Goal: Task Accomplishment & Management: Use online tool/utility

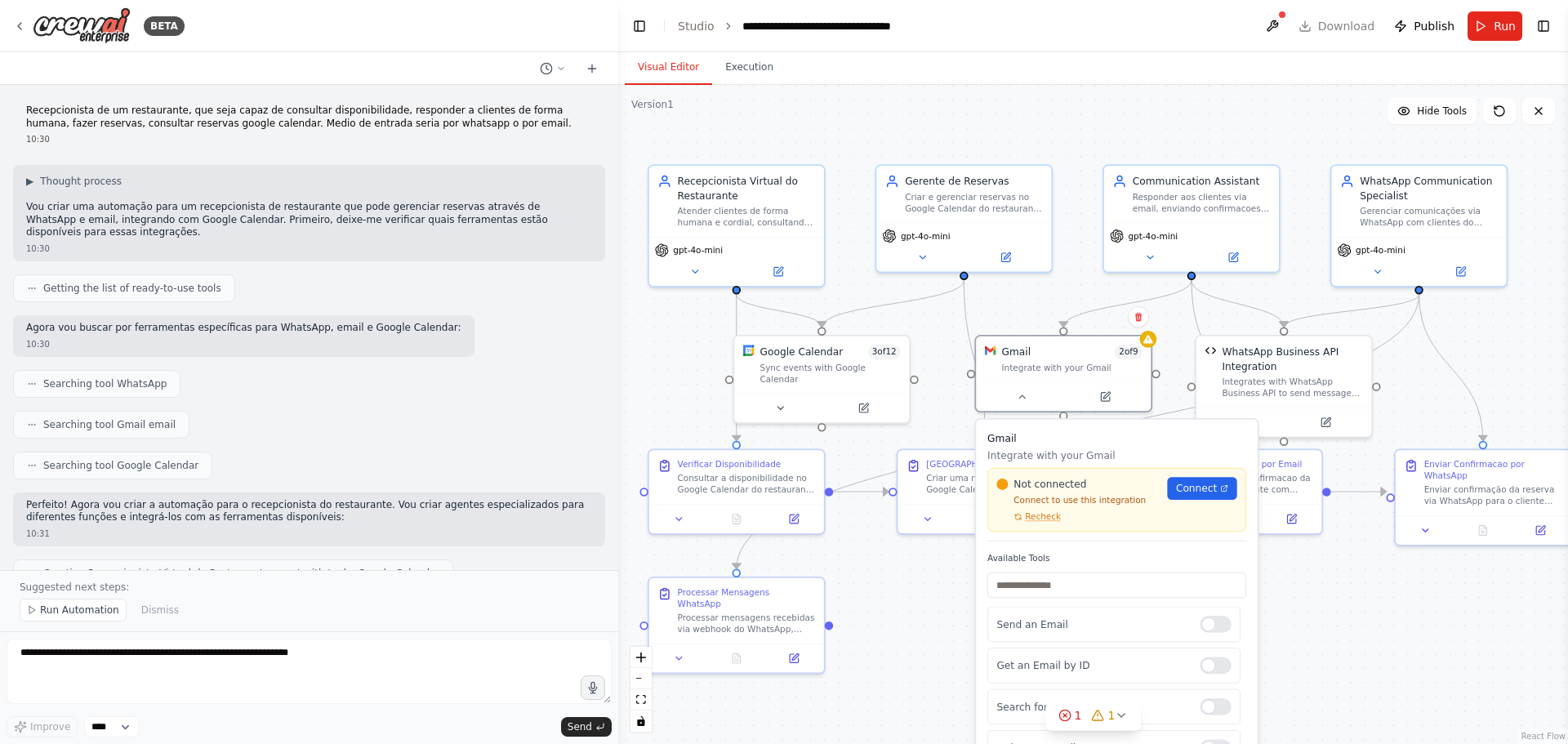
scroll to position [6792, 0]
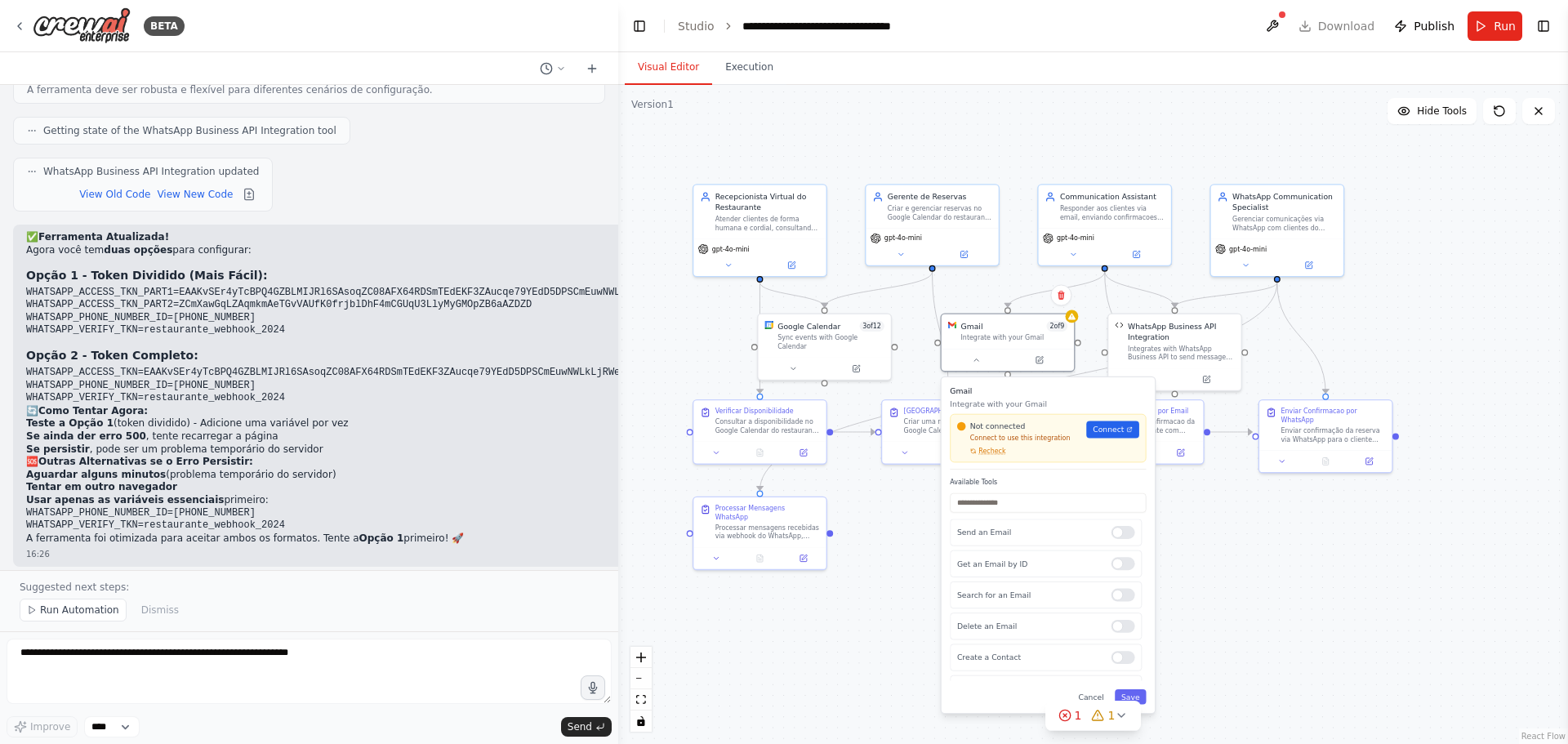
click at [1053, 135] on div ".deletable-edge-delete-btn { width: 20px; height: 20px; border: 0px solid #ffff…" at bounding box center [1093, 414] width 950 height 659
click at [1341, 30] on header "**********" at bounding box center [1093, 26] width 950 height 52
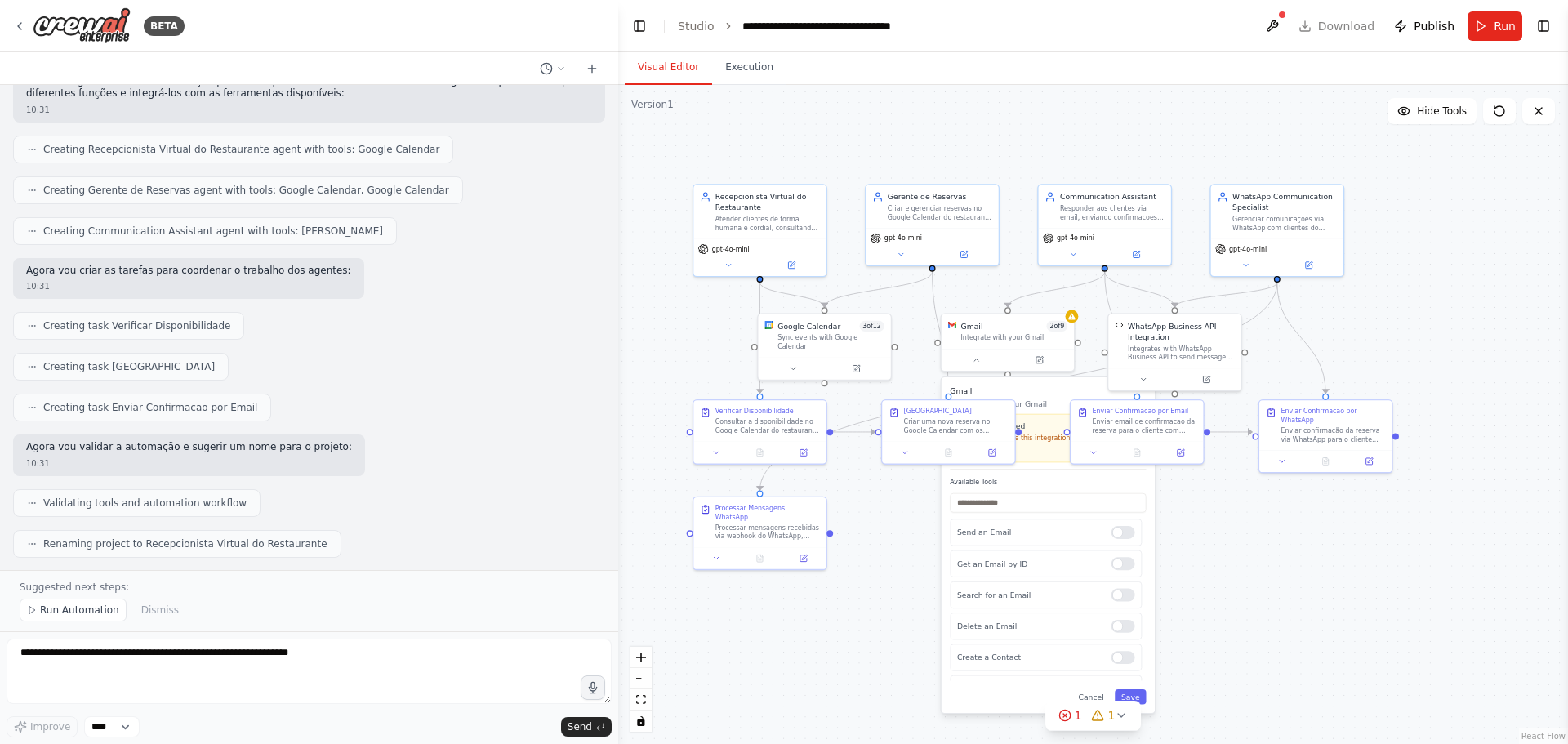
scroll to position [0, 0]
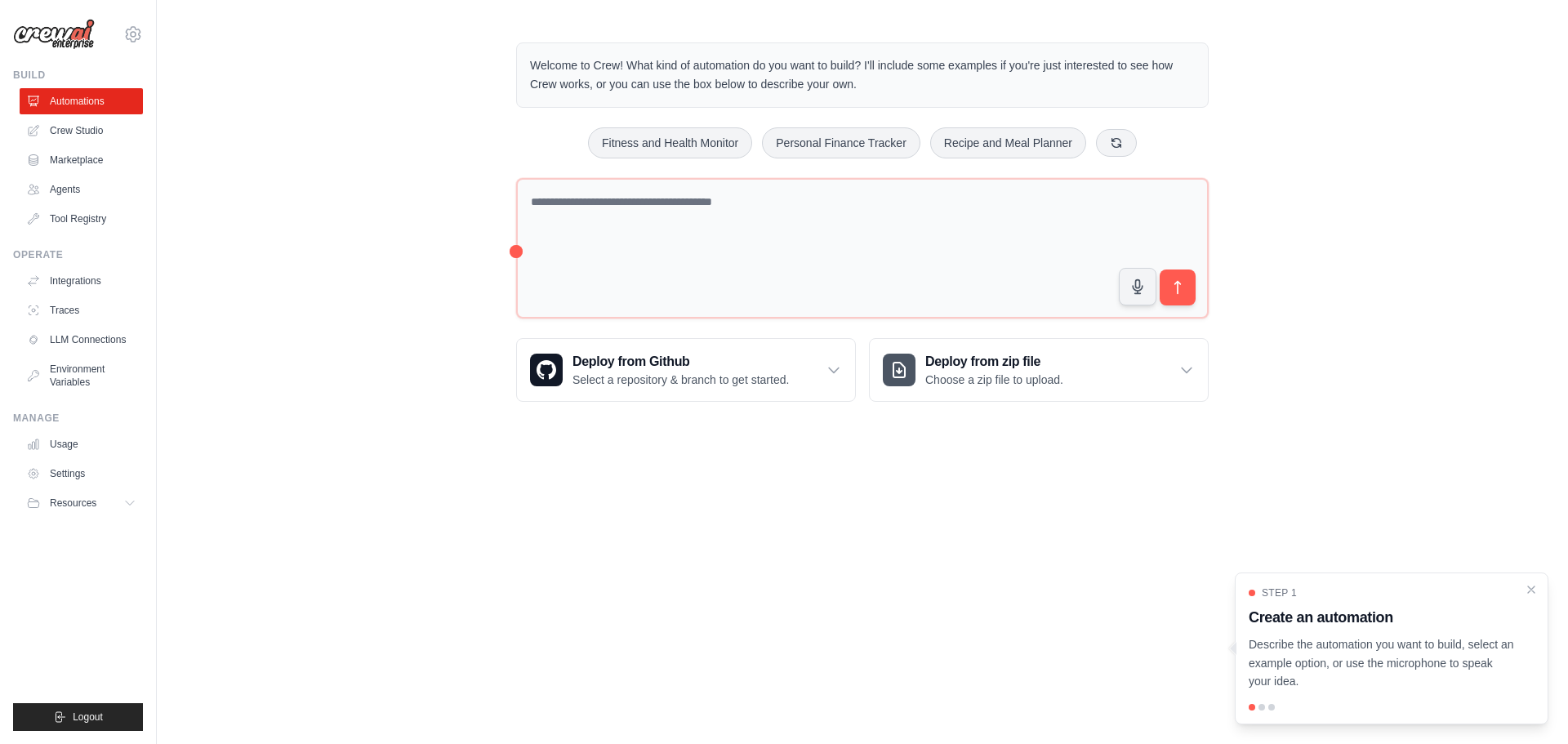
click at [366, 167] on div "Welcome to Crew! What kind of automation do you want to build? I'll include som…" at bounding box center [863, 222] width 1412 height 411
click at [344, 164] on div "Welcome to Crew! What kind of automation do you want to build? I'll include som…" at bounding box center [863, 222] width 1412 height 411
click at [414, 122] on div "Welcome to Crew! What kind of automation do you want to build? I'll include som…" at bounding box center [863, 222] width 1412 height 411
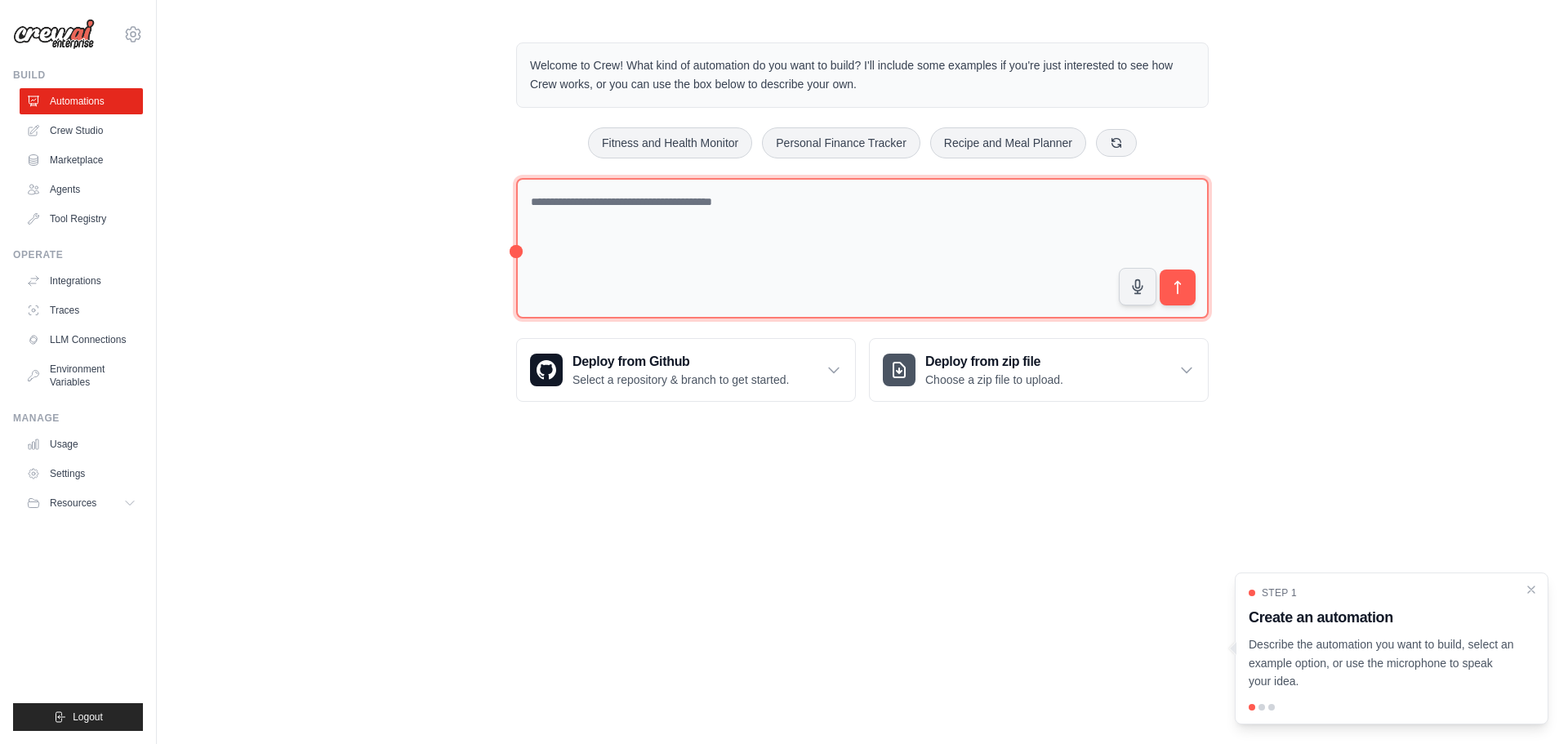
click at [640, 210] on textarea at bounding box center [863, 249] width 693 height 142
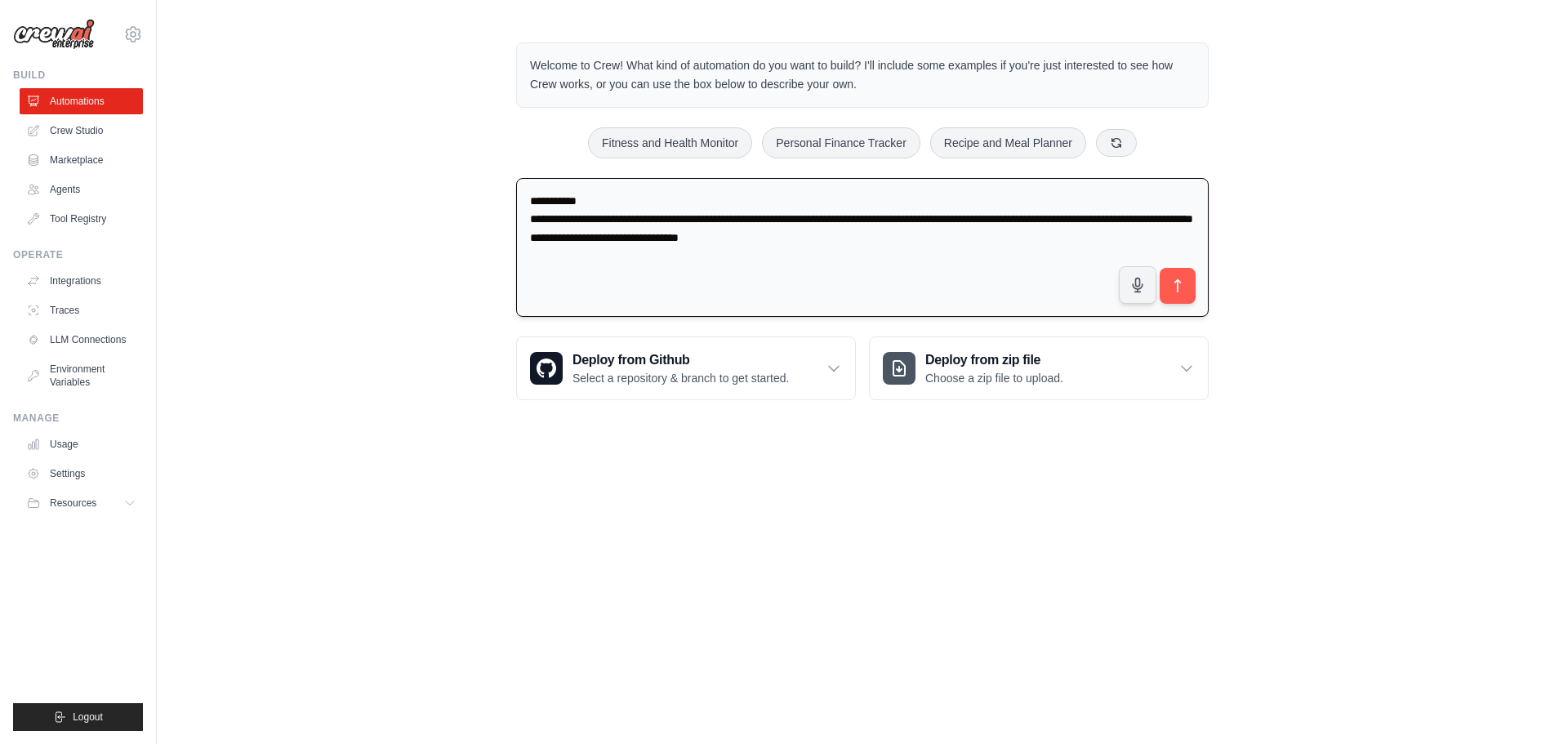
click at [870, 221] on textarea "**********" at bounding box center [863, 248] width 693 height 140
drag, startPoint x: 1006, startPoint y: 218, endPoint x: 702, endPoint y: 241, distance: 304.9
click at [702, 241] on textarea "**********" at bounding box center [863, 248] width 693 height 140
drag, startPoint x: 1085, startPoint y: 218, endPoint x: 1108, endPoint y: 226, distance: 24.4
click at [1108, 226] on textarea "**********" at bounding box center [863, 248] width 693 height 140
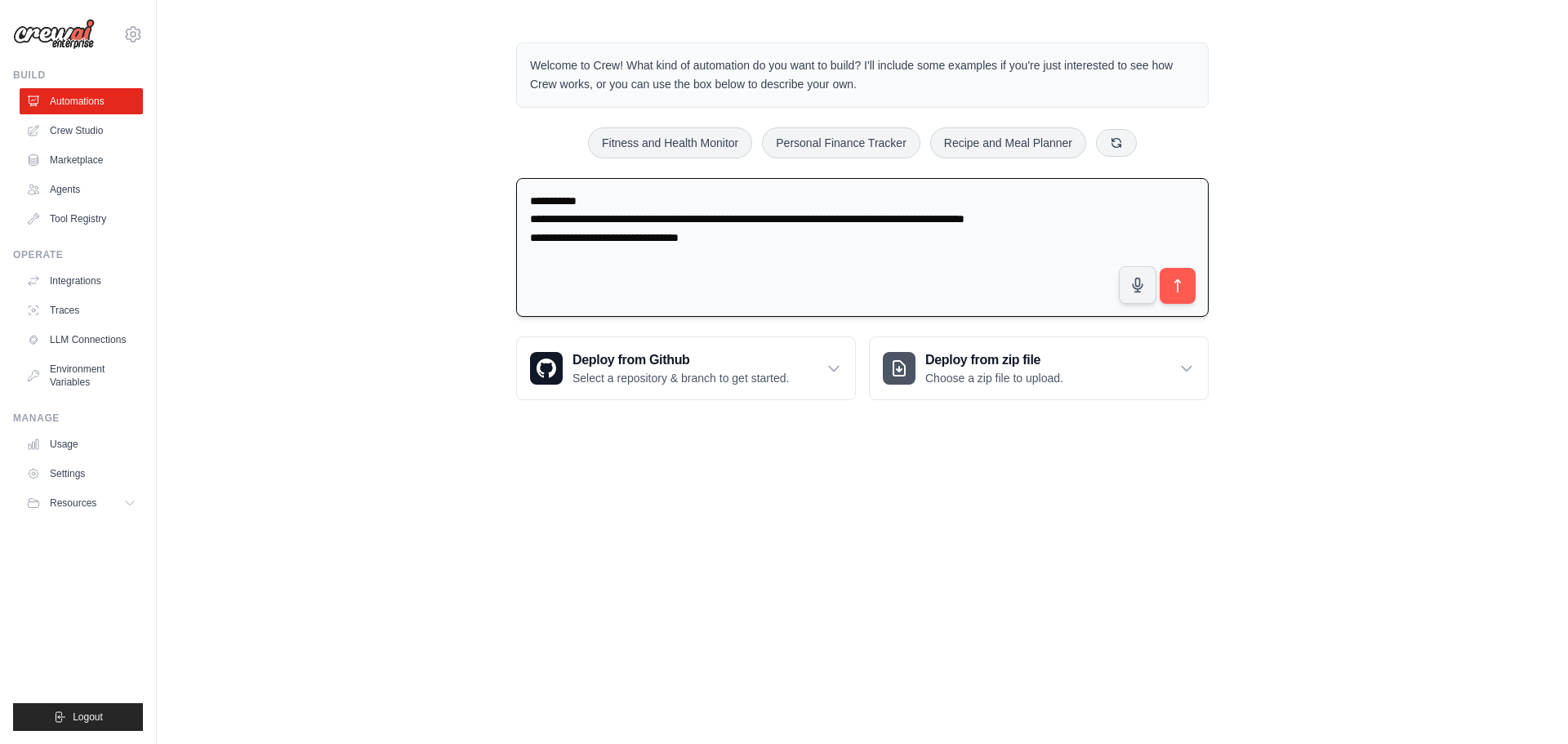
drag, startPoint x: 717, startPoint y: 241, endPoint x: 531, endPoint y: 239, distance: 186.0
click at [531, 239] on textarea "**********" at bounding box center [863, 248] width 693 height 140
drag, startPoint x: 936, startPoint y: 238, endPoint x: 764, endPoint y: 241, distance: 172.0
click at [764, 241] on textarea "**********" at bounding box center [863, 248] width 693 height 140
click at [811, 240] on textarea "**********" at bounding box center [863, 248] width 693 height 140
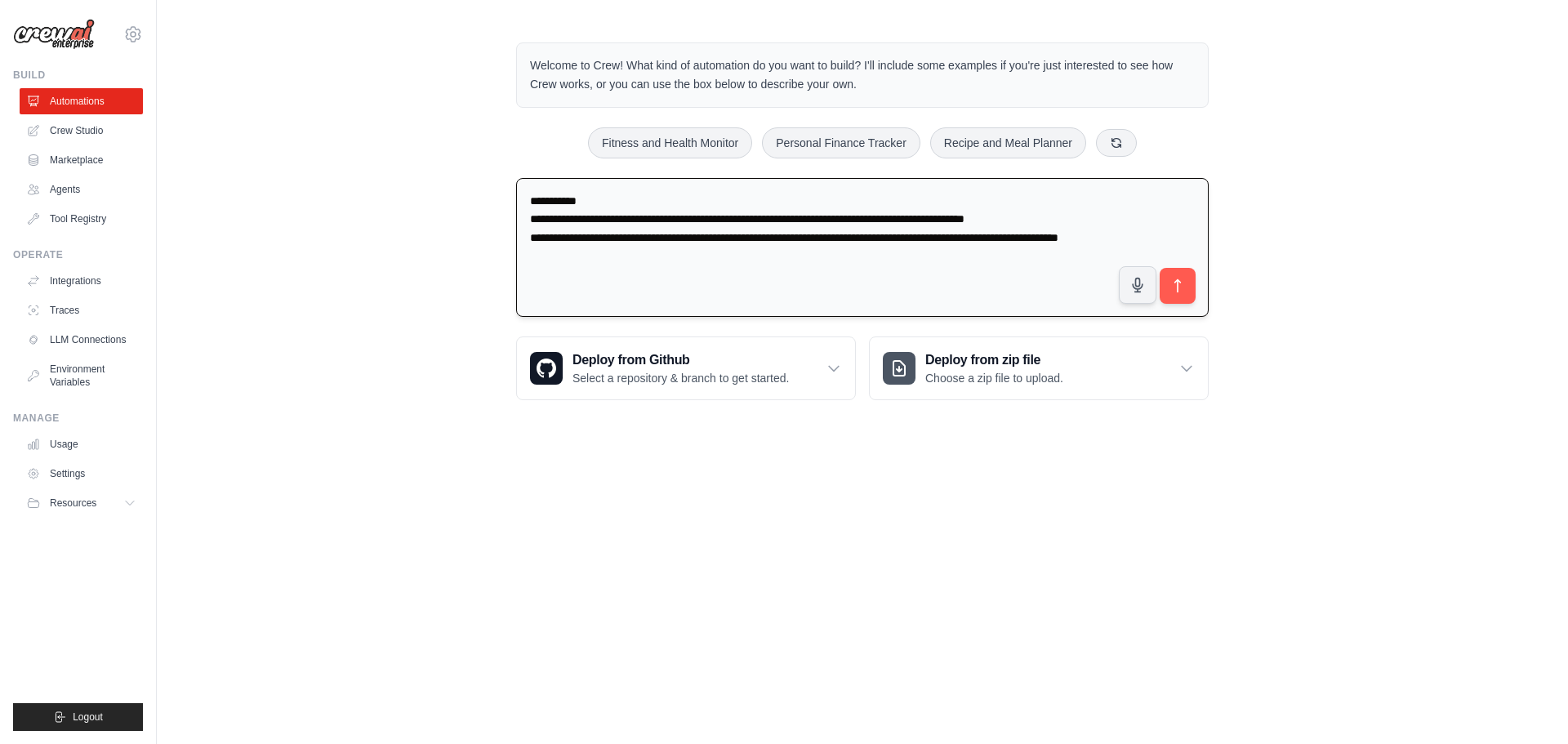
click at [1189, 234] on textarea "**********" at bounding box center [863, 248] width 693 height 140
type textarea "**********"
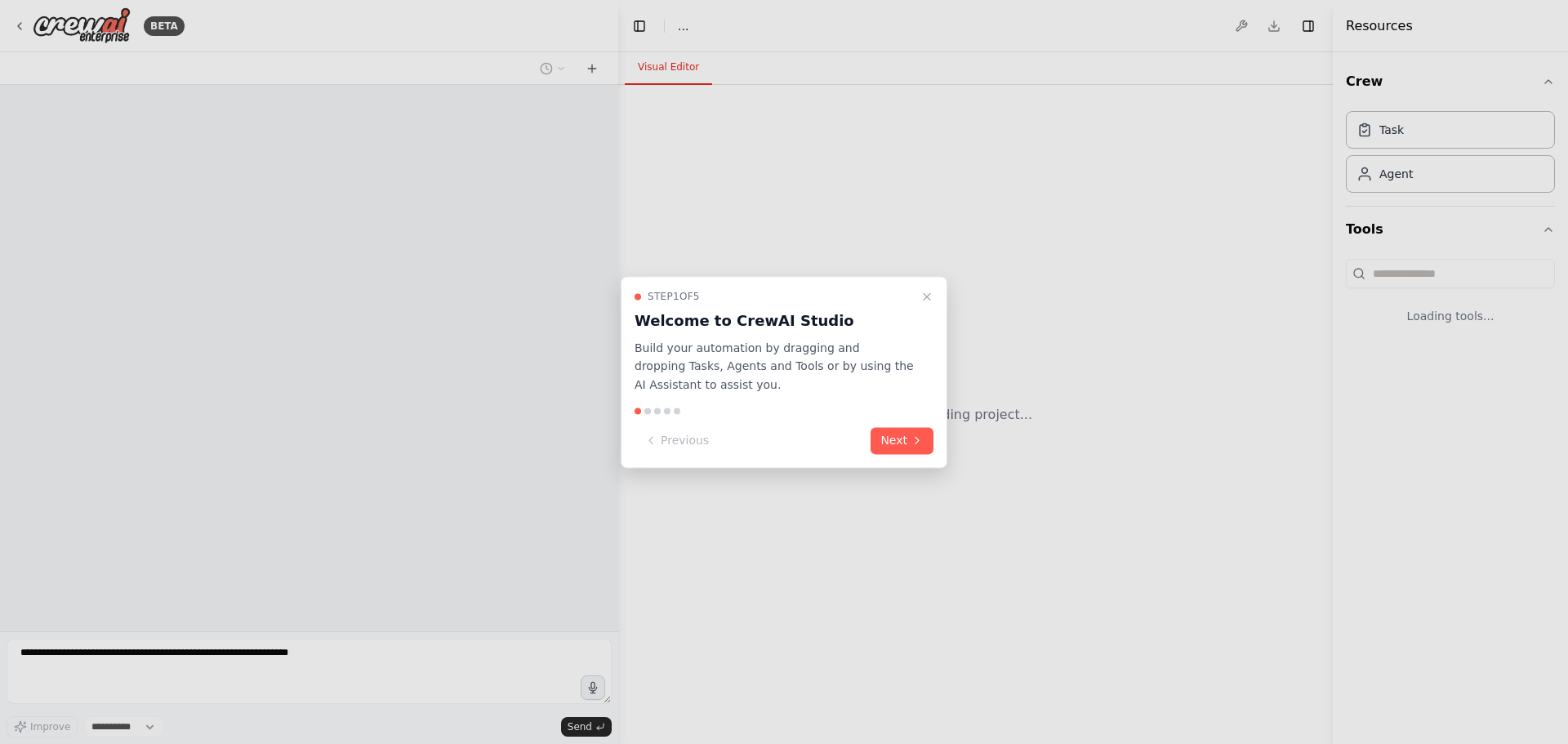
select select "****"
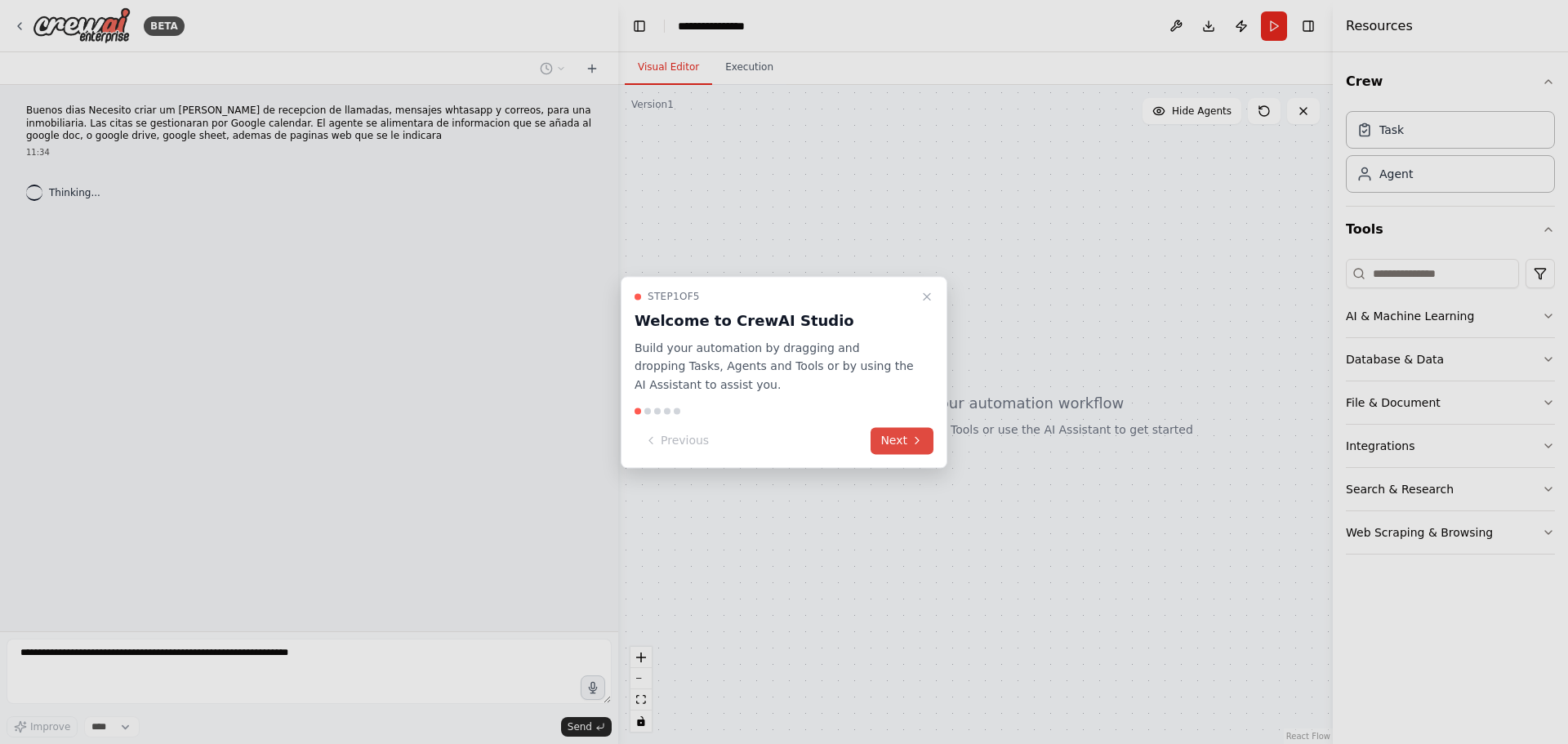
click at [892, 440] on button "Next" at bounding box center [901, 440] width 63 height 27
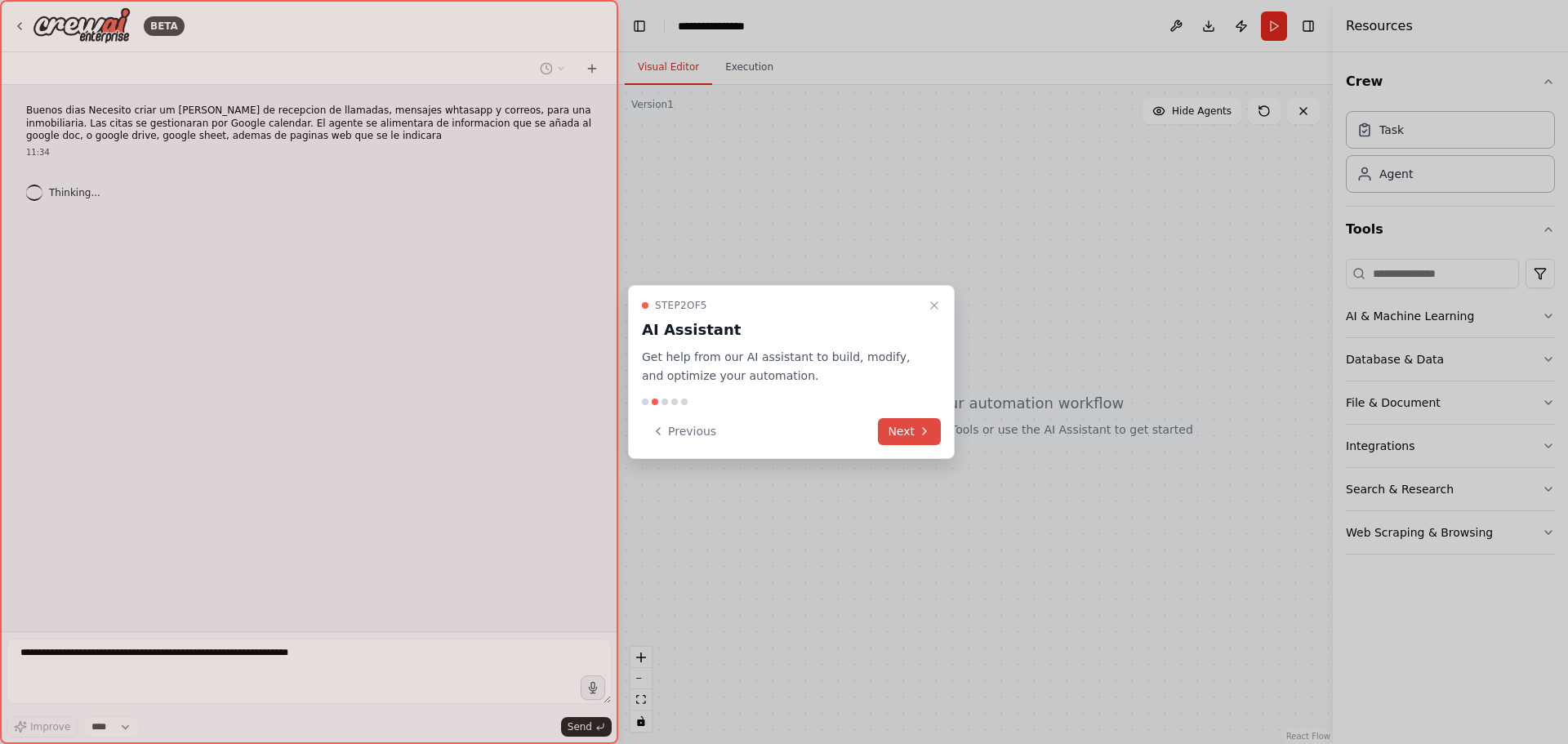
click at [892, 440] on button "Next" at bounding box center [909, 430] width 63 height 27
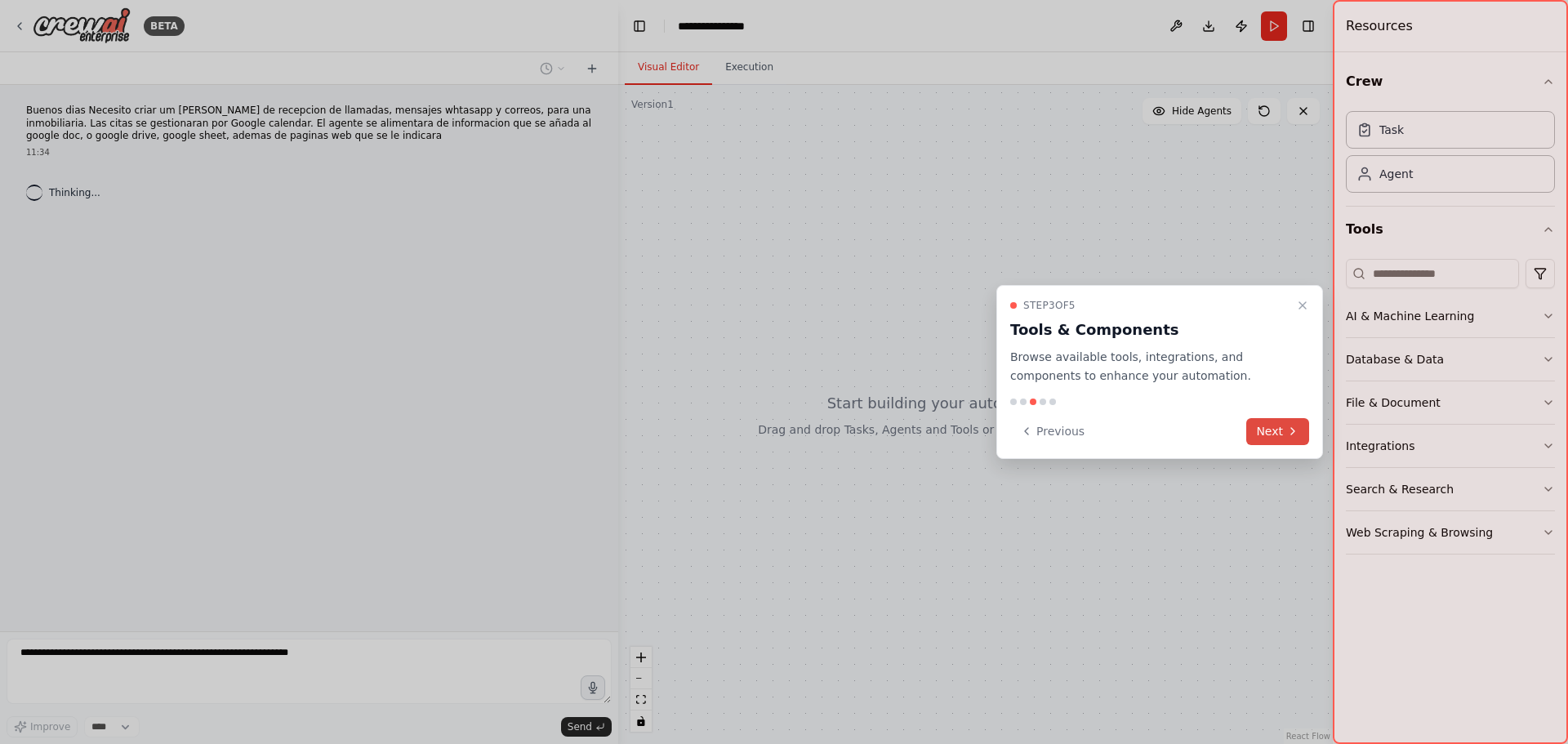
click at [1278, 431] on button "Next" at bounding box center [1277, 430] width 63 height 27
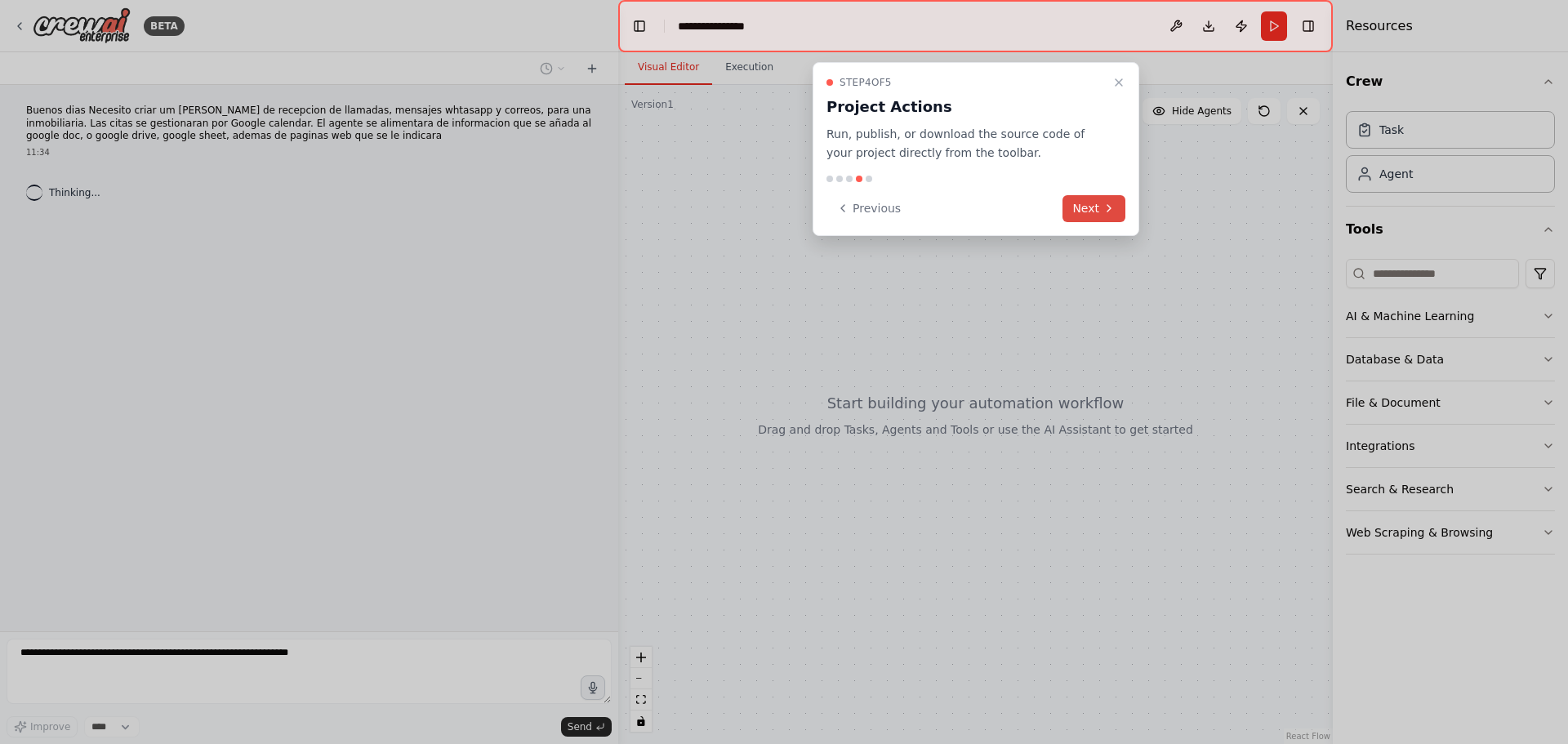
click at [1103, 218] on button "Next" at bounding box center [1093, 207] width 63 height 27
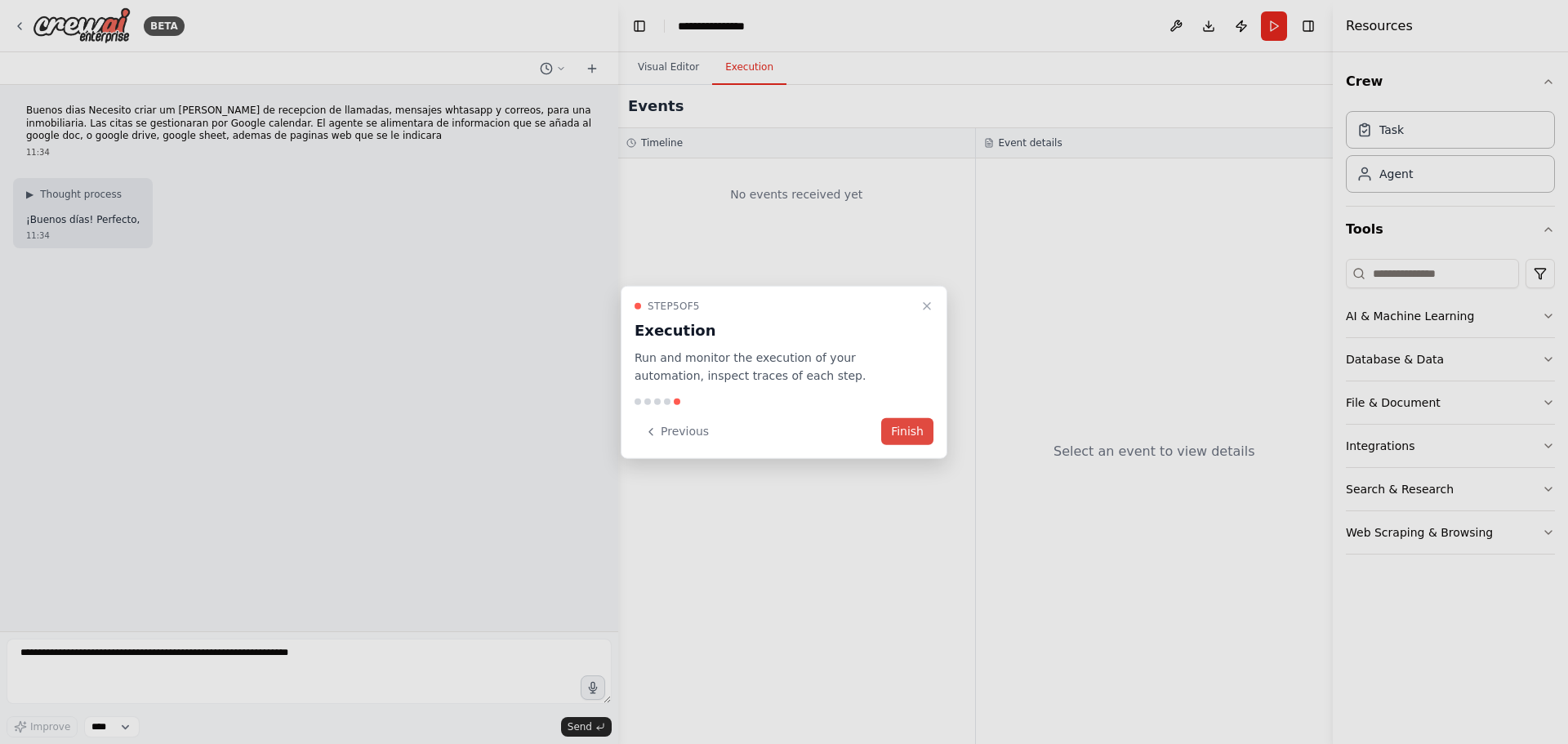
click at [916, 430] on button "Finish" at bounding box center [907, 430] width 52 height 27
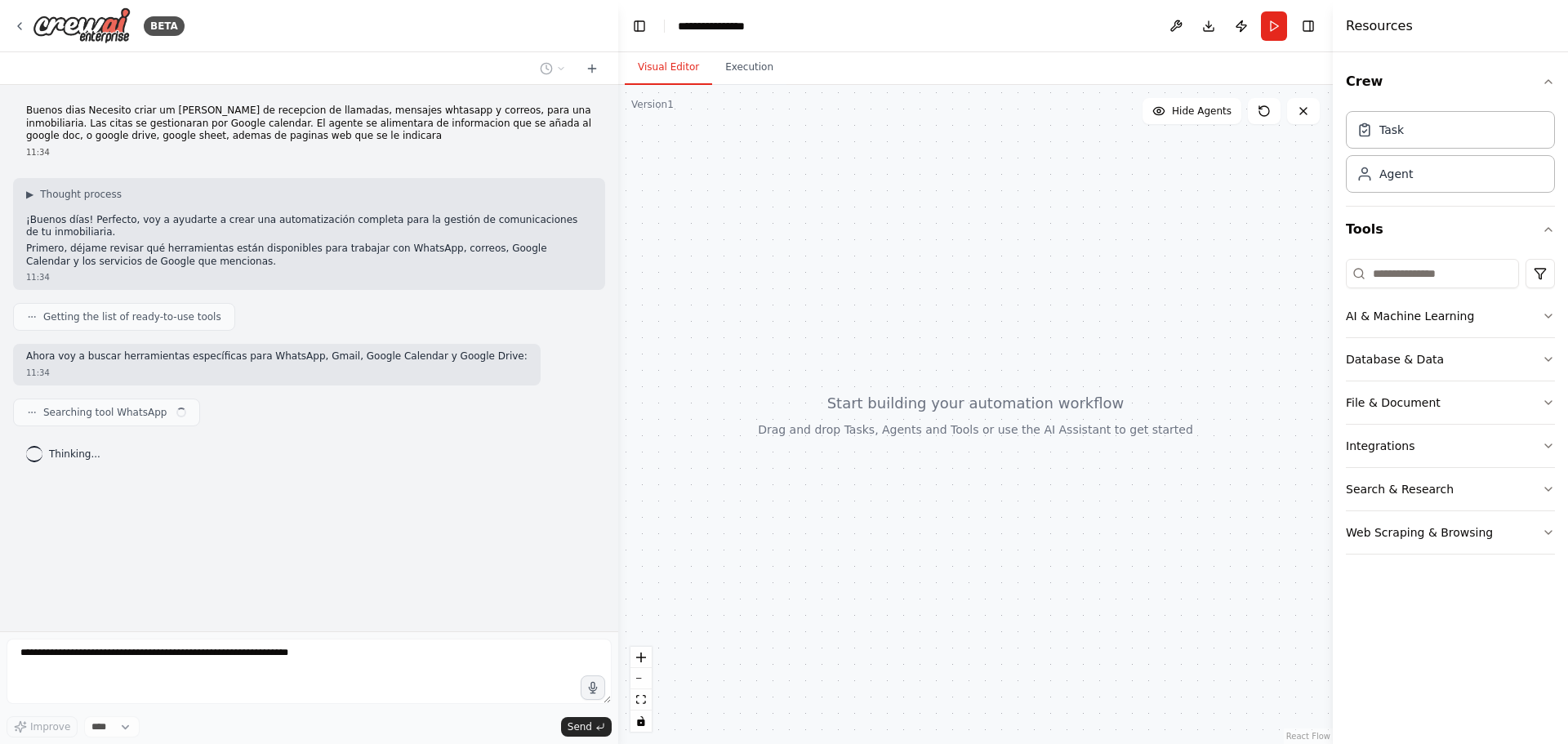
click at [507, 408] on div "Searching tool WhatsApp" at bounding box center [309, 412] width 592 height 27
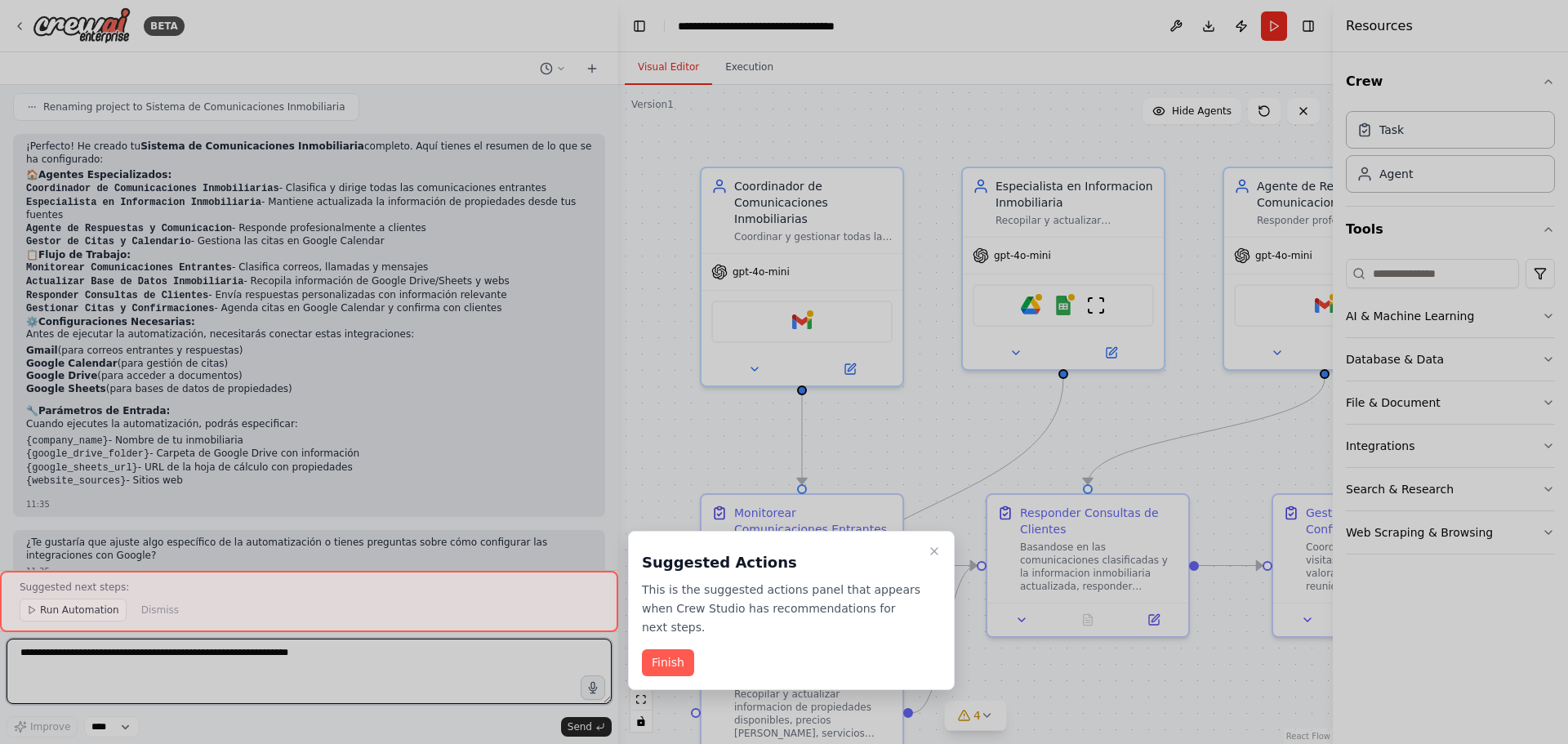
scroll to position [1079, 0]
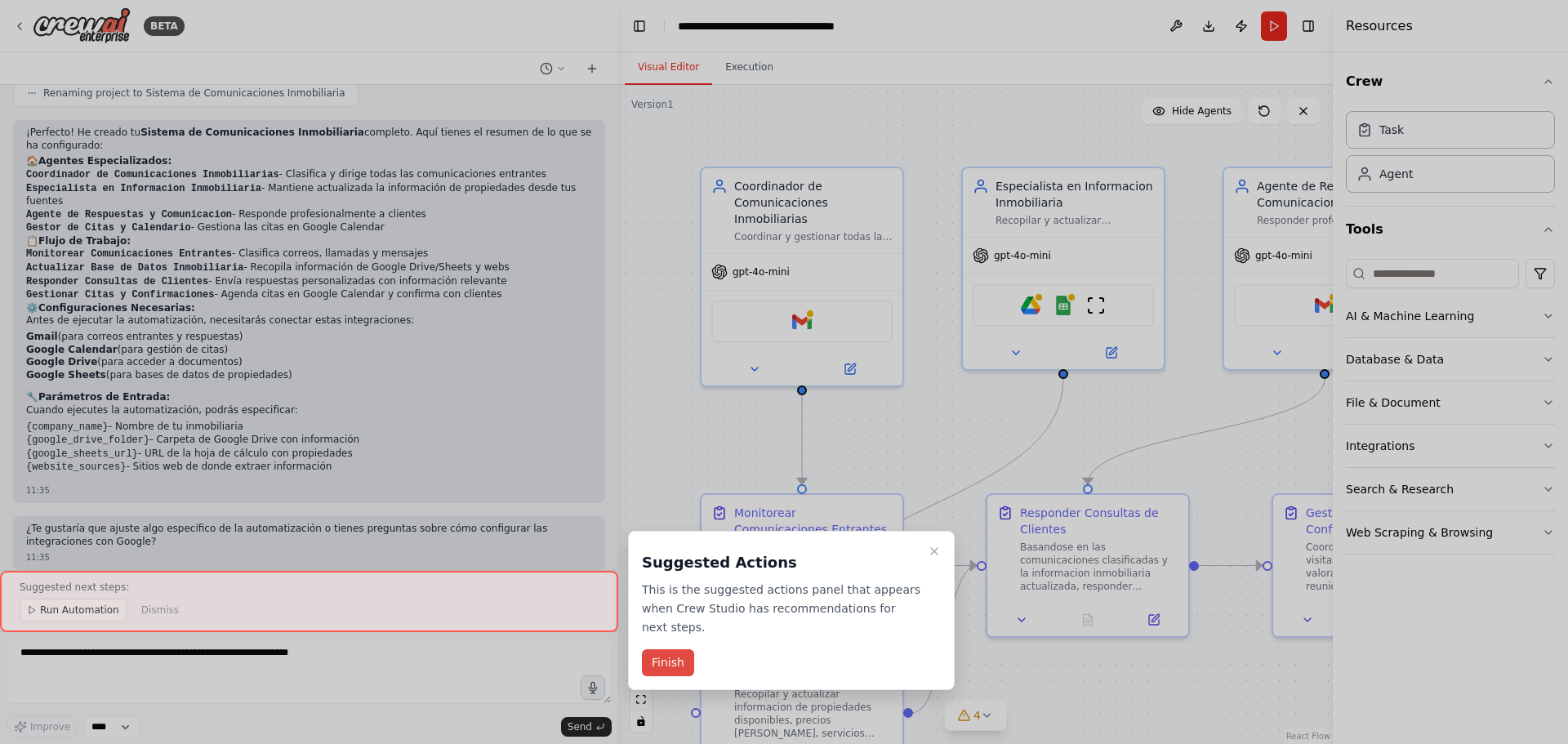
click at [671, 649] on button "Finish" at bounding box center [667, 662] width 52 height 27
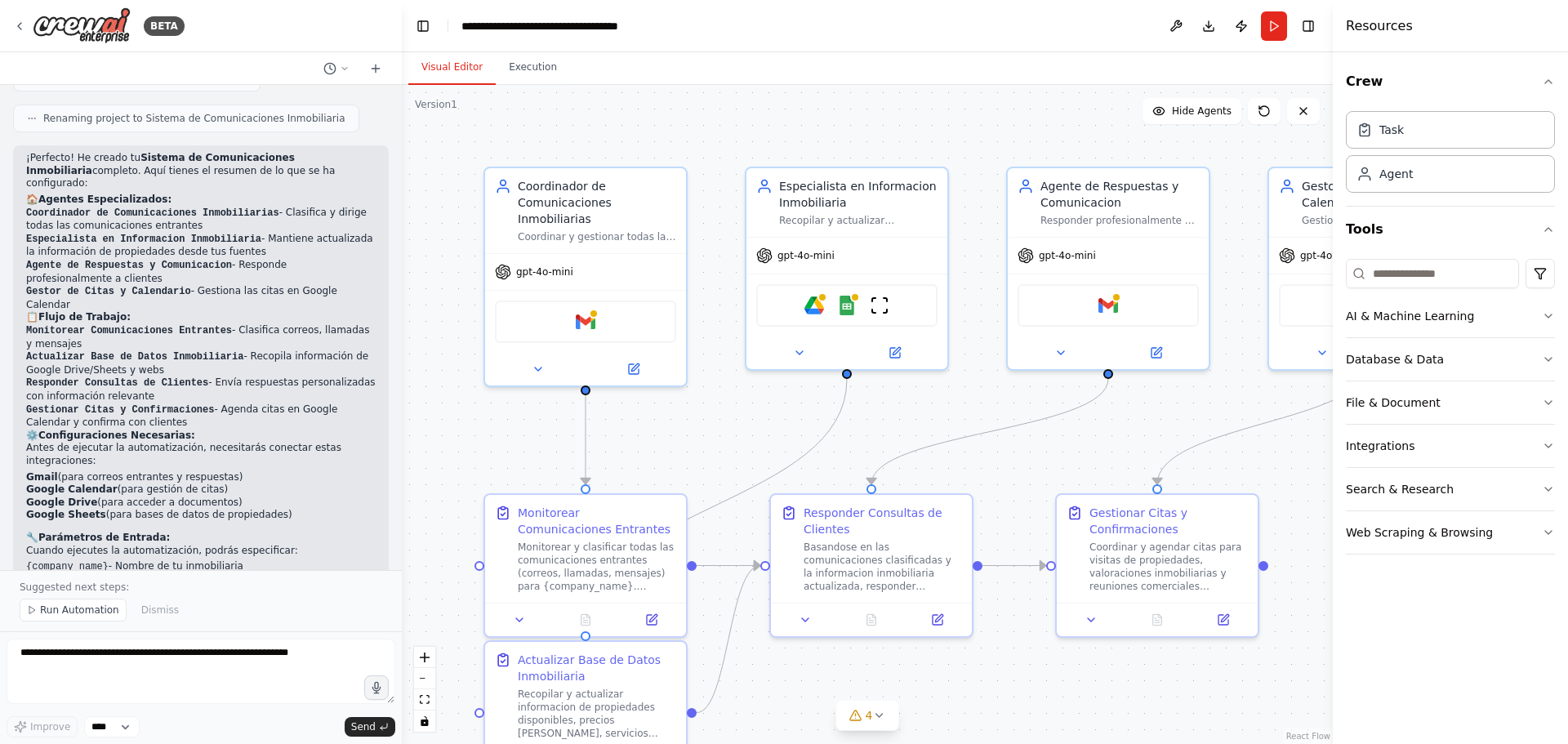
scroll to position [1207, 0]
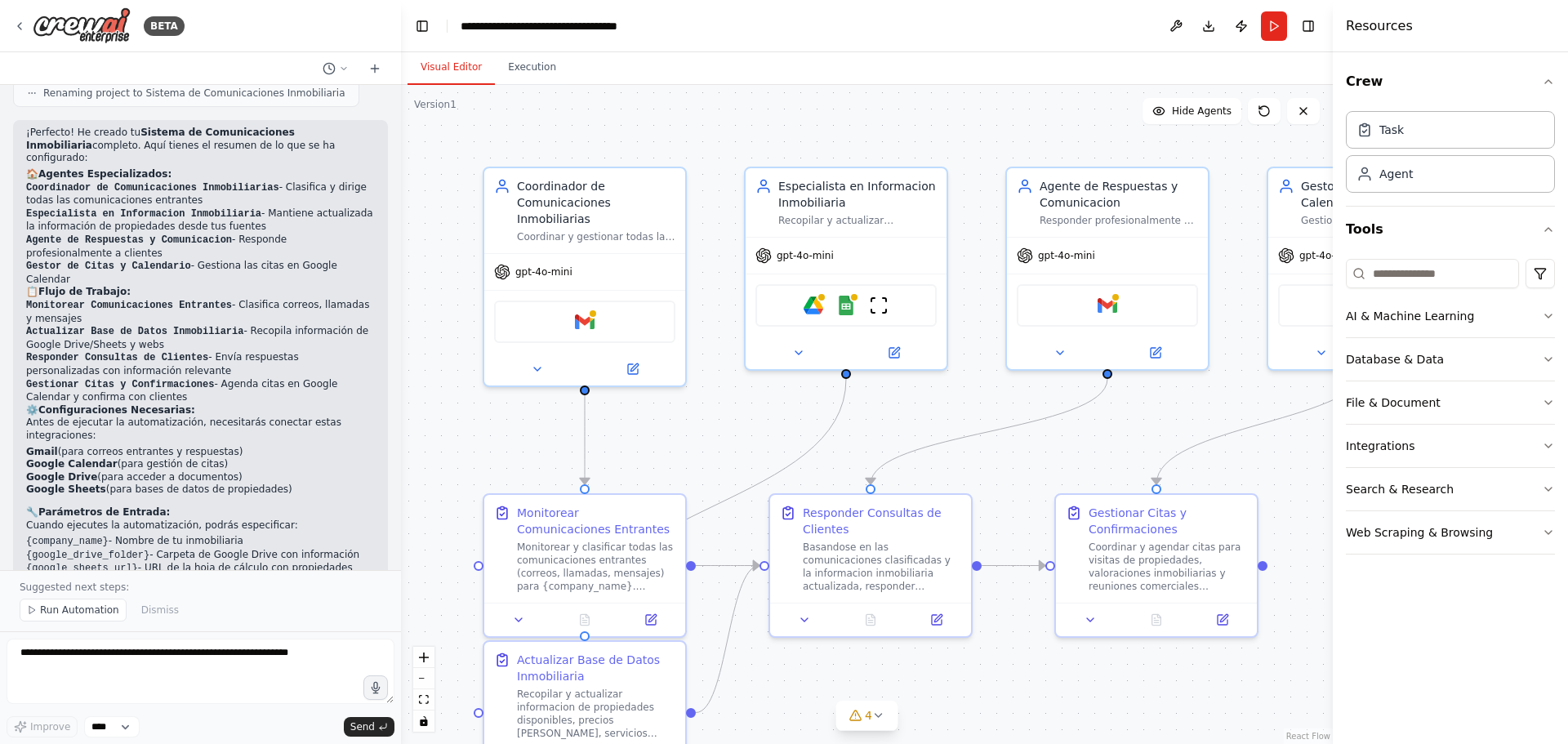
drag, startPoint x: 614, startPoint y: 264, endPoint x: 401, endPoint y: 245, distance: 213.8
click at [401, 245] on div "BETA Buenos dias Necesito criar um automosion de recepcion de llamadas, mensaje…" at bounding box center [784, 372] width 1568 height 744
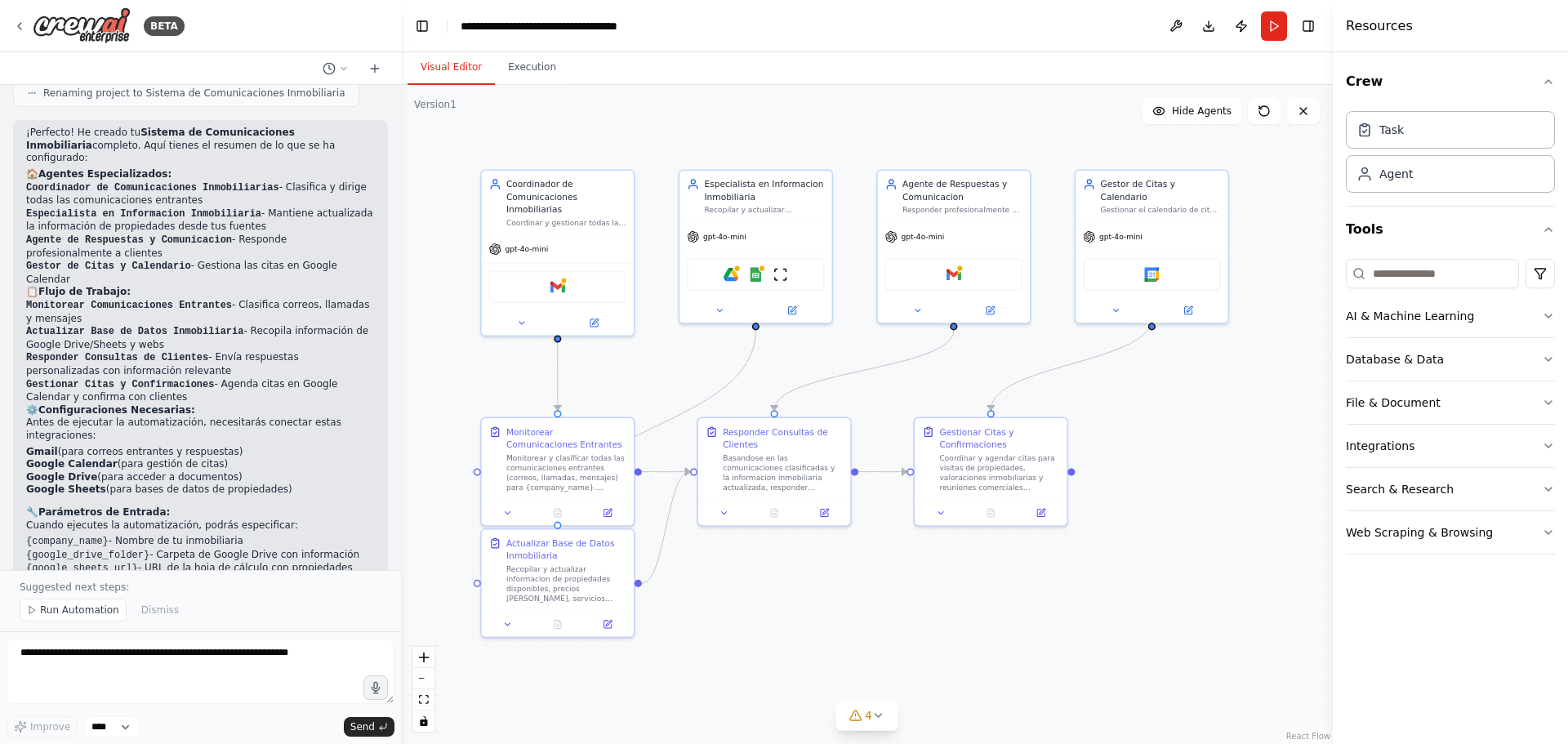
drag, startPoint x: 601, startPoint y: 394, endPoint x: 508, endPoint y: 361, distance: 98.7
click at [508, 361] on div ".deletable-edge-delete-btn { width: 20px; height: 20px; border: 0px solid #ffff…" at bounding box center [867, 414] width 932 height 659
click at [1209, 24] on button "Download" at bounding box center [1209, 27] width 27 height 29
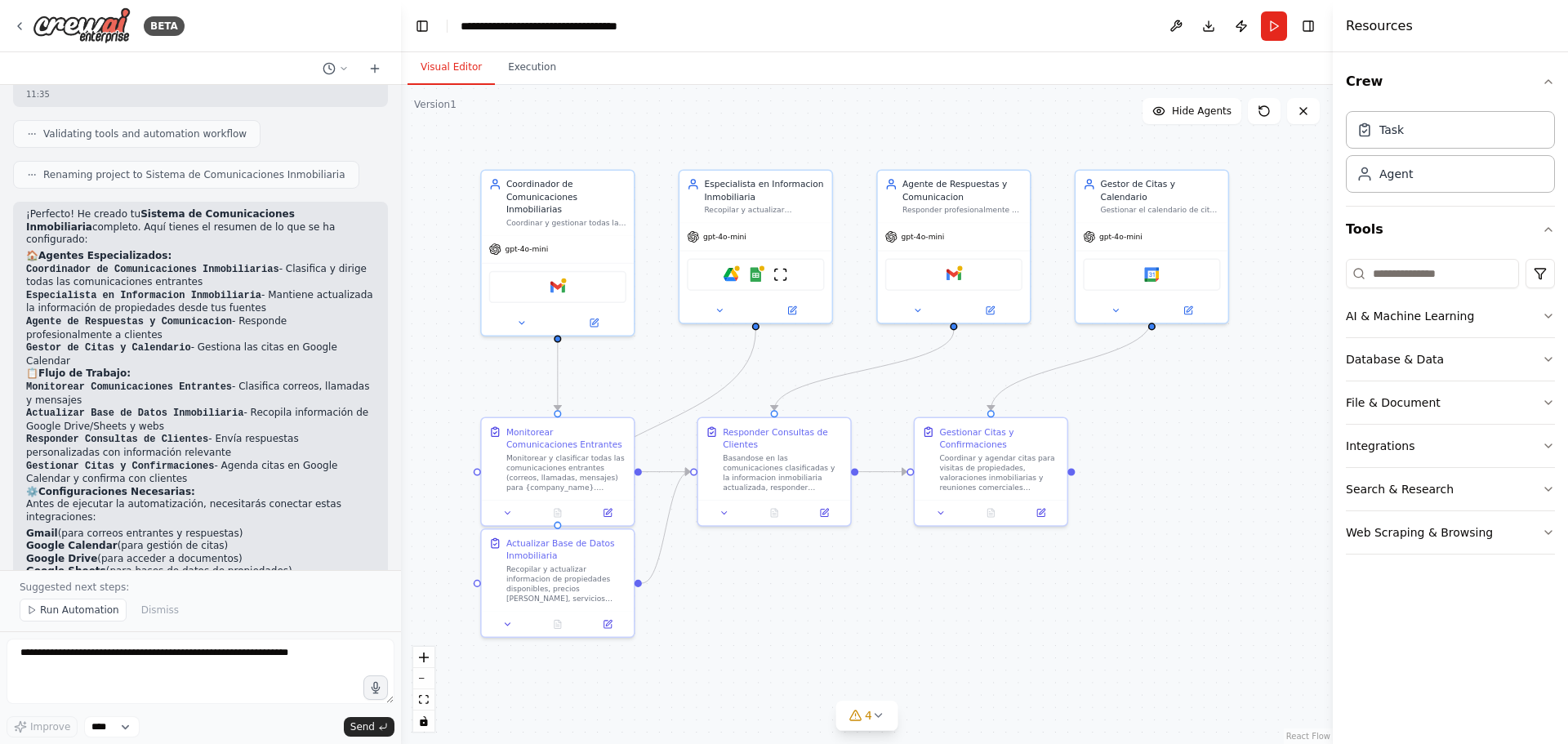
scroll to position [1297, 0]
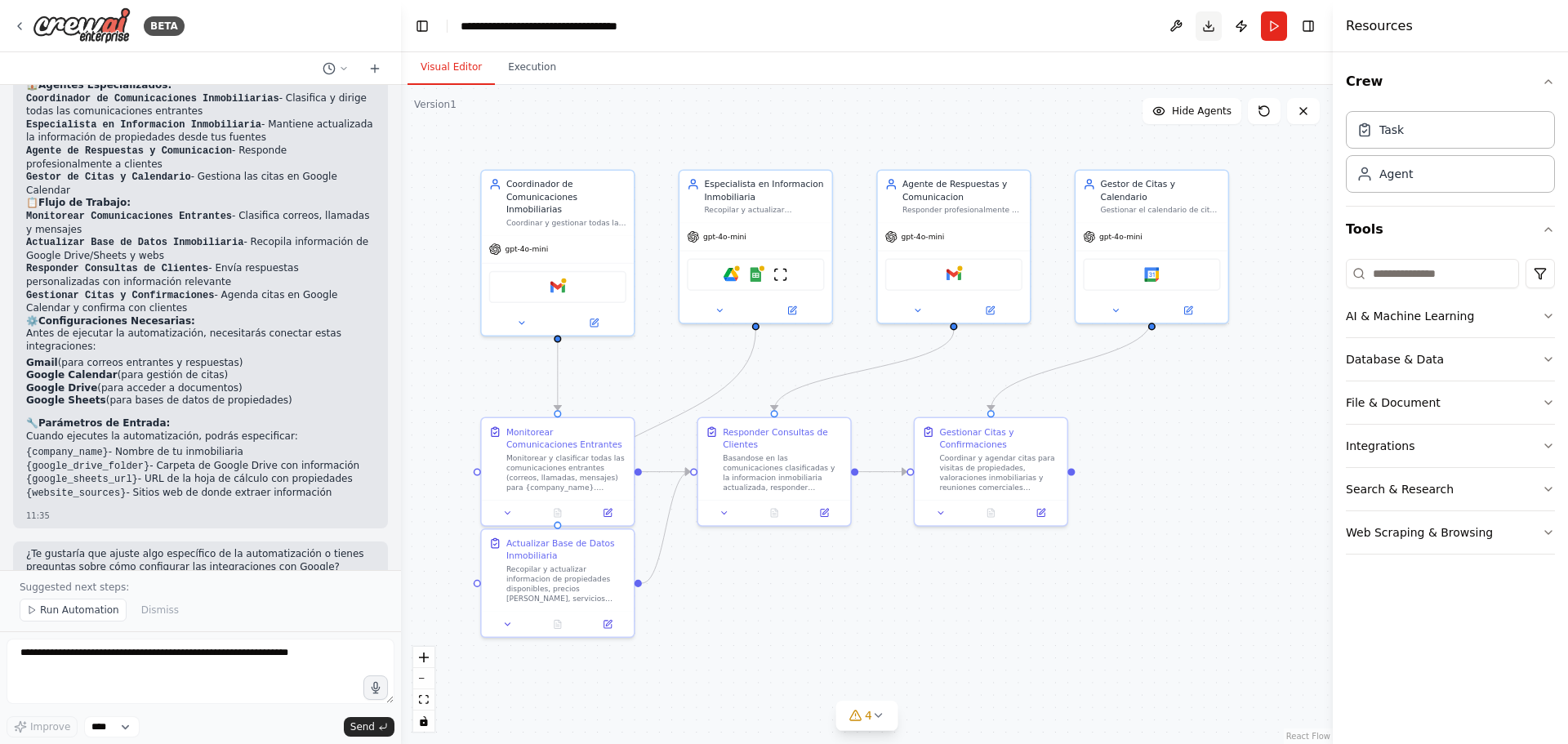
click at [1213, 28] on button "Download" at bounding box center [1209, 27] width 27 height 29
click at [1211, 30] on button "Download" at bounding box center [1209, 27] width 27 height 29
click at [1138, 29] on header "**********" at bounding box center [867, 26] width 932 height 52
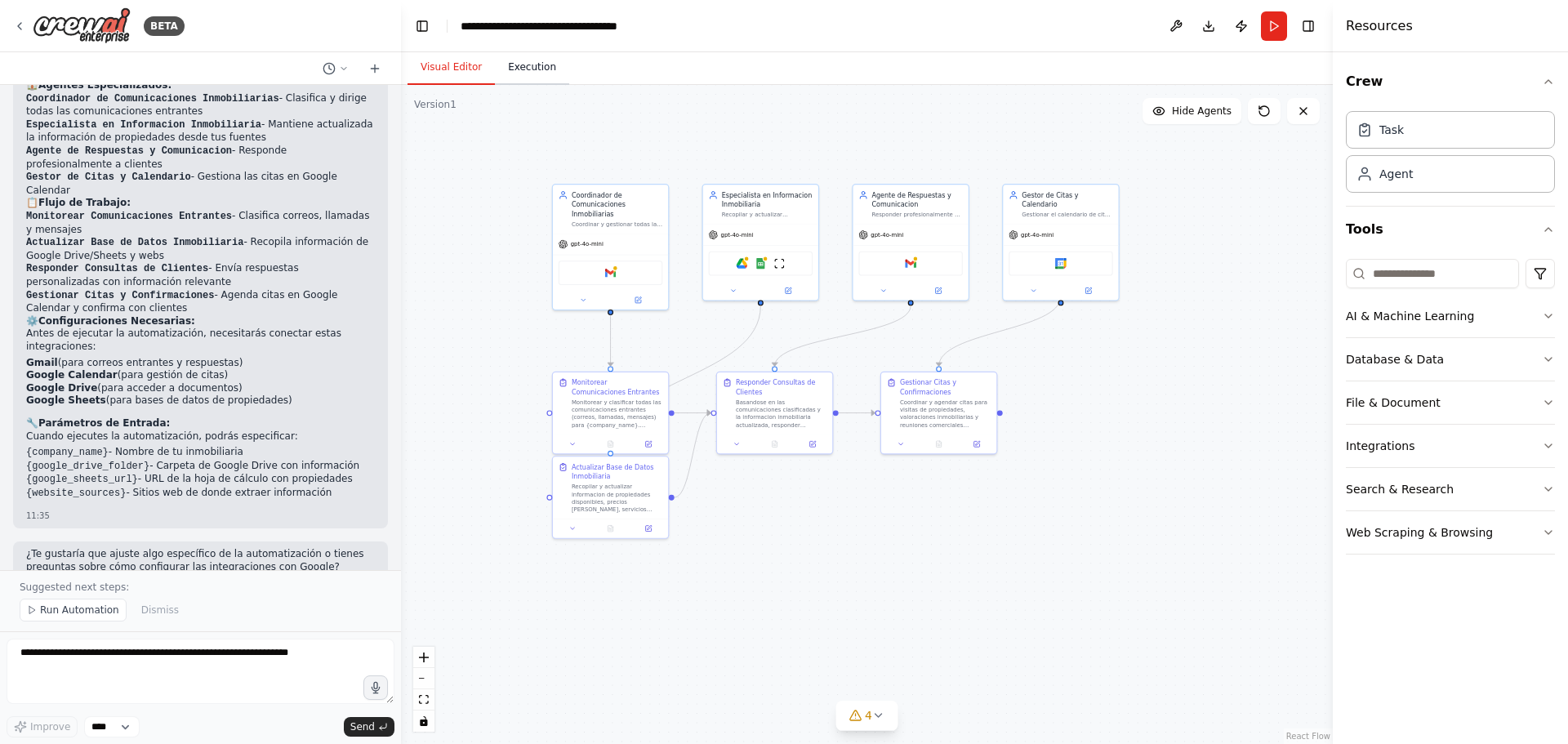
click at [539, 68] on button "Execution" at bounding box center [531, 68] width 74 height 35
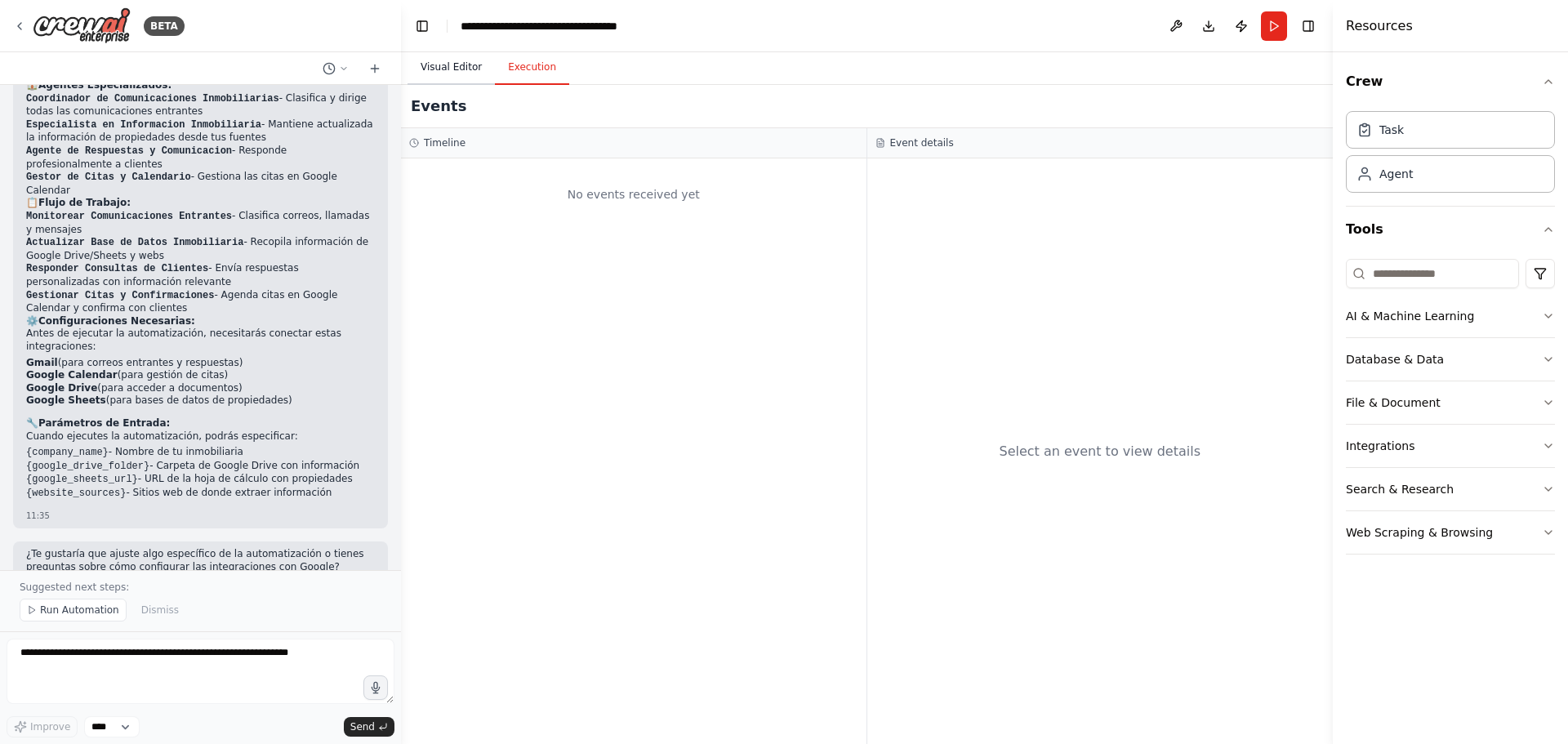
click at [448, 66] on button "Visual Editor" at bounding box center [452, 68] width 88 height 35
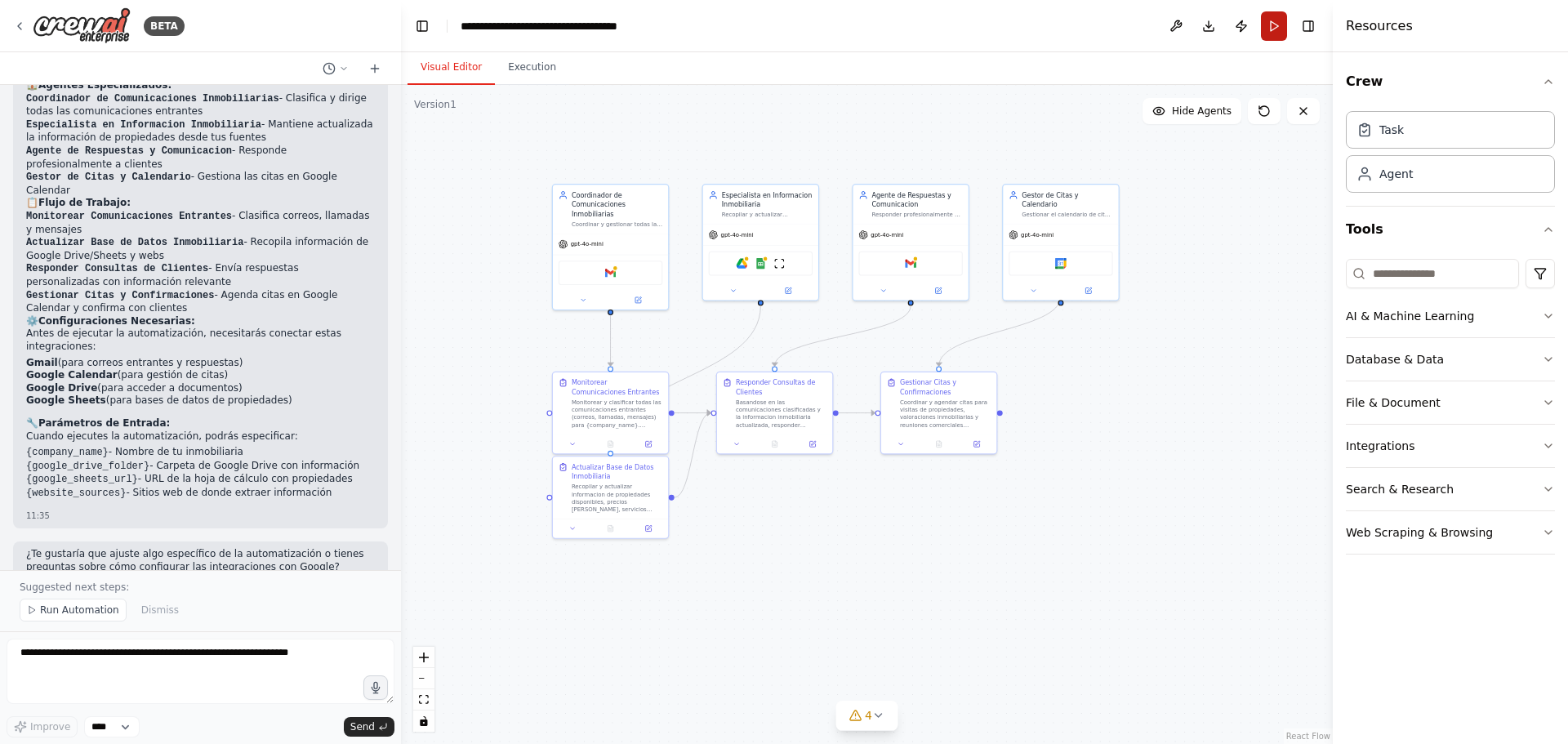
click at [1276, 27] on button "Run" at bounding box center [1274, 27] width 27 height 29
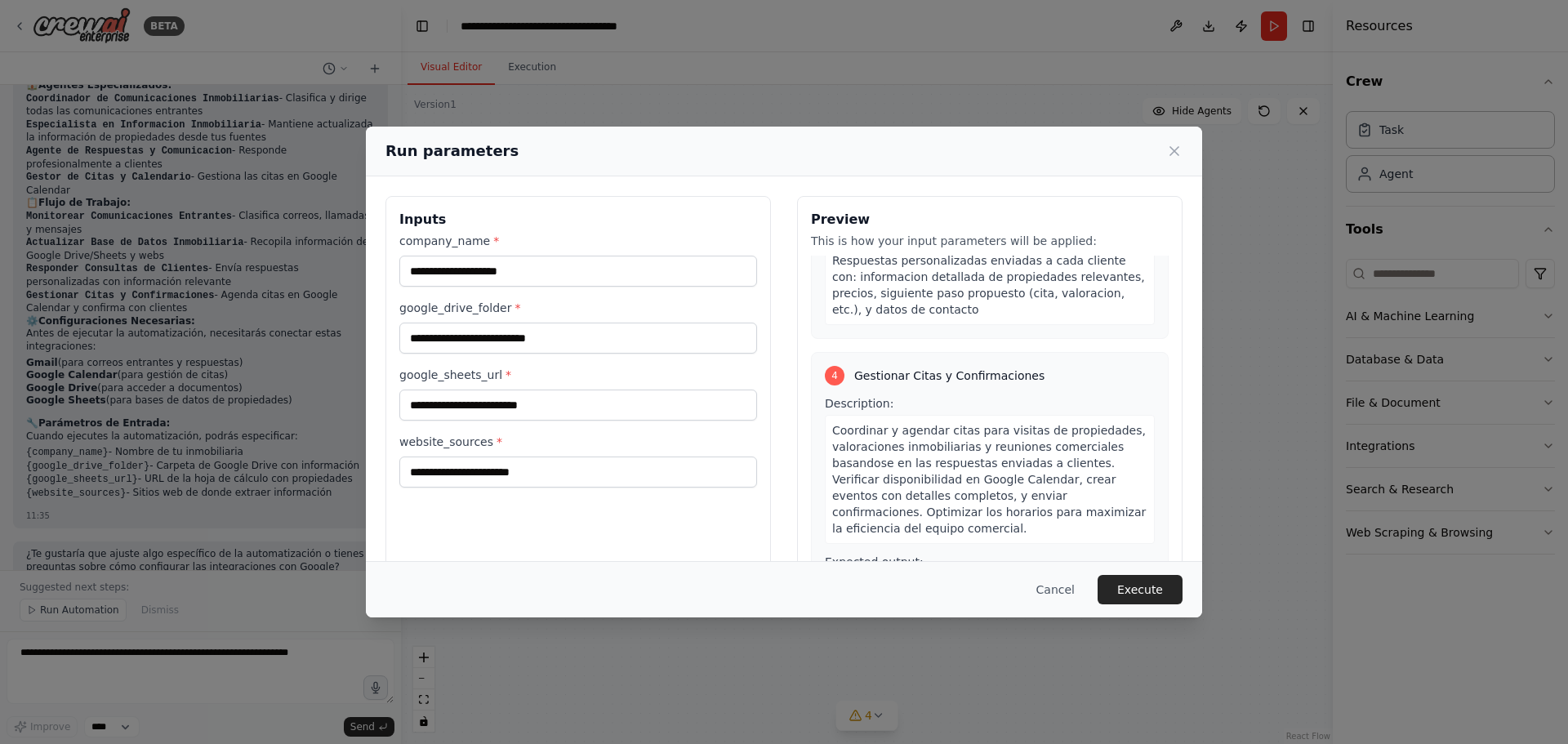
scroll to position [42, 0]
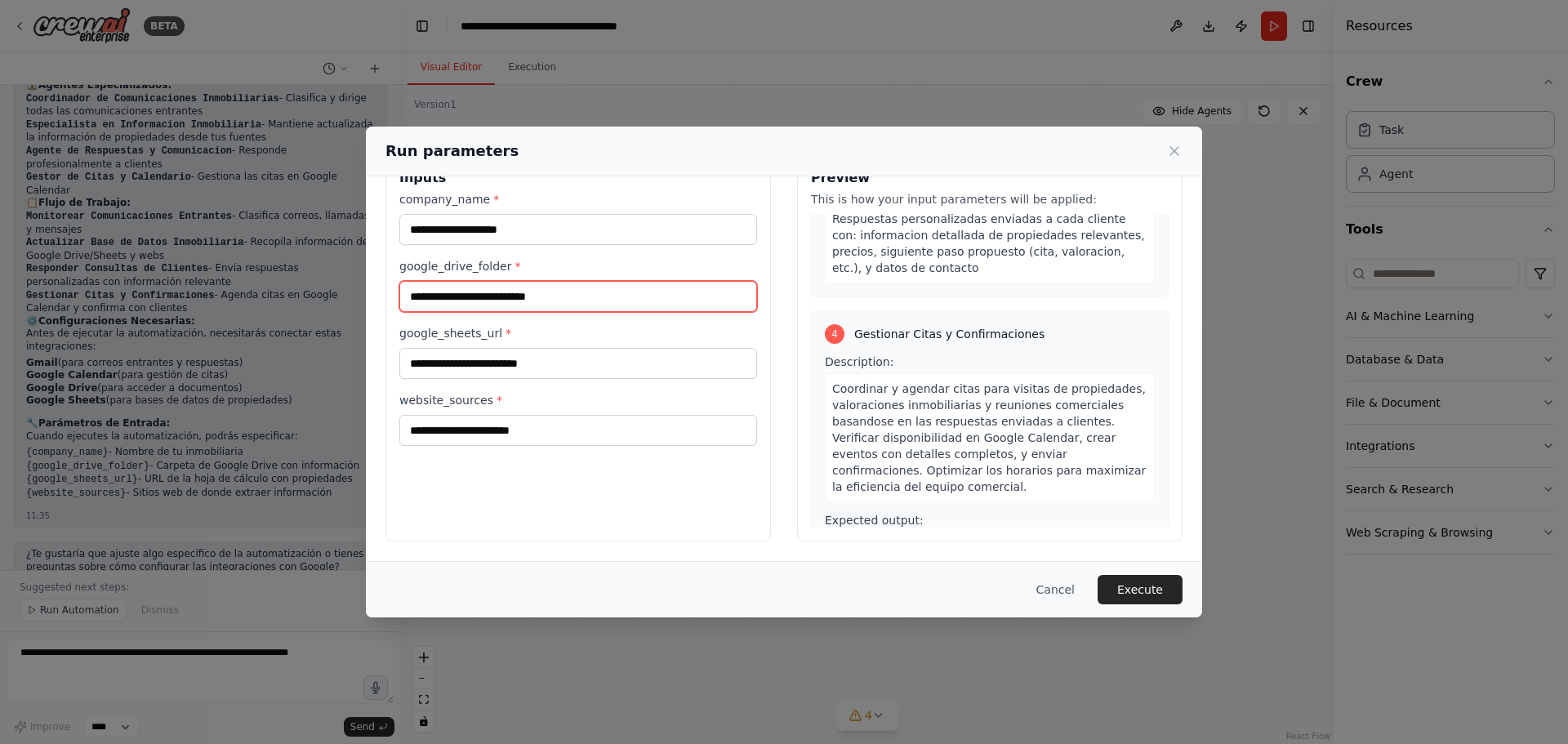
click at [518, 307] on input "google_drive_folder *" at bounding box center [578, 296] width 357 height 31
click at [1125, 585] on button "Execute" at bounding box center [1140, 590] width 85 height 29
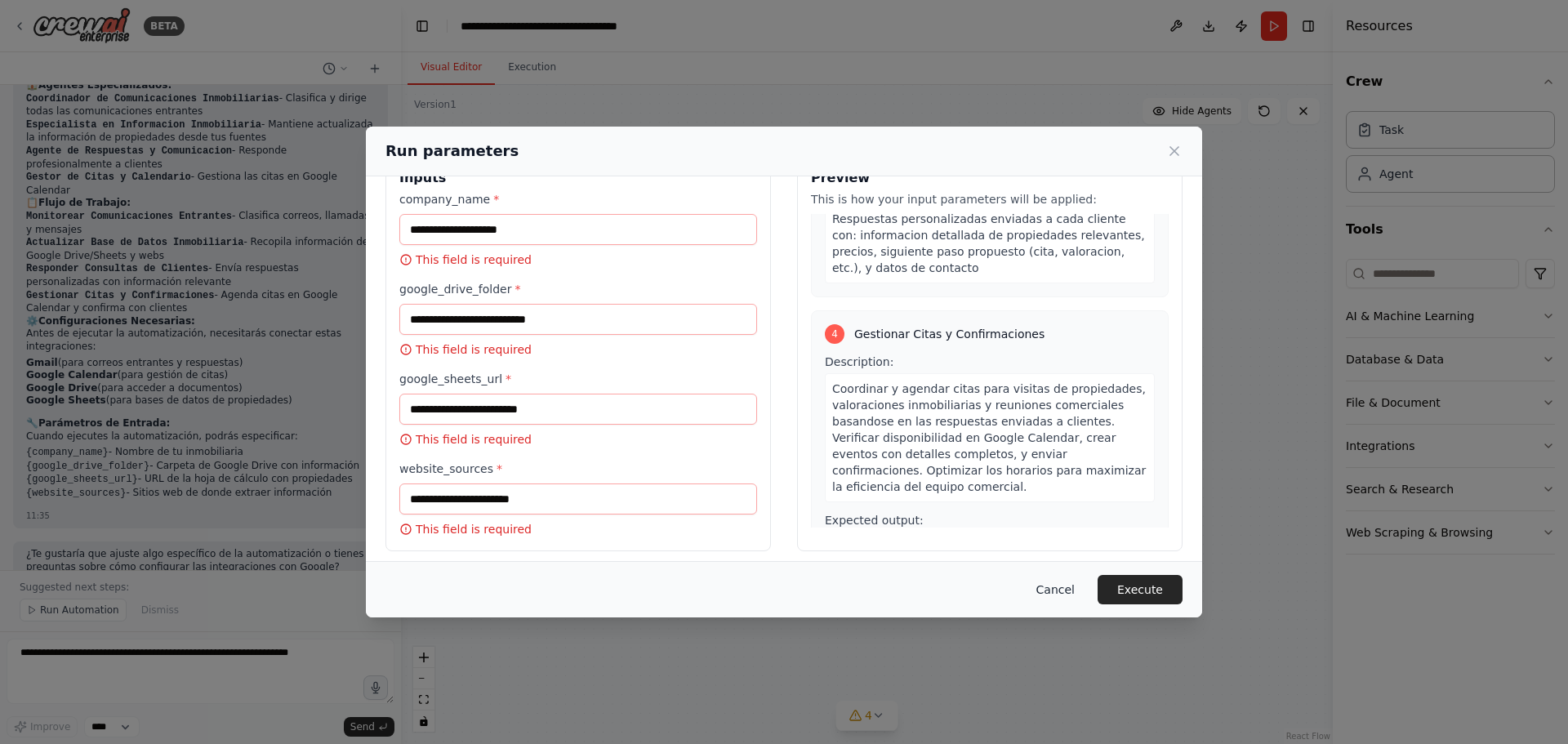
click at [1061, 591] on button "Cancel" at bounding box center [1055, 590] width 65 height 29
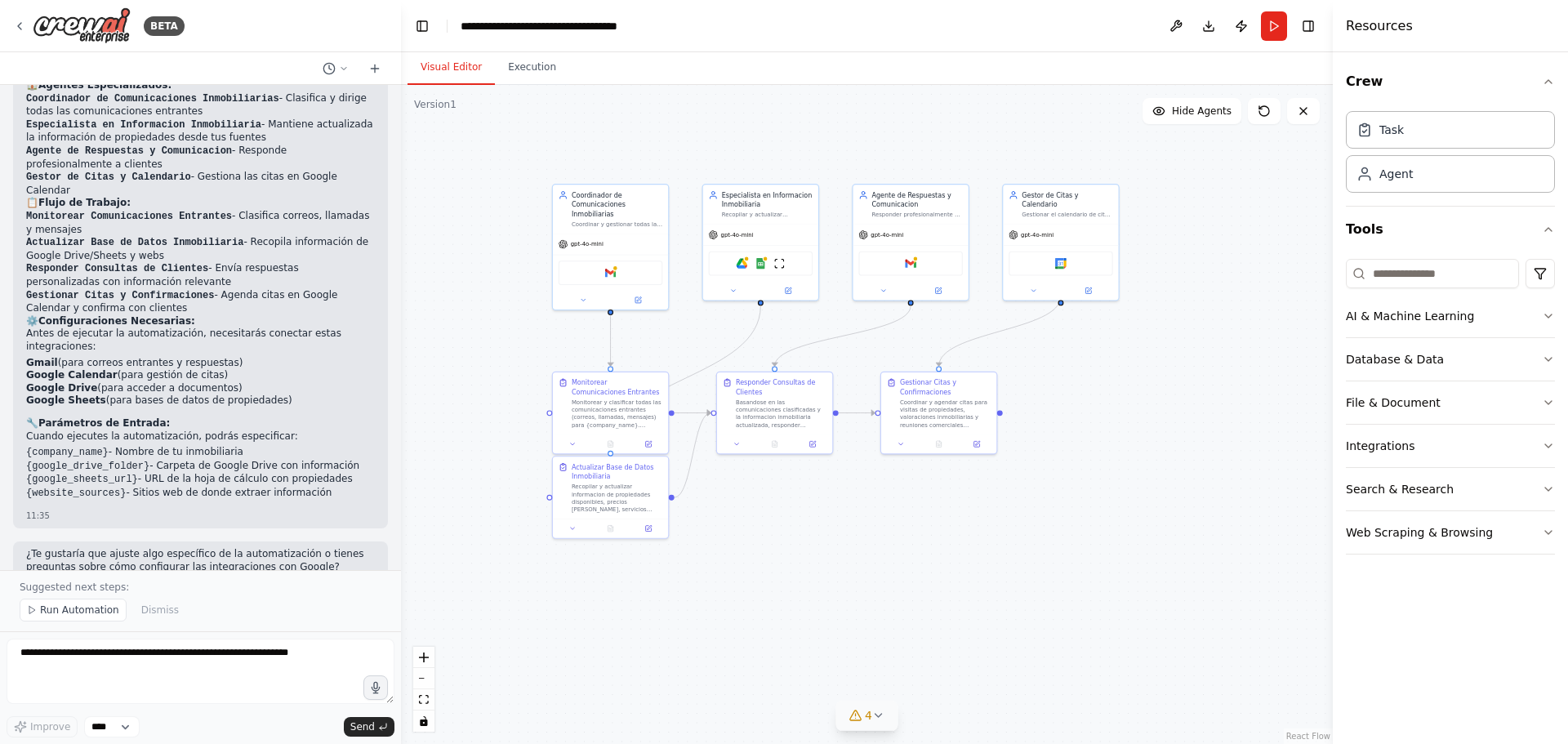
click at [861, 725] on button "4" at bounding box center [867, 715] width 63 height 30
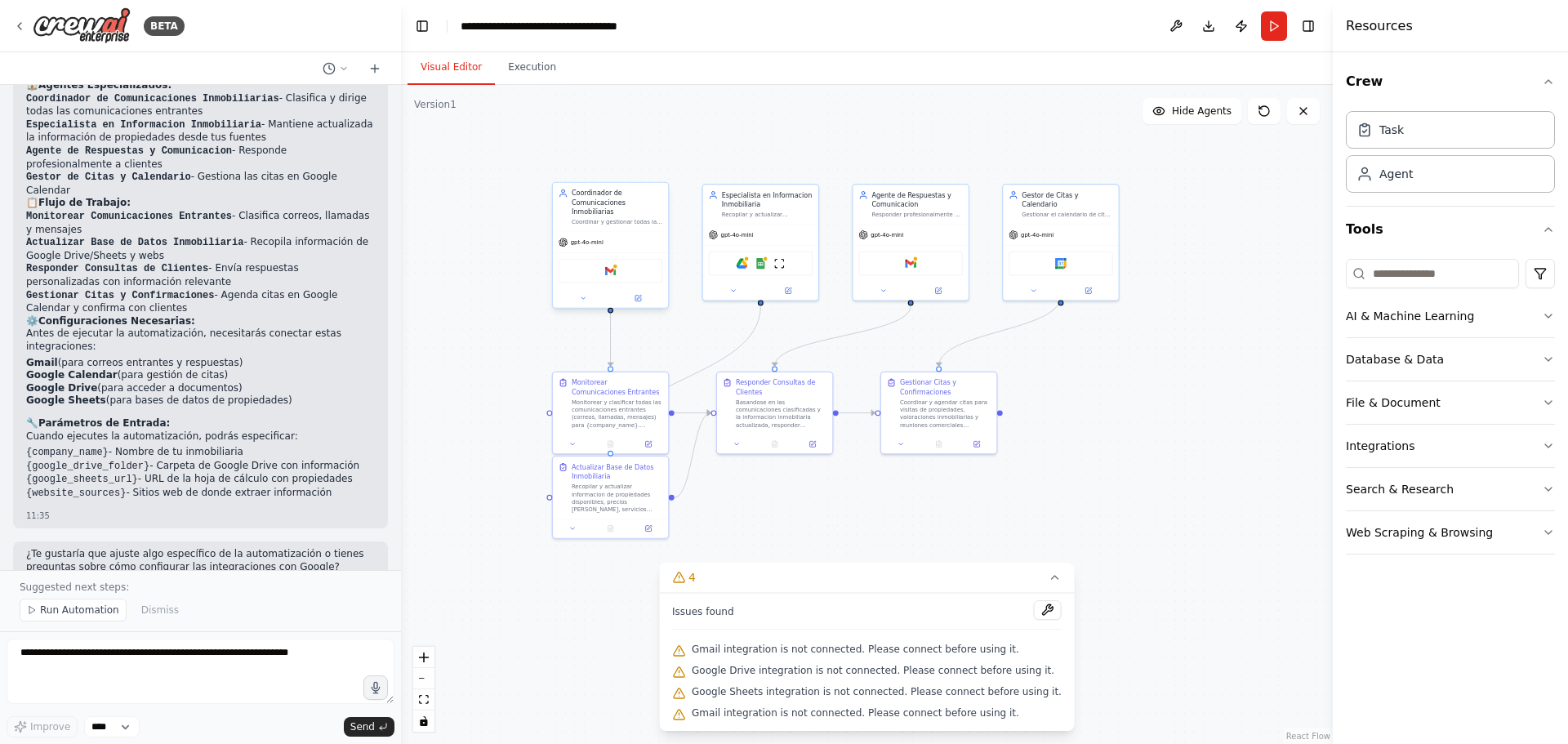
click at [632, 269] on div "Gmail" at bounding box center [611, 271] width 104 height 25
click at [610, 207] on div "Coordinador de Comunicaciones Inmobiliarias Coordinar y gestionar todas las com…" at bounding box center [616, 207] width 91 height 37
click at [612, 265] on img at bounding box center [611, 271] width 12 height 12
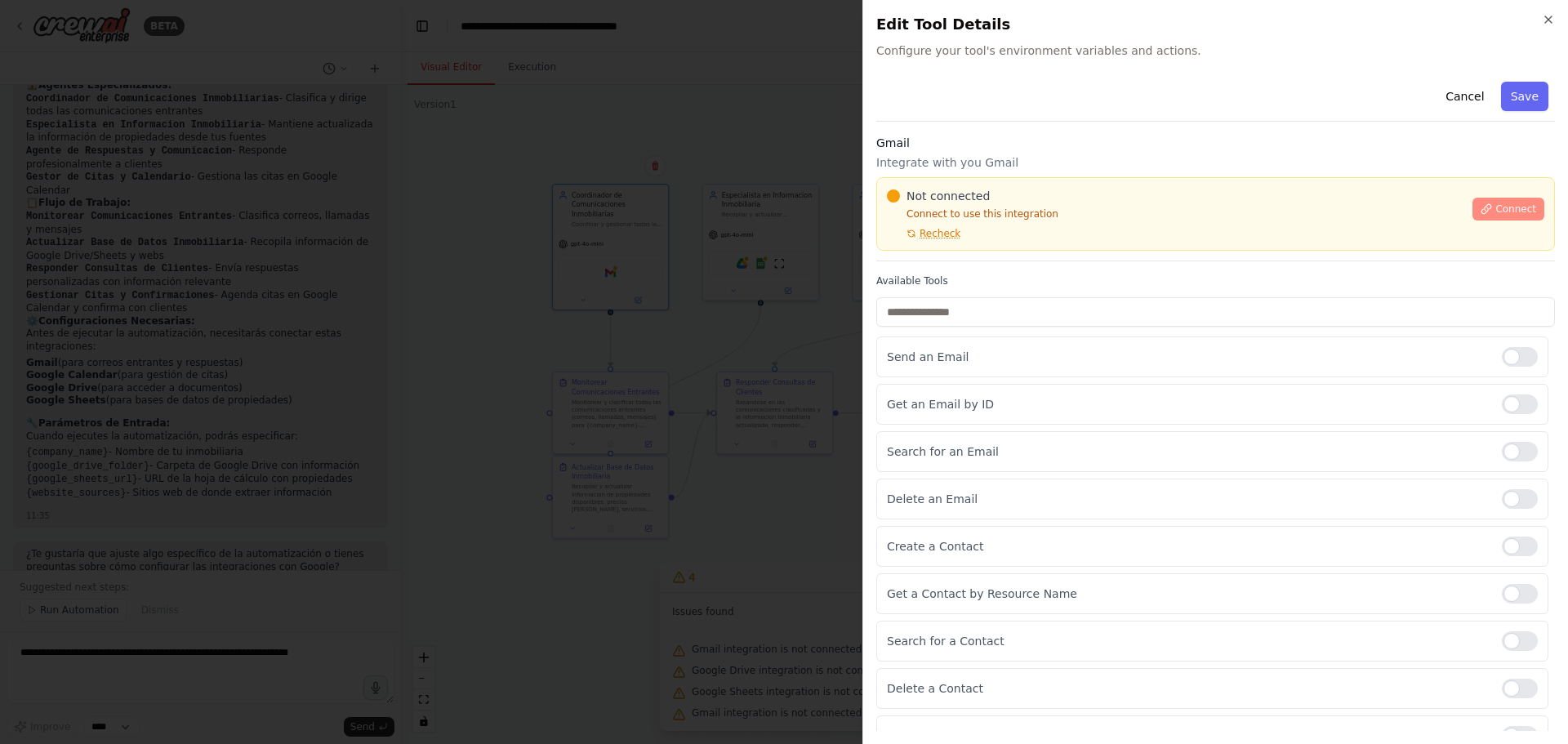
click at [1504, 204] on span "Connect" at bounding box center [1516, 209] width 41 height 13
click at [1496, 210] on span "Connect" at bounding box center [1516, 209] width 41 height 13
click at [1486, 213] on button "Connect" at bounding box center [1509, 208] width 72 height 23
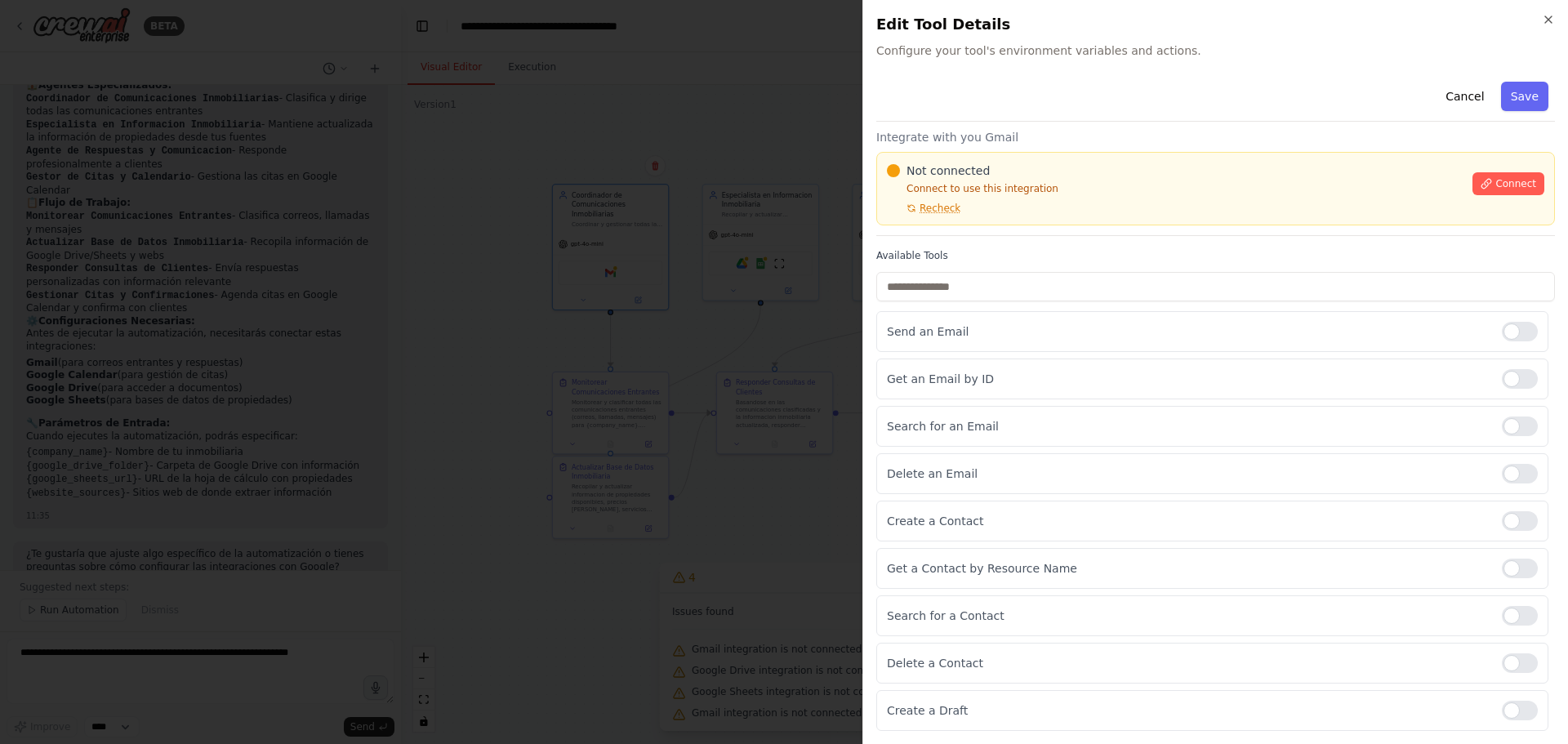
click at [960, 239] on div "Cancel Save Gmail Integrate with you Gmail Not connected Connect to use this in…" at bounding box center [1215, 389] width 678 height 681
click at [970, 240] on div "Cancel Save Gmail Integrate with you Gmail Not connected Connect to use this in…" at bounding box center [1215, 389] width 678 height 681
click at [965, 233] on div "Gmail Integrate with you Gmail Not connected Connect to use this integration Re…" at bounding box center [1215, 173] width 678 height 126
click at [665, 310] on div at bounding box center [784, 372] width 1568 height 744
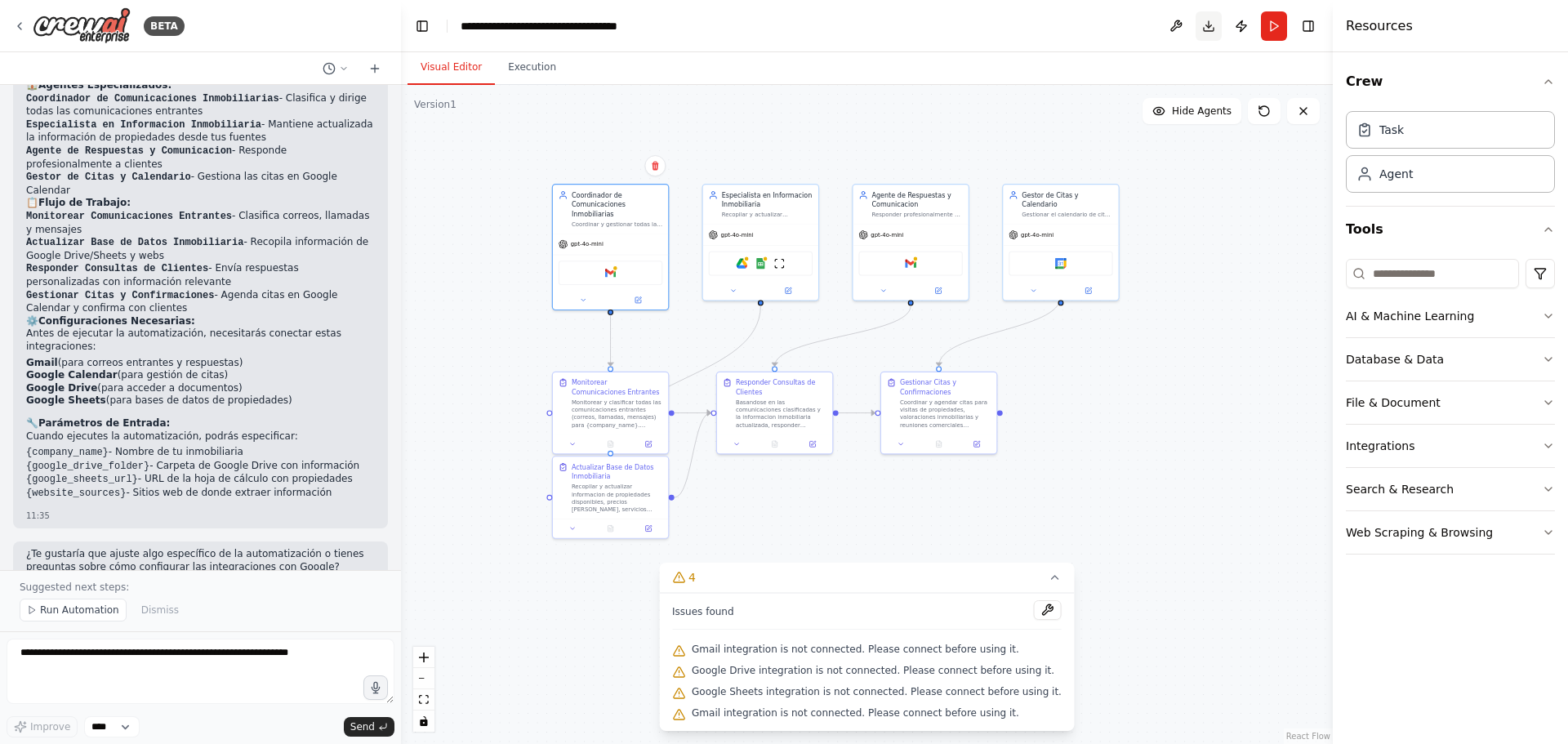
click at [1208, 32] on button "Download" at bounding box center [1209, 27] width 27 height 29
click at [1168, 25] on button at bounding box center [1176, 27] width 27 height 29
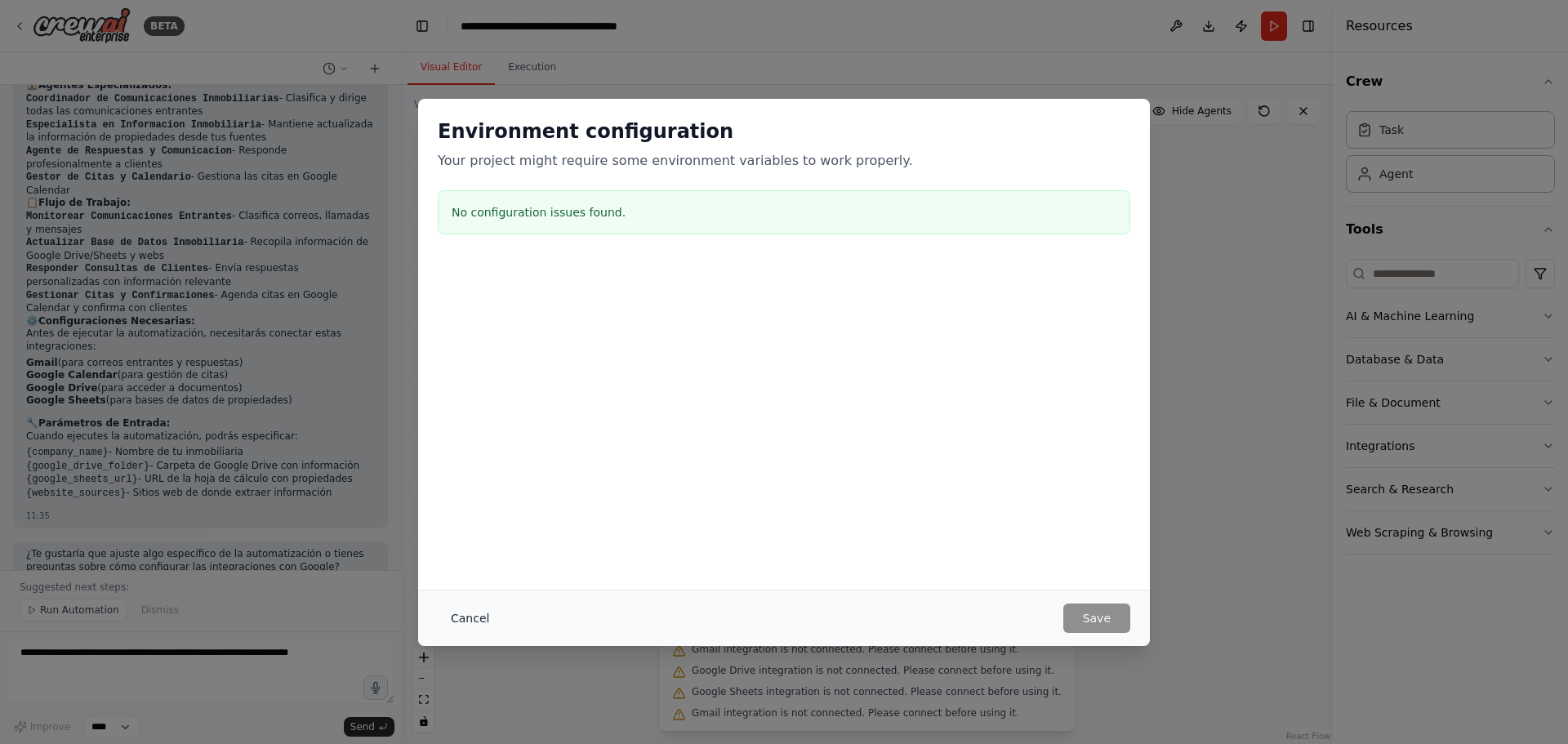
click at [473, 617] on button "Cancel" at bounding box center [470, 618] width 65 height 29
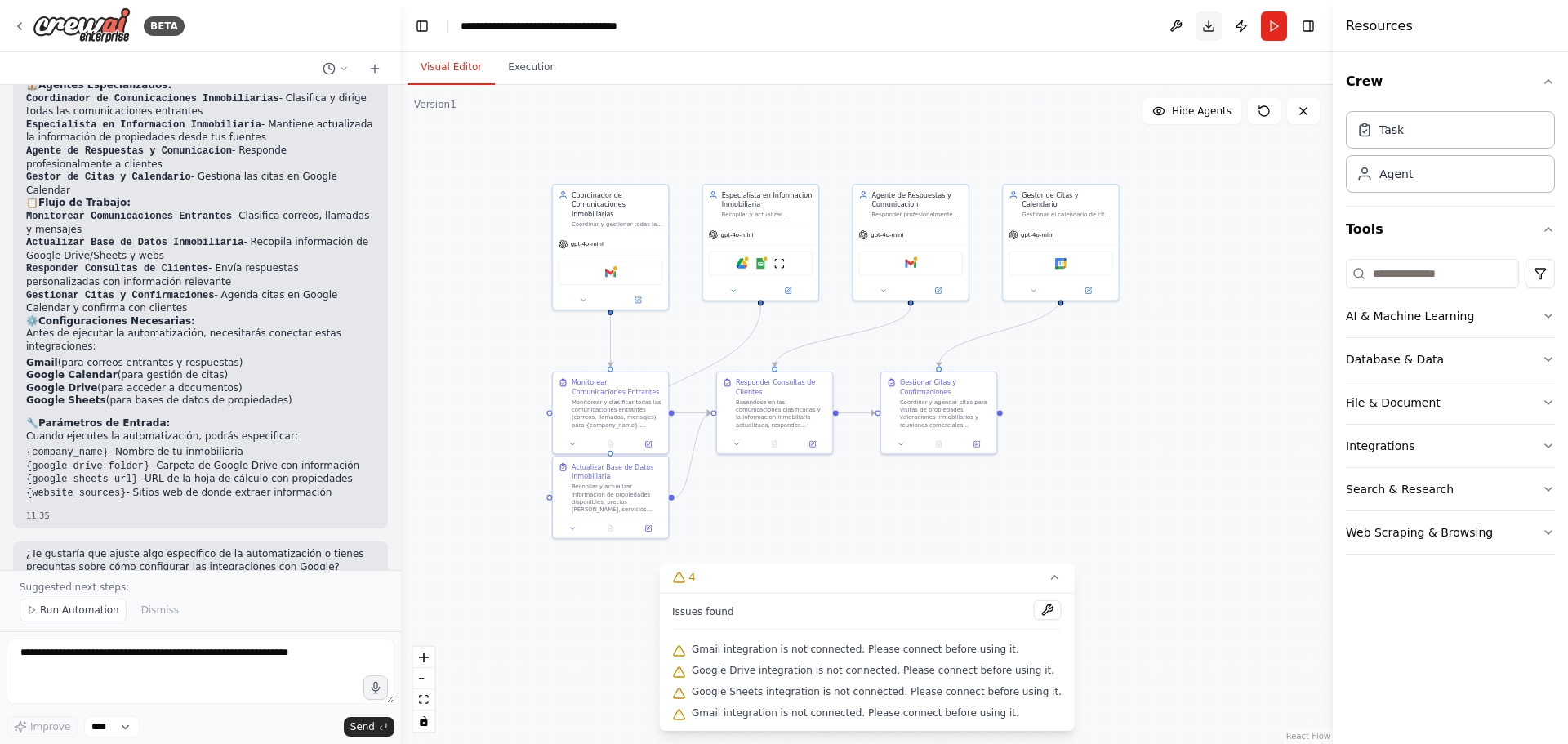
click at [1209, 26] on button "Download" at bounding box center [1209, 27] width 27 height 29
click at [559, 23] on div "**********" at bounding box center [552, 27] width 184 height 16
click at [528, 66] on button "Execution" at bounding box center [531, 68] width 74 height 35
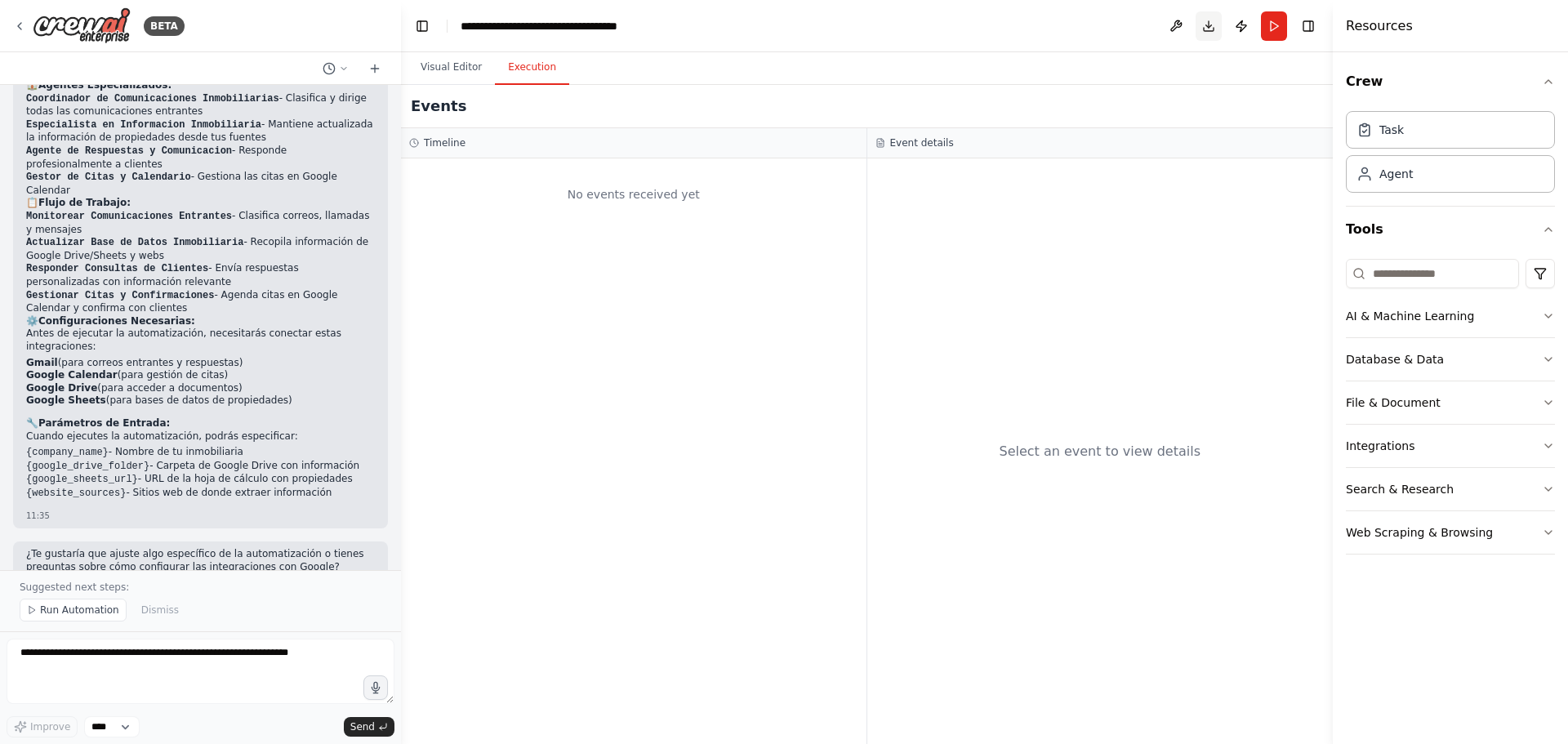
click at [1207, 27] on button "Download" at bounding box center [1209, 27] width 27 height 29
click at [1208, 27] on button "Download" at bounding box center [1209, 27] width 27 height 29
click at [1301, 27] on button "Toggle Right Sidebar" at bounding box center [1308, 26] width 23 height 23
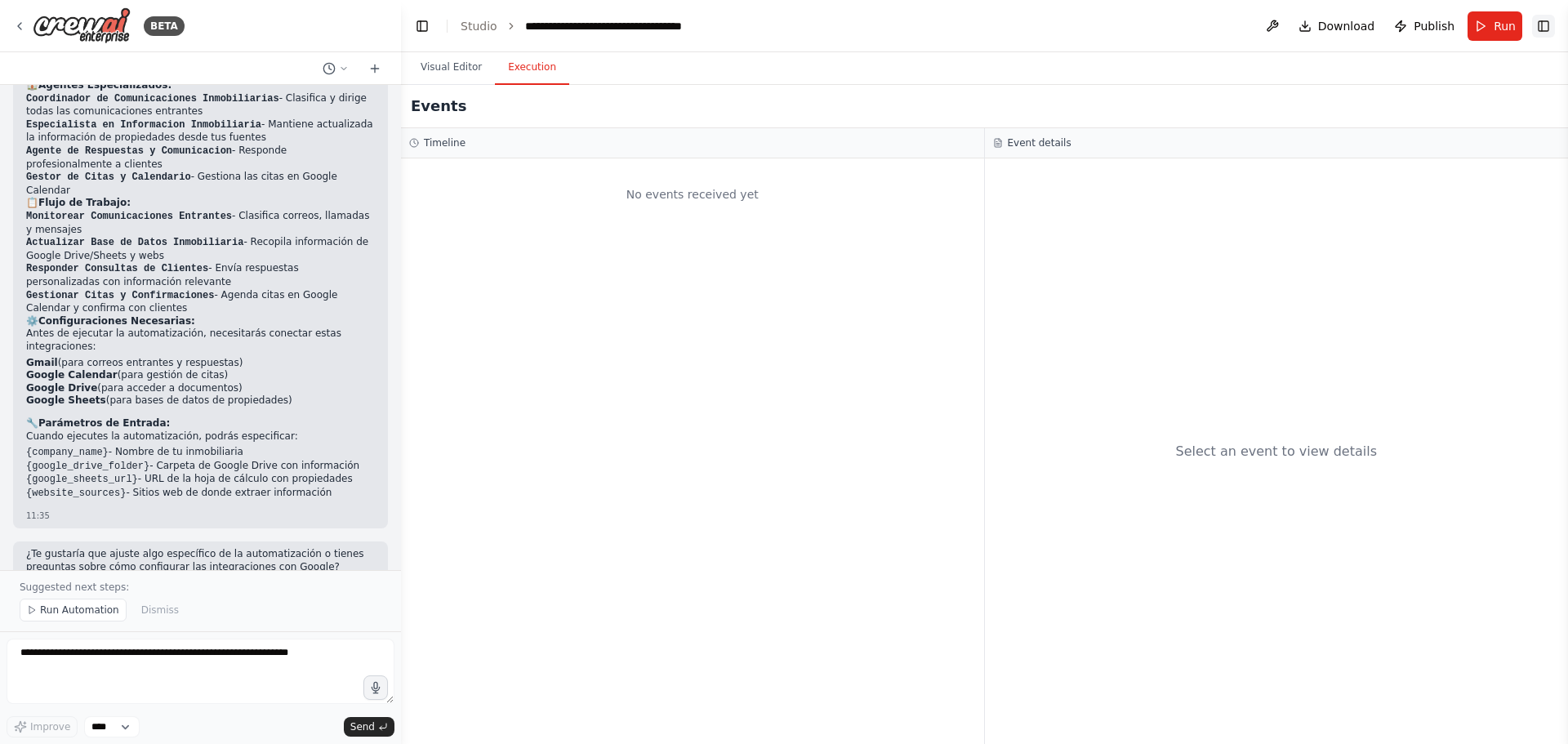
click at [1541, 27] on button "Toggle Right Sidebar" at bounding box center [1543, 26] width 23 height 23
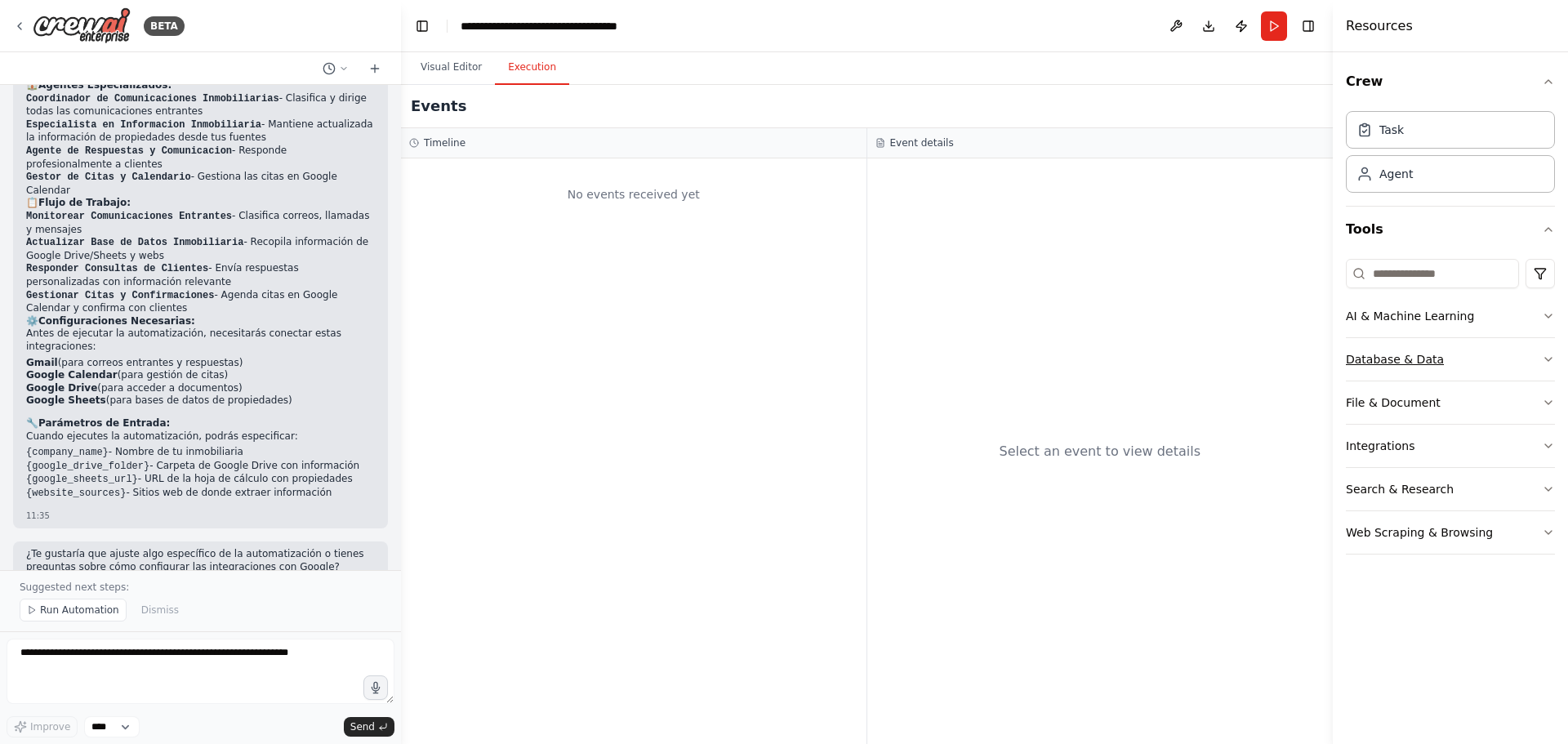
click at [1547, 360] on icon "button" at bounding box center [1549, 359] width 13 height 13
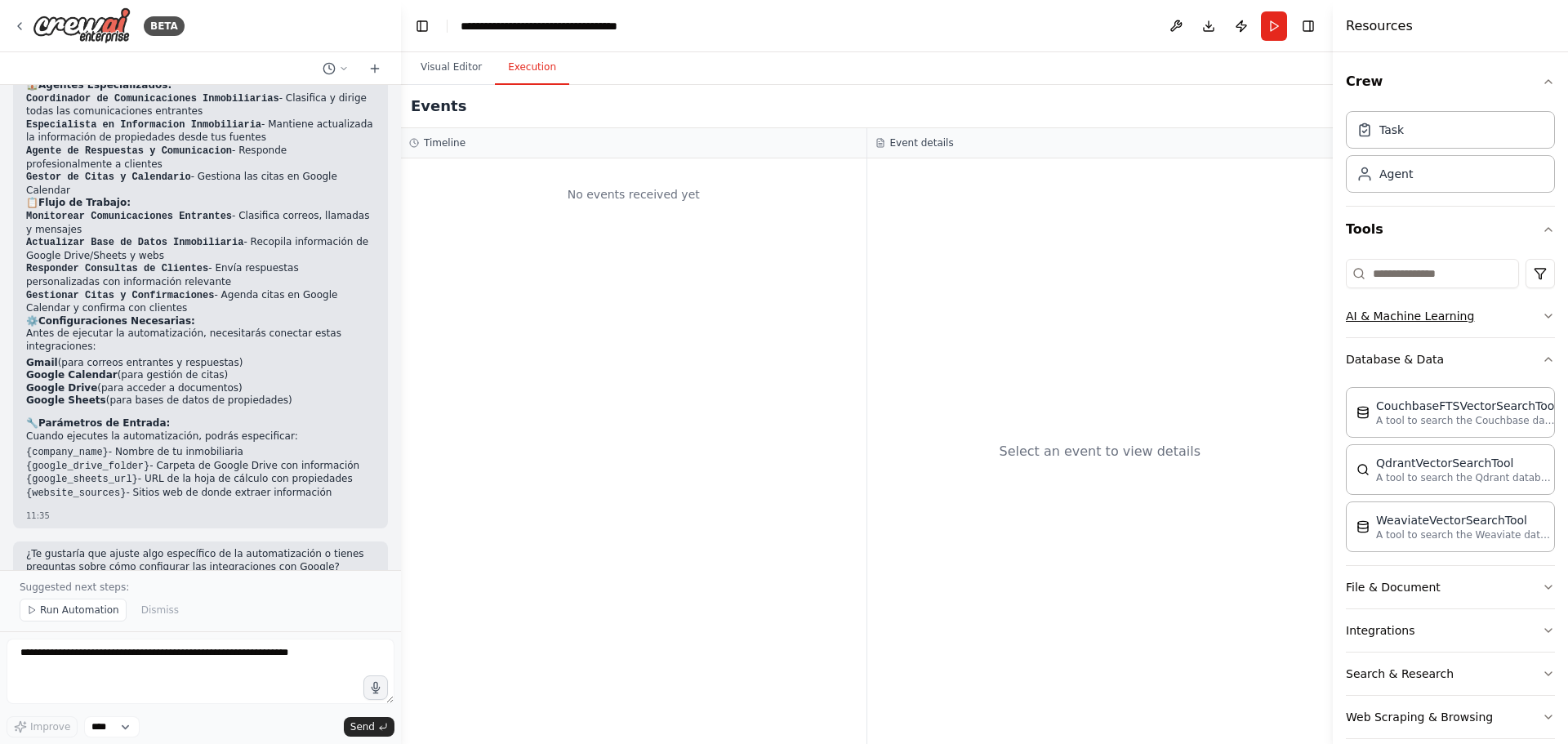
click at [1394, 310] on button "AI & Machine Learning" at bounding box center [1450, 315] width 209 height 42
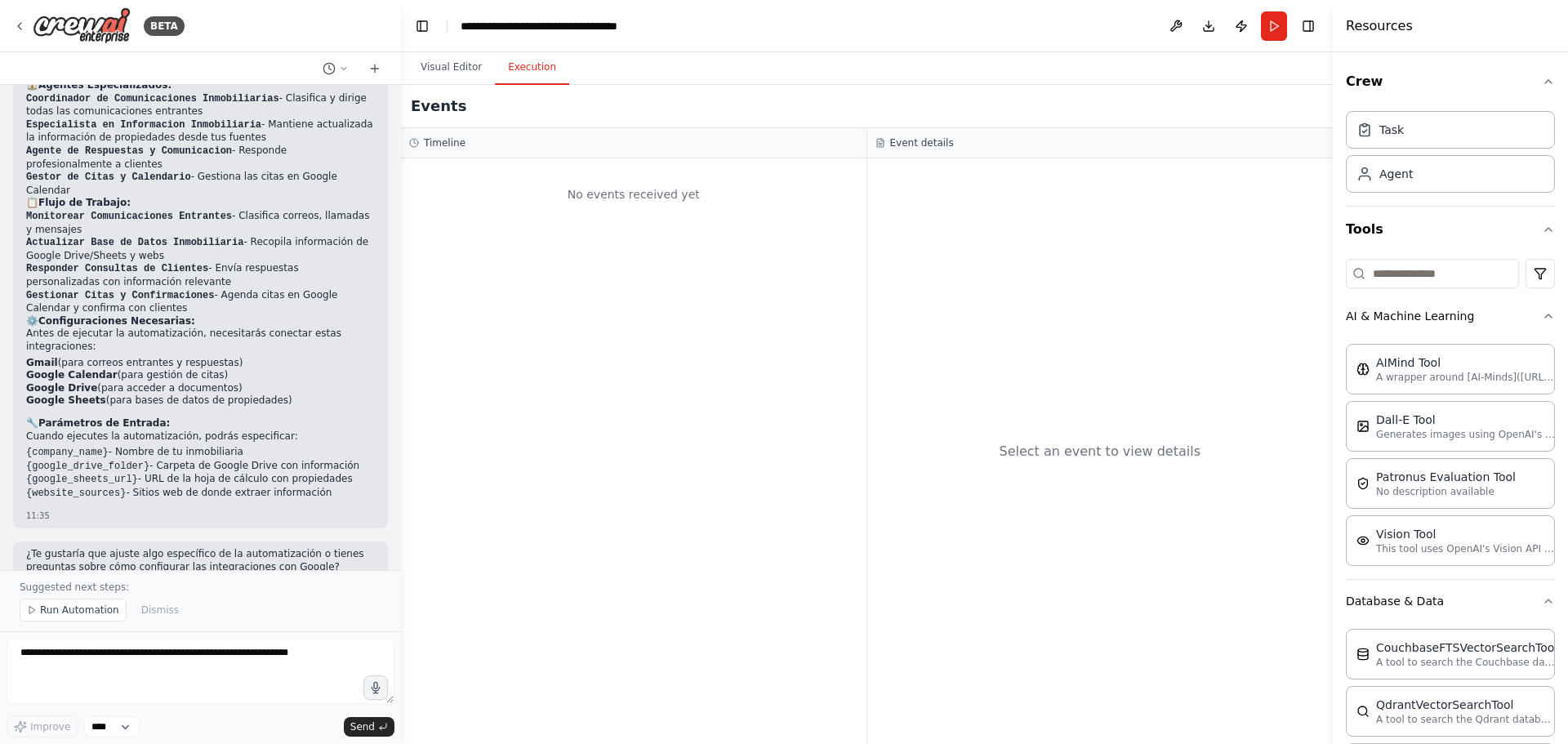
click at [1229, 292] on div "Select an event to view details" at bounding box center [1101, 451] width 466 height 585
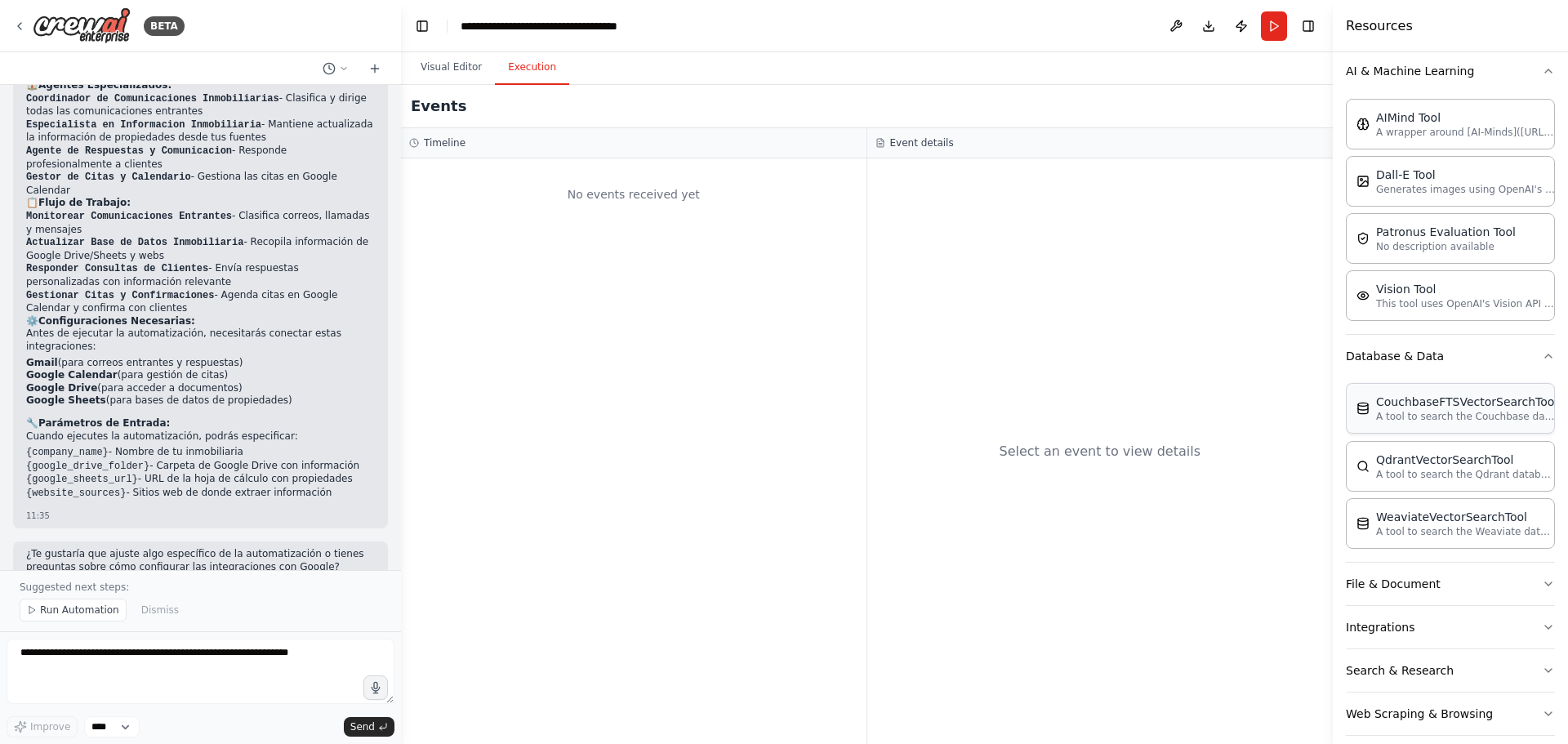
scroll to position [263, 0]
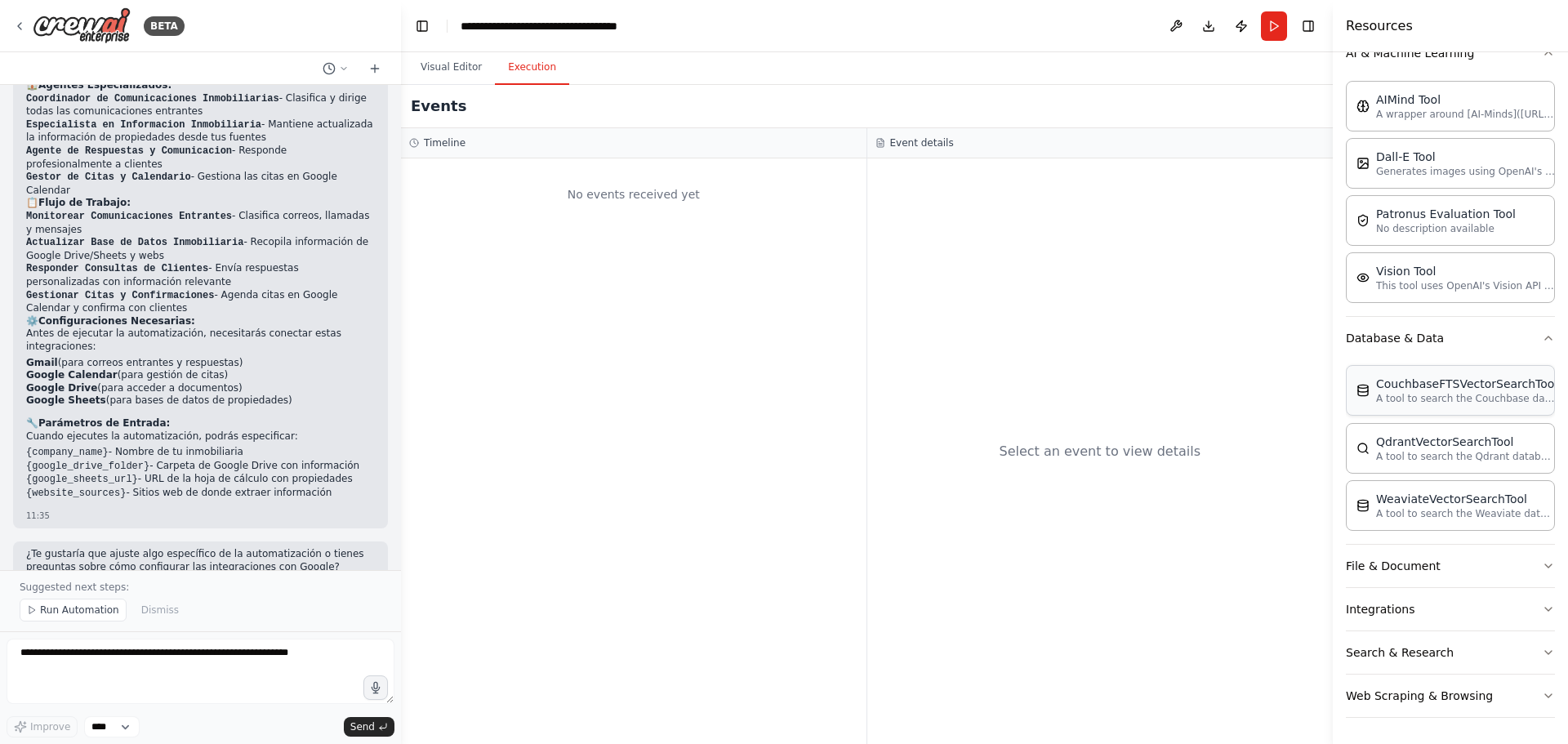
click at [1533, 395] on p "A tool to search the Couchbase database for relevant information on internal do…" at bounding box center [1466, 399] width 180 height 13
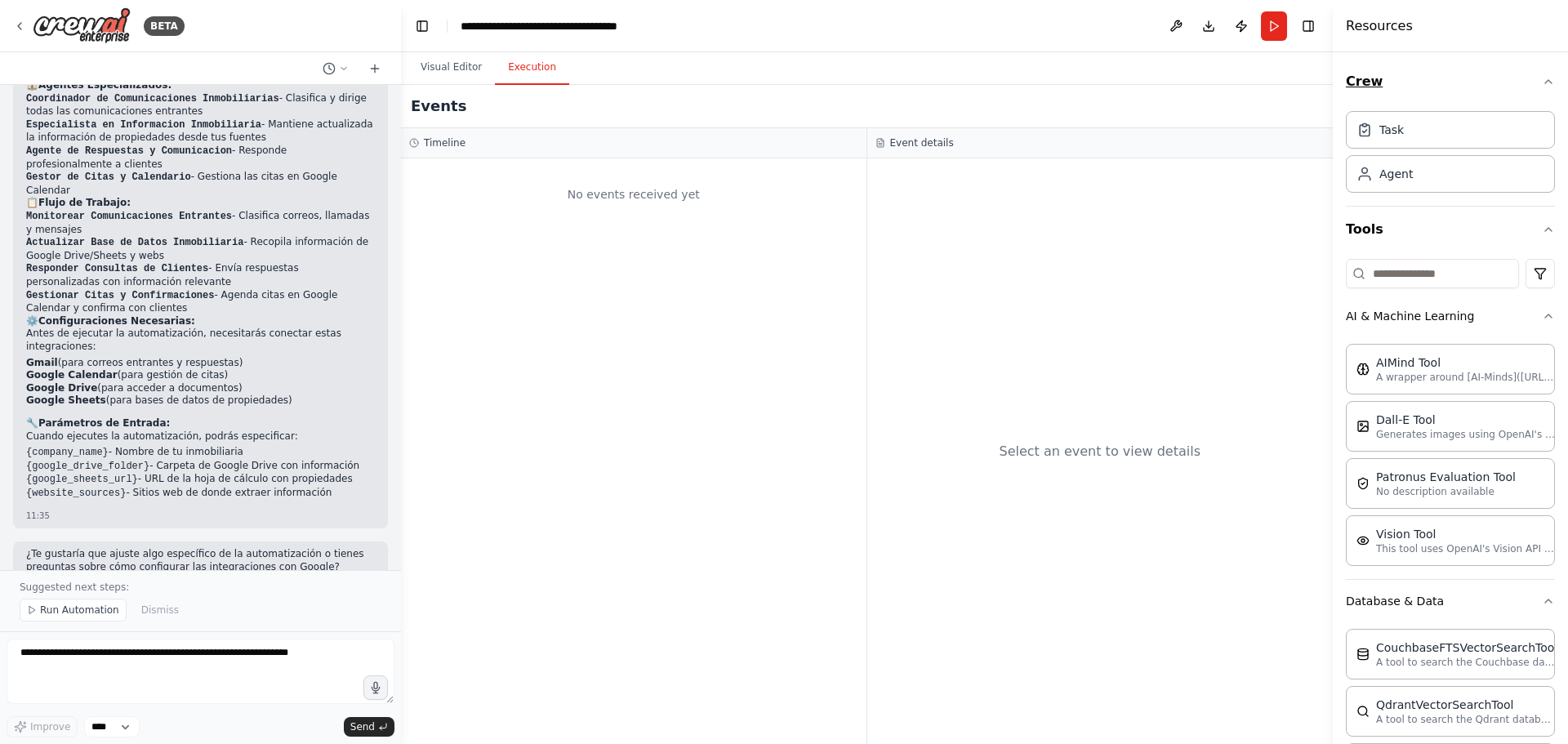
click at [1542, 80] on icon "button" at bounding box center [1549, 81] width 13 height 13
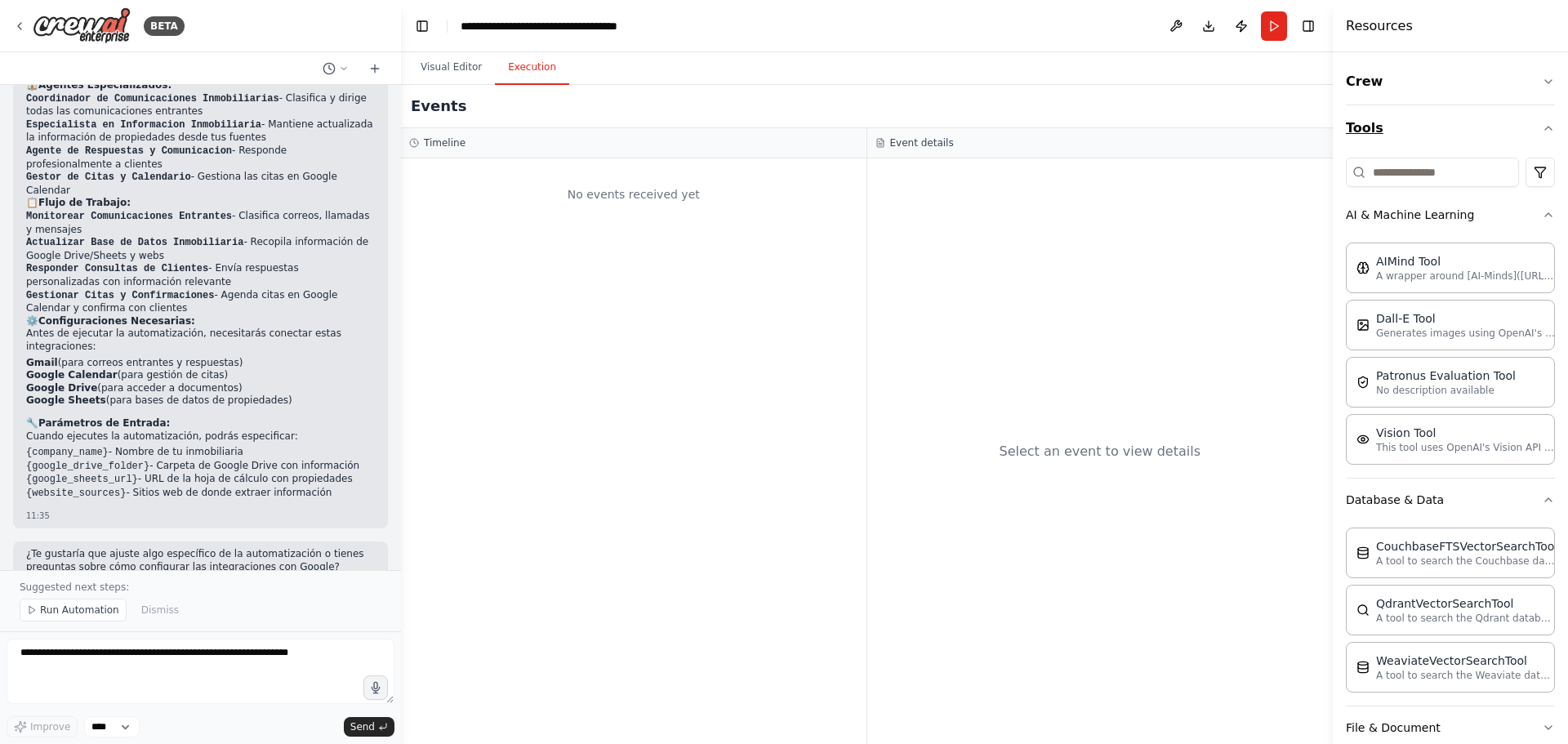
click at [1542, 126] on icon "button" at bounding box center [1549, 128] width 13 height 13
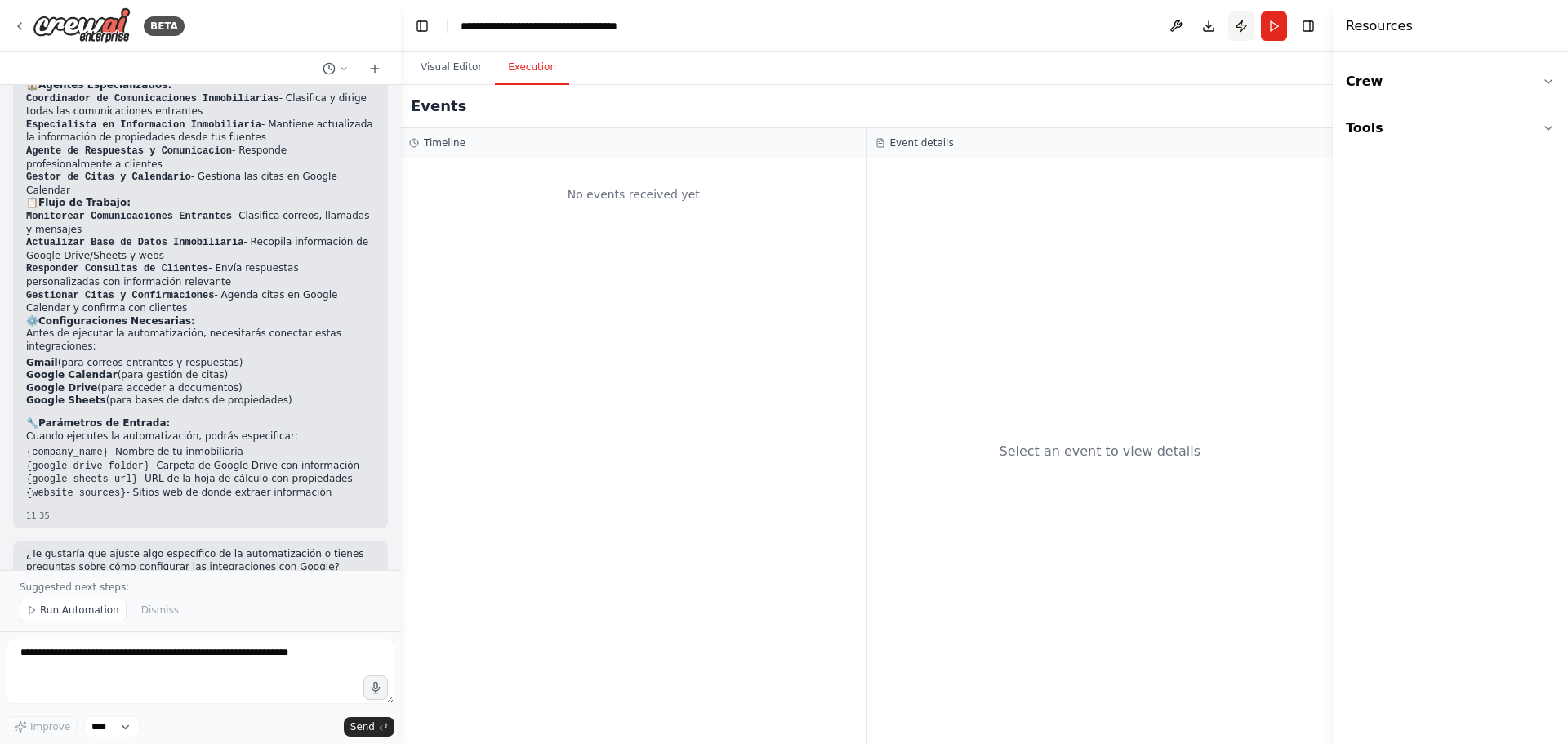
click at [1245, 29] on button "Publish" at bounding box center [1242, 27] width 27 height 29
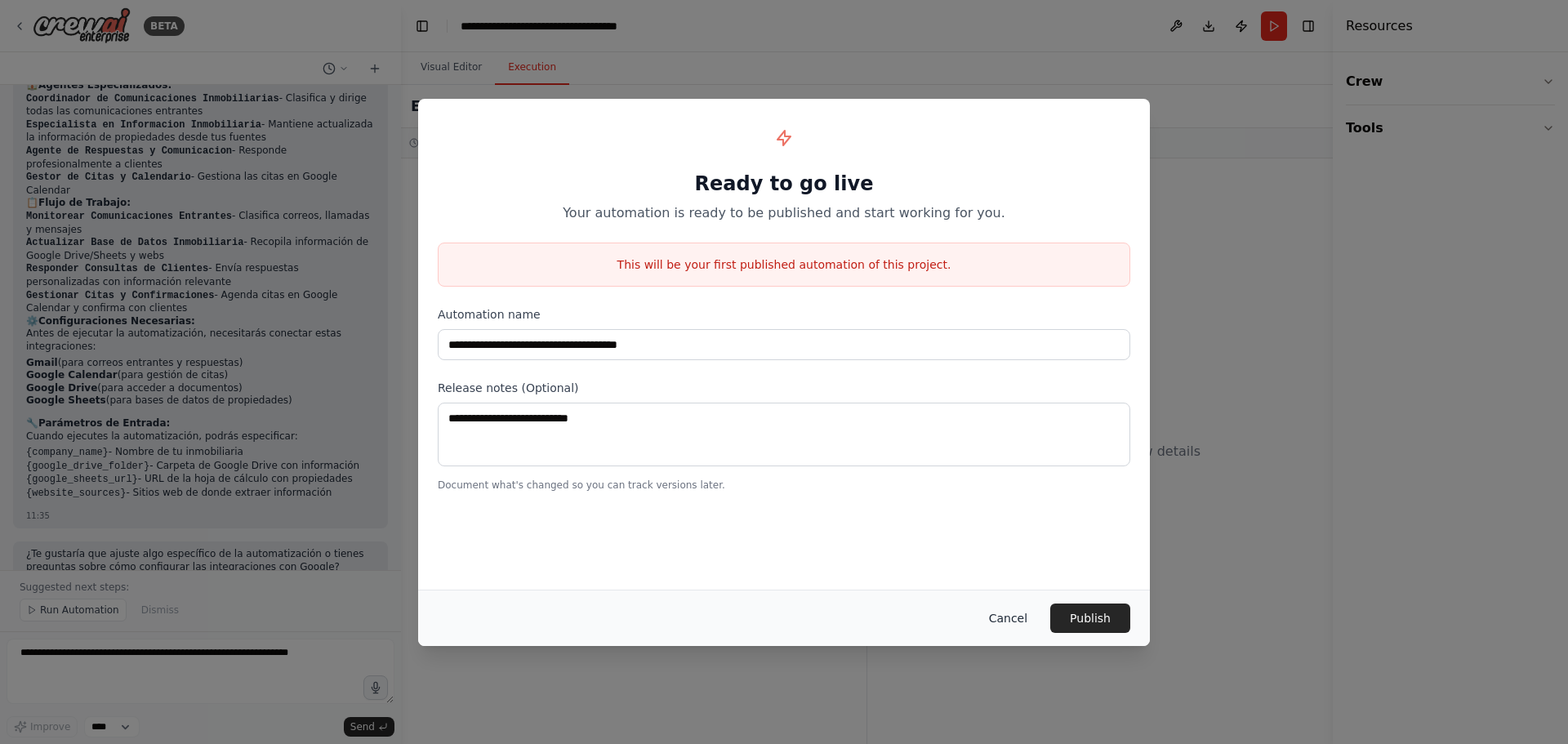
click at [1024, 618] on button "Cancel" at bounding box center [1008, 618] width 65 height 29
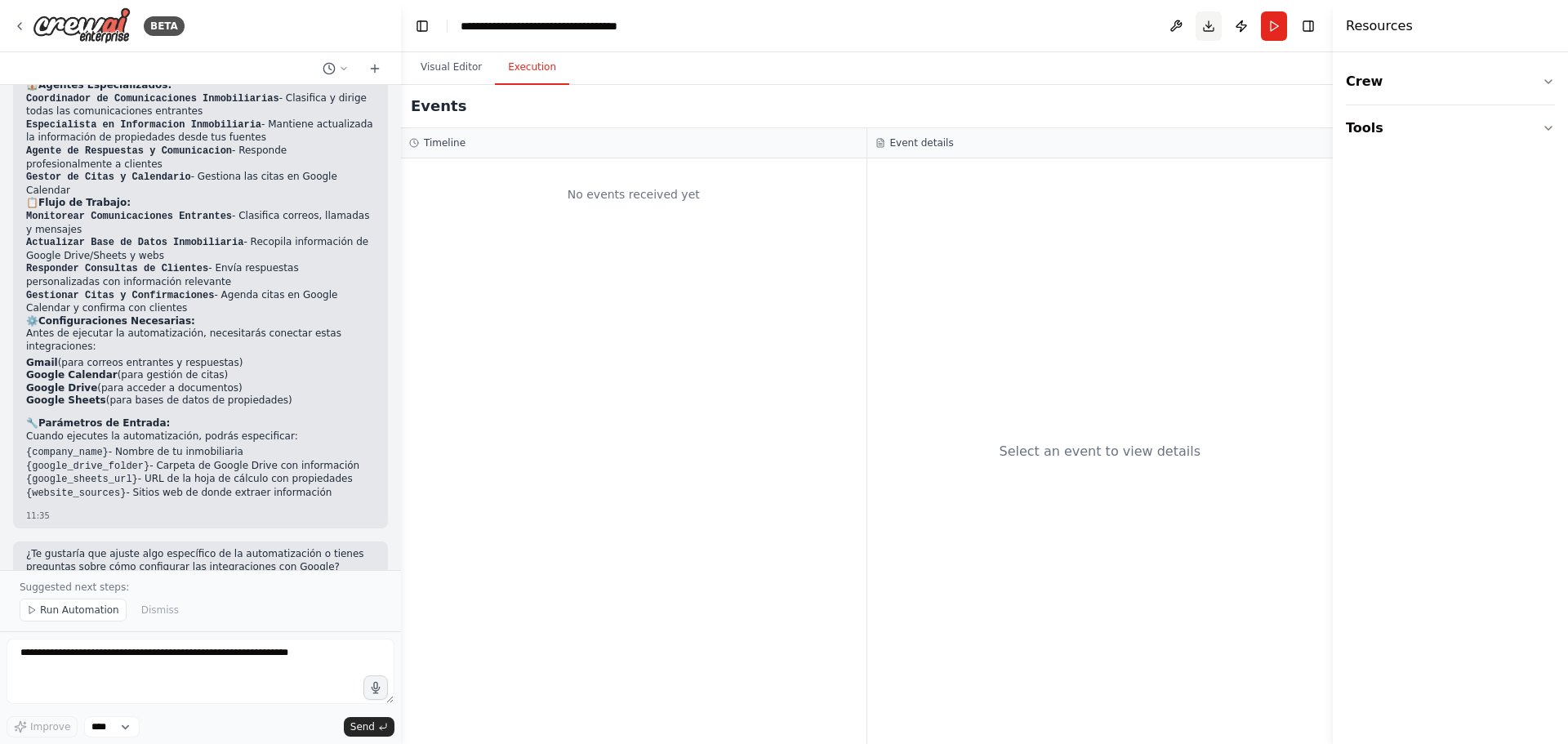
click at [1206, 27] on button "Download" at bounding box center [1209, 27] width 27 height 29
click at [1208, 32] on button "Download" at bounding box center [1209, 27] width 27 height 29
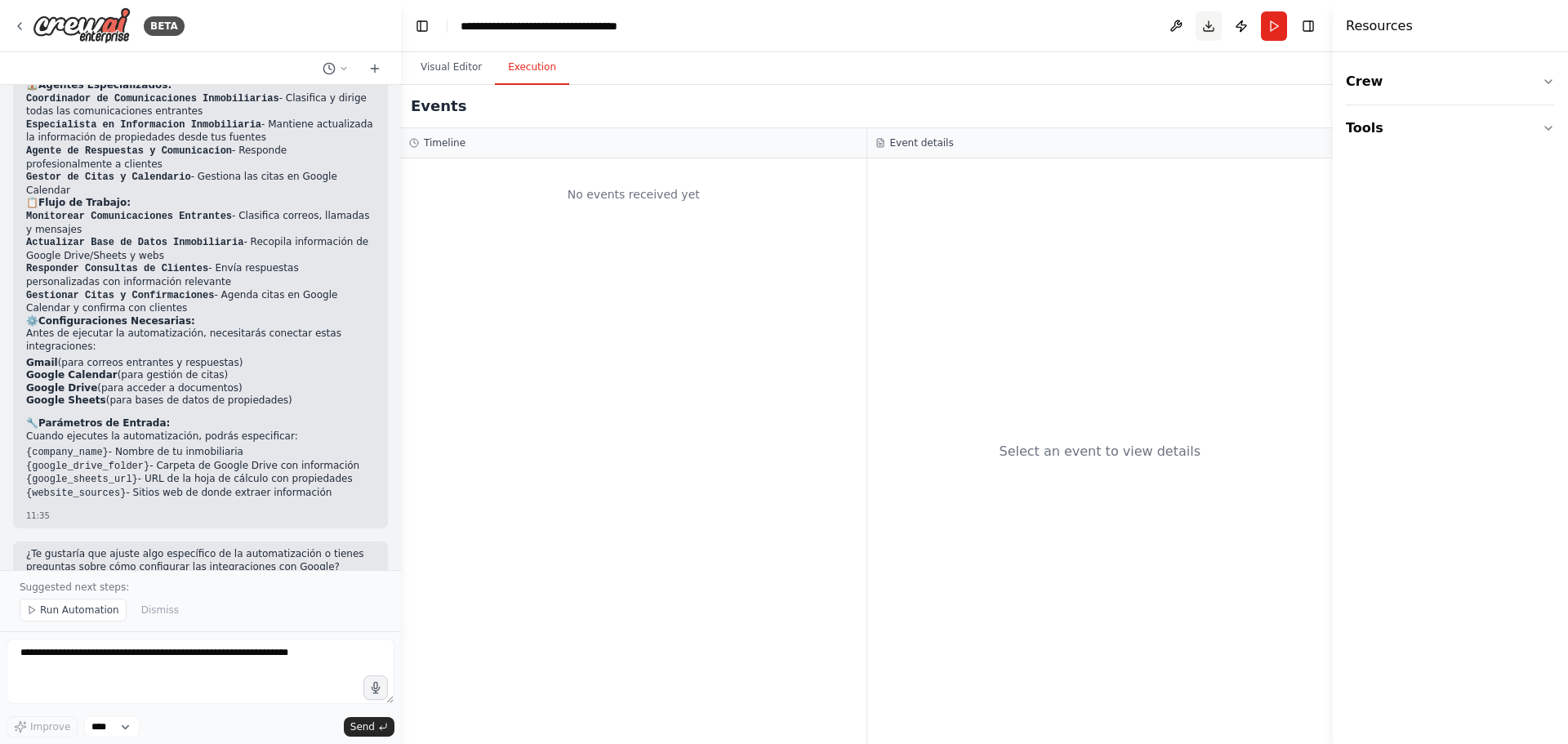
click at [1208, 32] on button "Download" at bounding box center [1209, 27] width 27 height 29
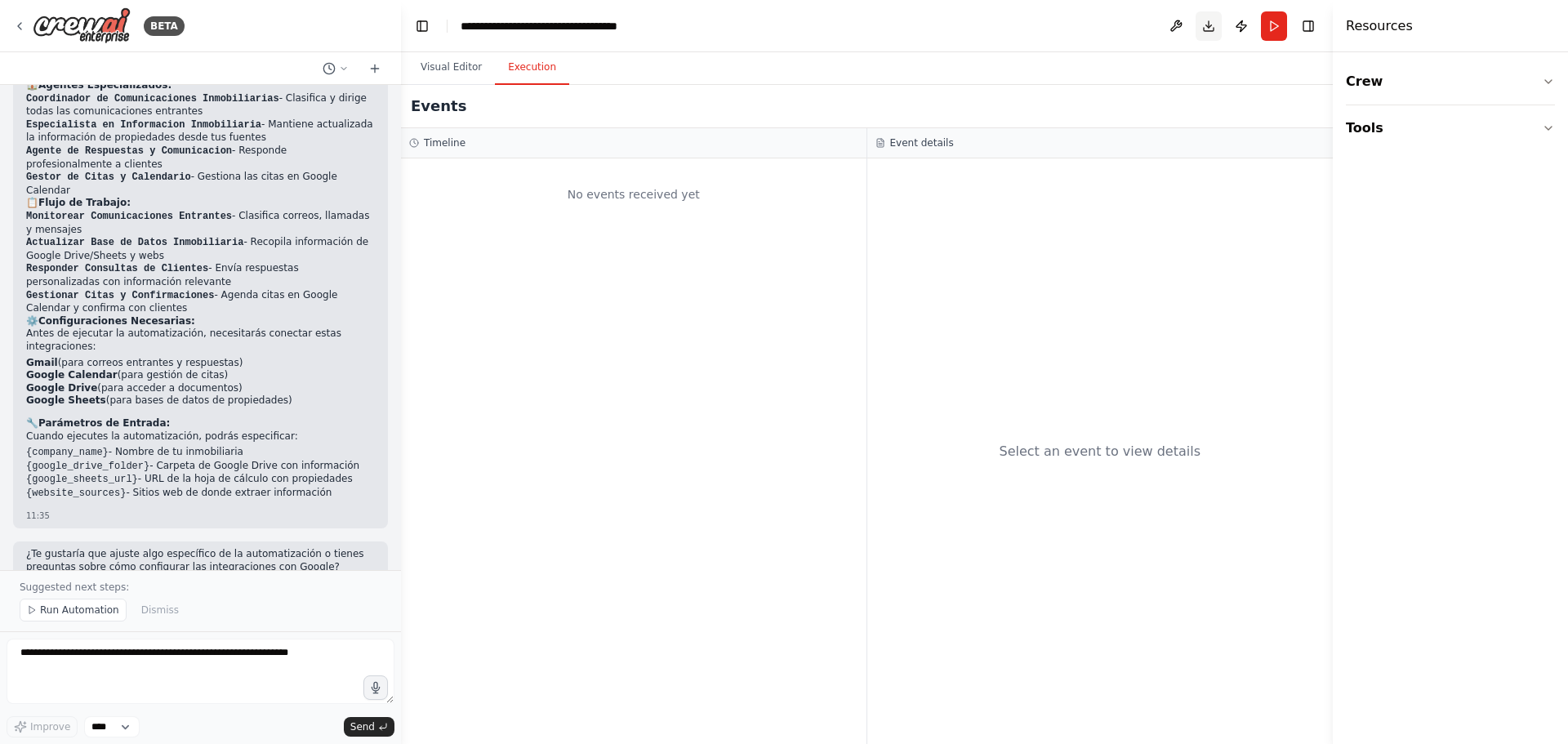
click at [1208, 32] on button "Download" at bounding box center [1209, 27] width 27 height 29
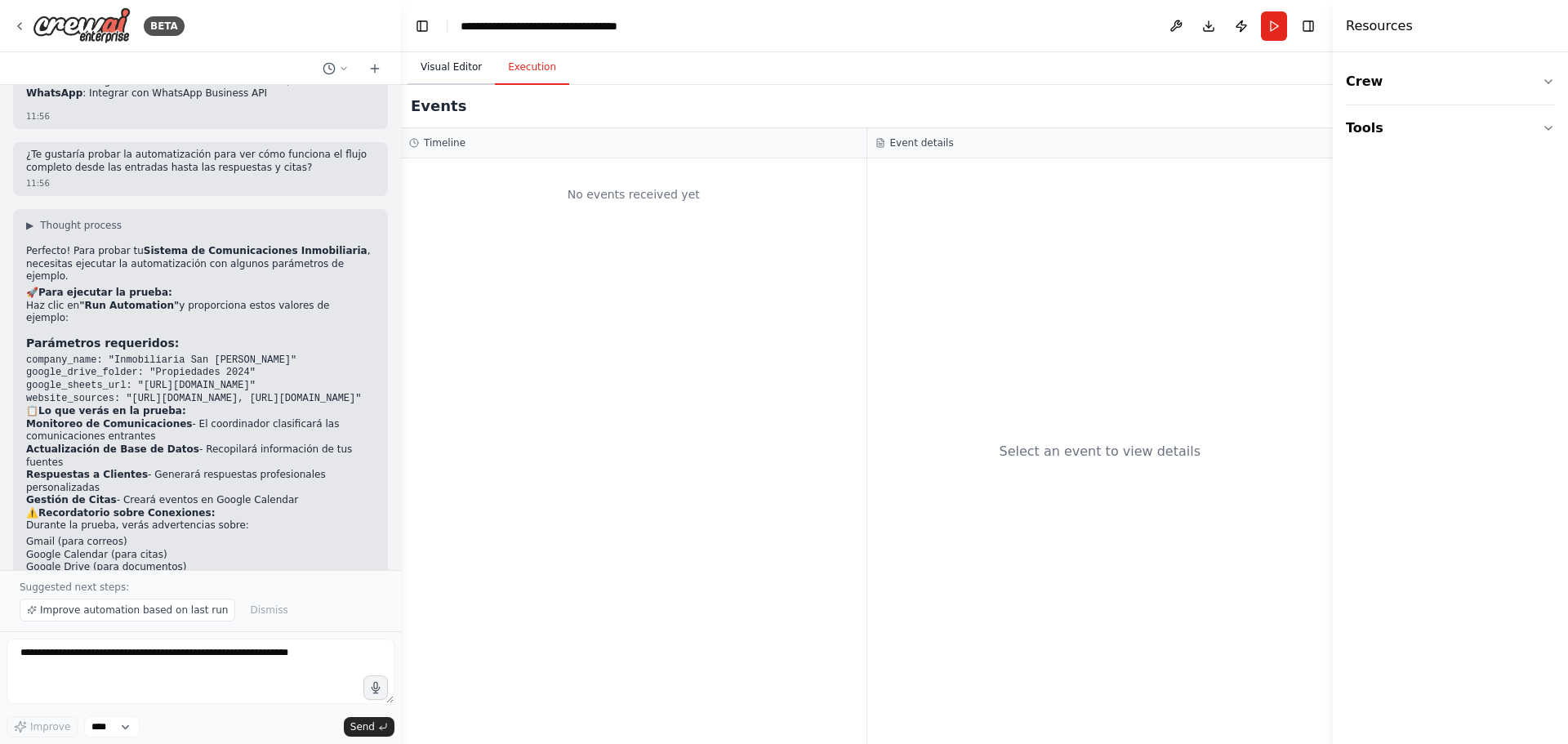
click at [453, 69] on button "Visual Editor" at bounding box center [452, 68] width 88 height 35
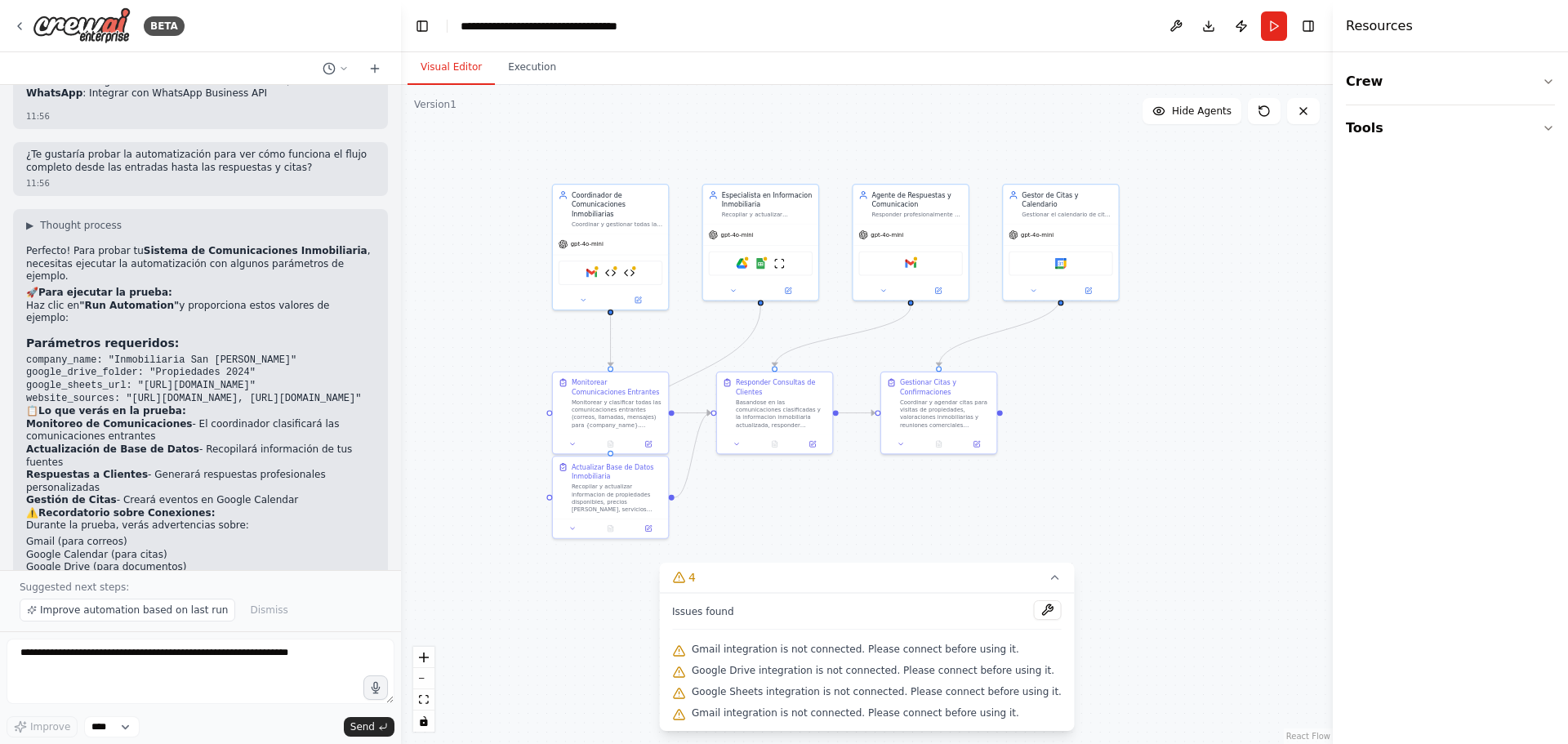
click at [501, 253] on div ".deletable-edge-delete-btn { width: 20px; height: 20px; border: 0px solid #ffff…" at bounding box center [867, 414] width 932 height 659
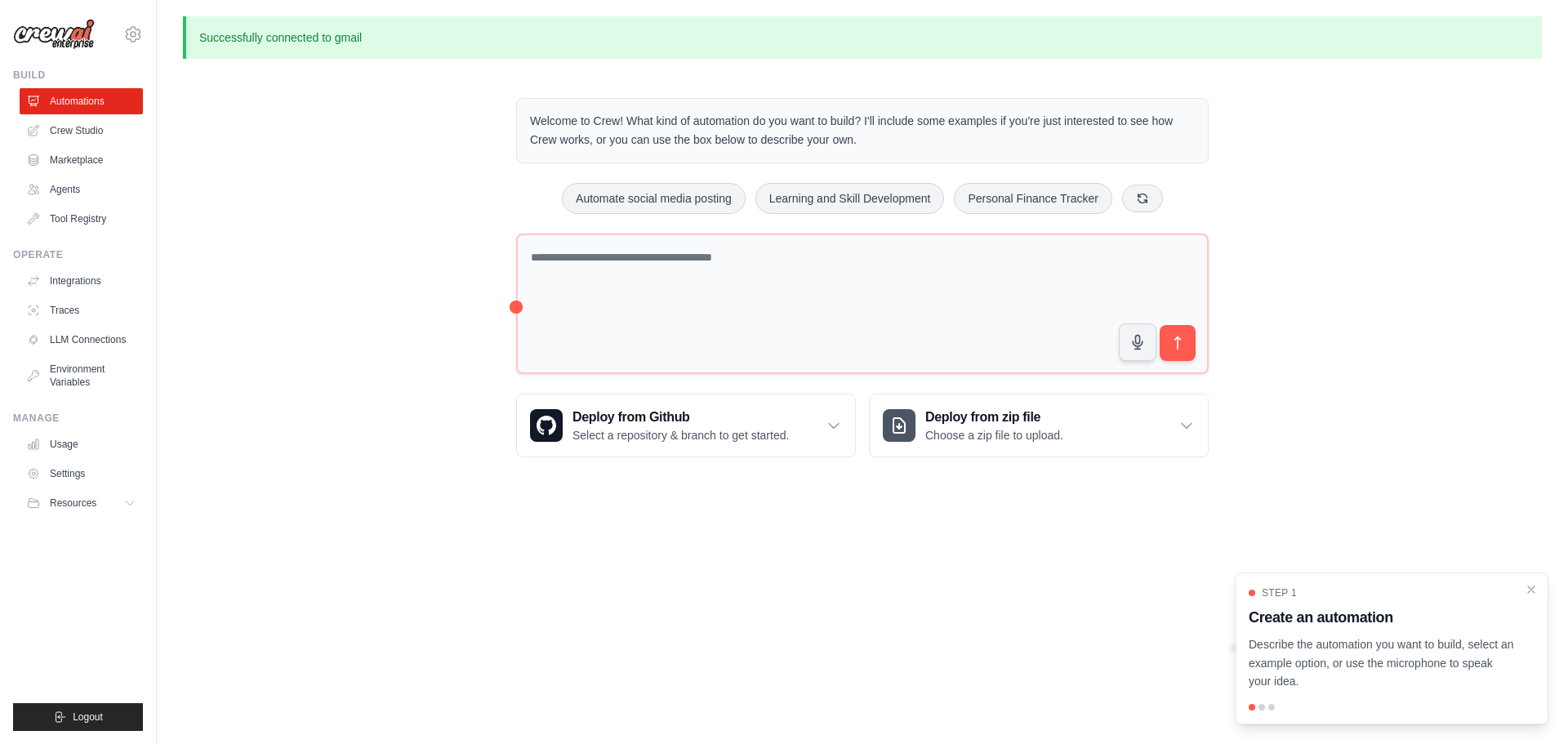
click at [949, 68] on div "Successfully connected to gmail Welcome to Crew! What kind of automation do you…" at bounding box center [863, 250] width 1412 height 467
click at [82, 99] on link "Automations" at bounding box center [82, 101] width 123 height 27
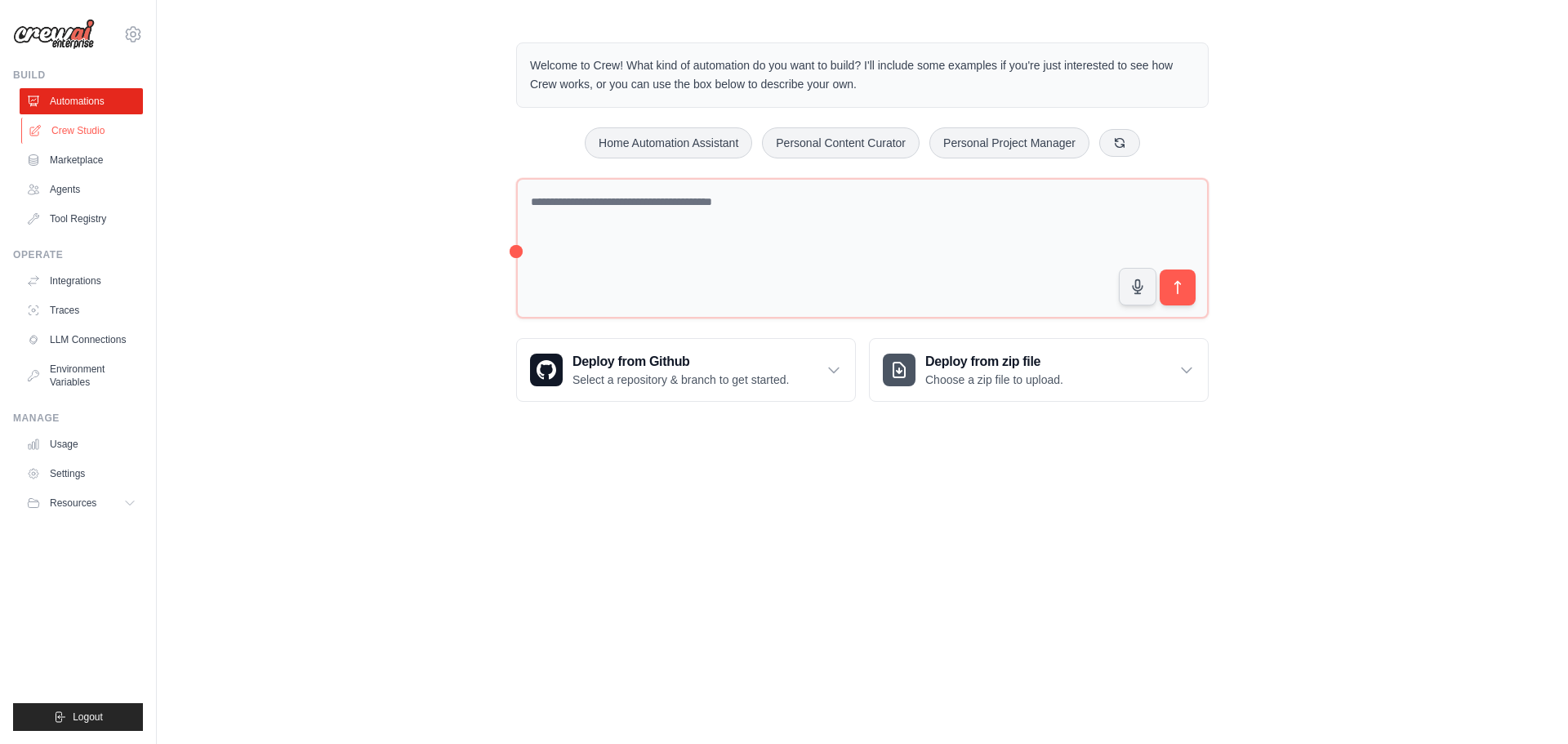
click at [88, 130] on link "Crew Studio" at bounding box center [82, 131] width 123 height 27
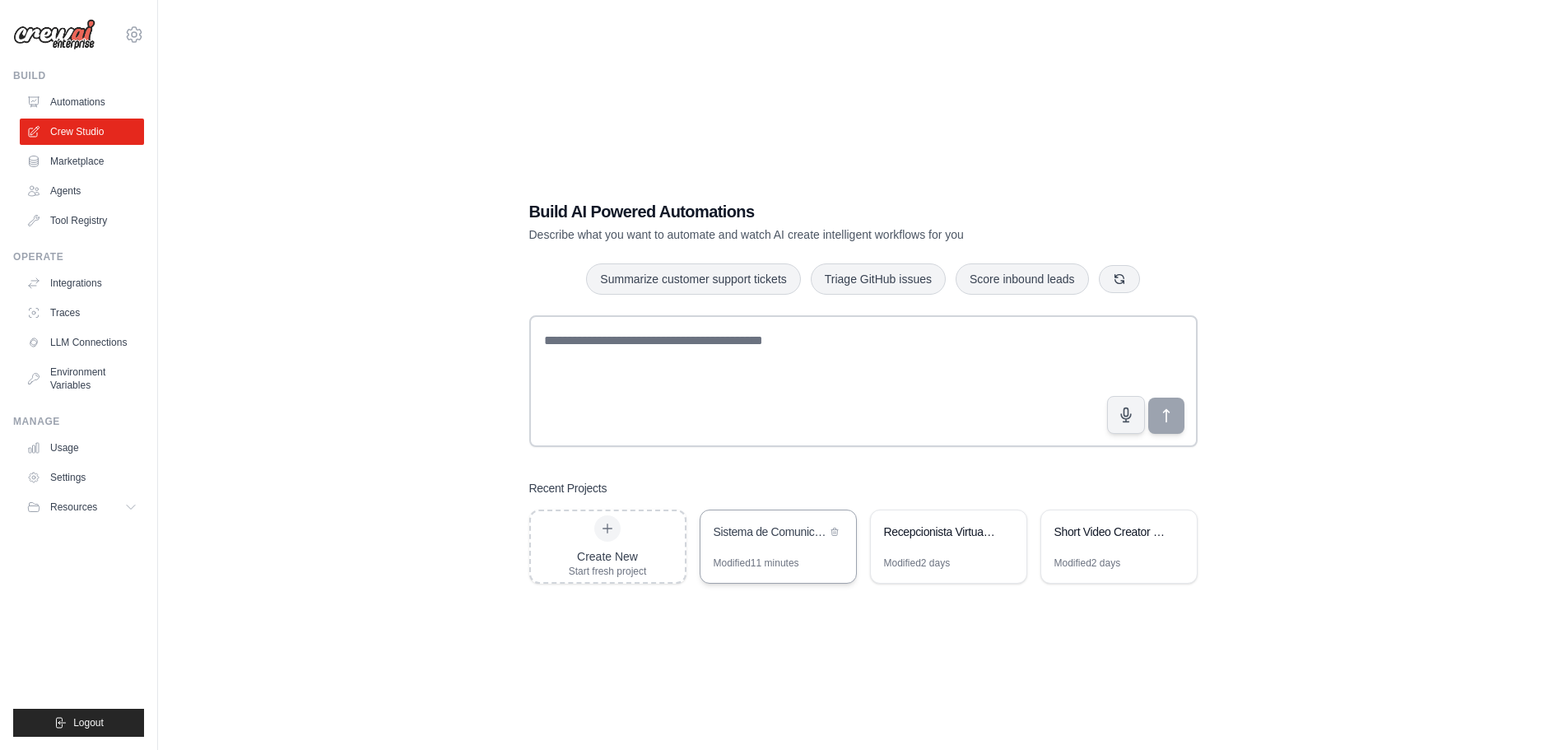
click at [774, 540] on div "Sistema de Comunicaciones Inmobiliaria" at bounding box center [769, 533] width 112 height 19
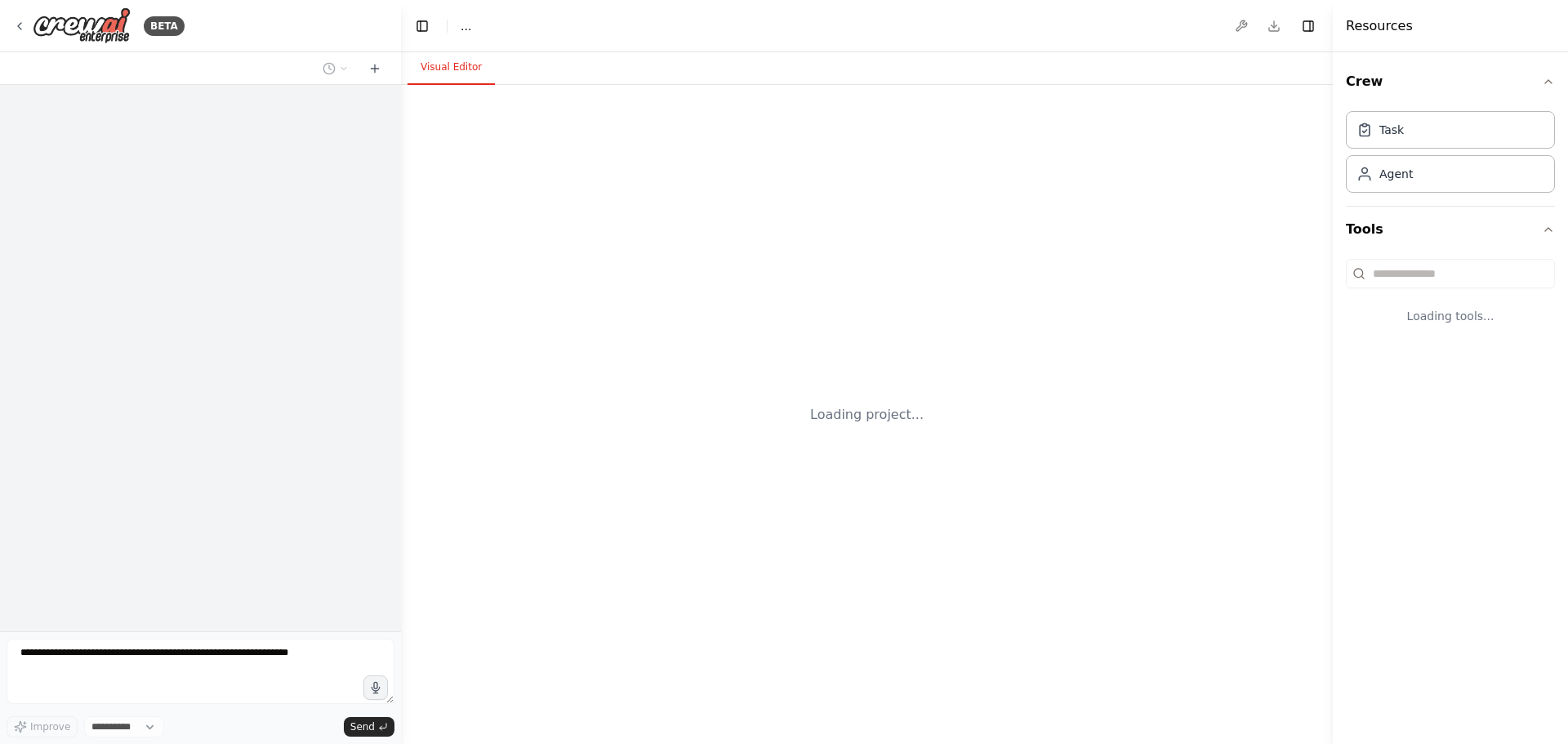
select select "****"
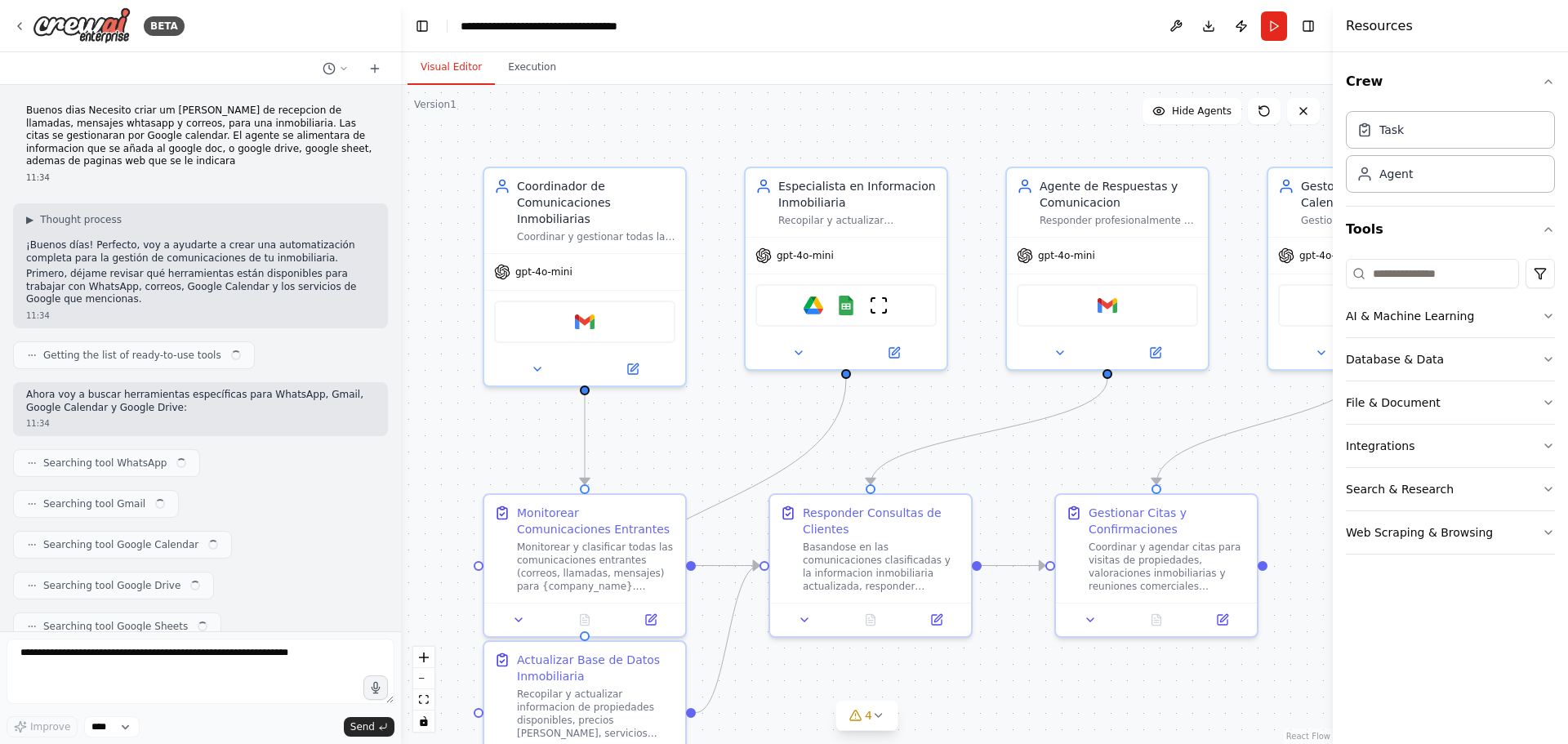
scroll to position [1236, 0]
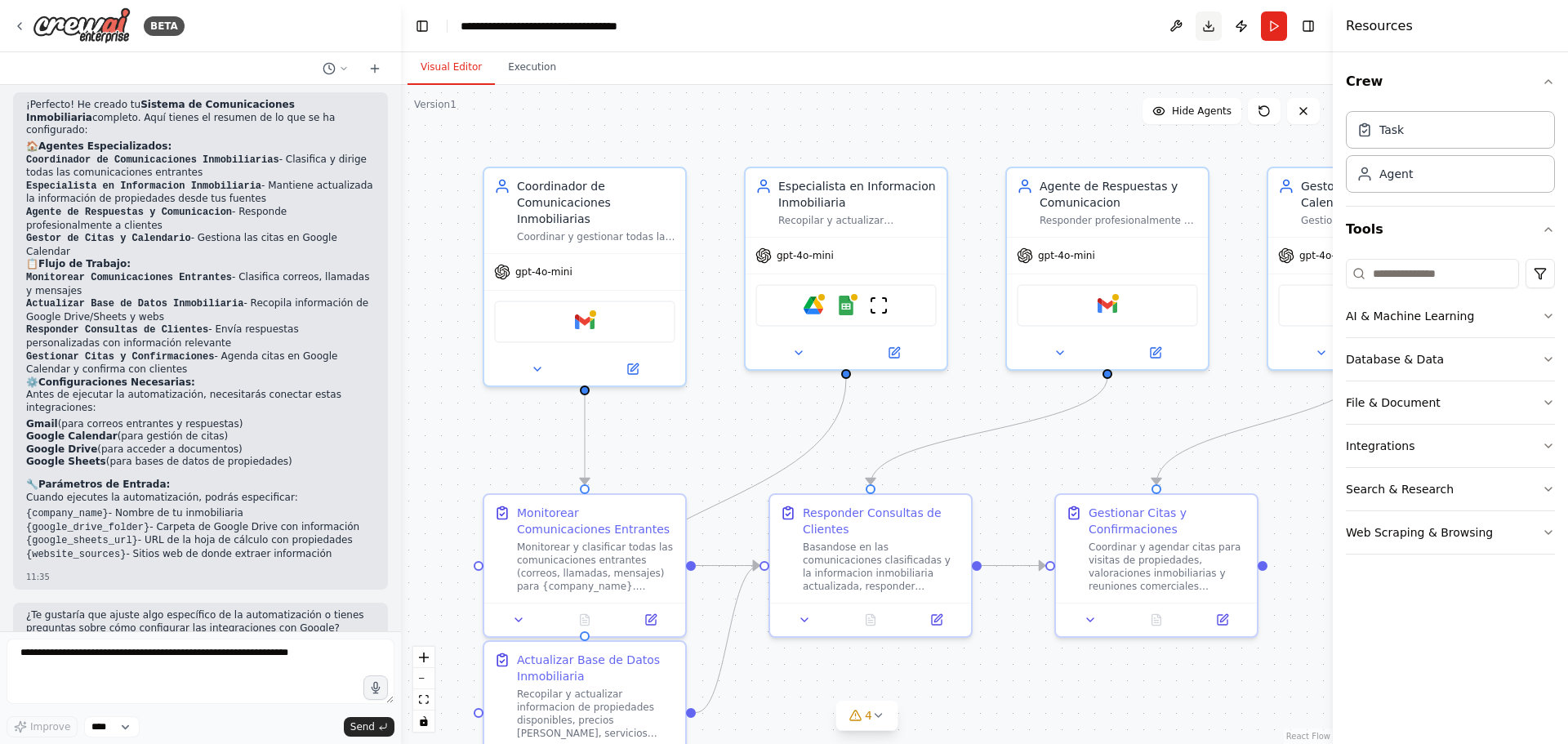
click at [1204, 27] on button "Download" at bounding box center [1209, 27] width 27 height 29
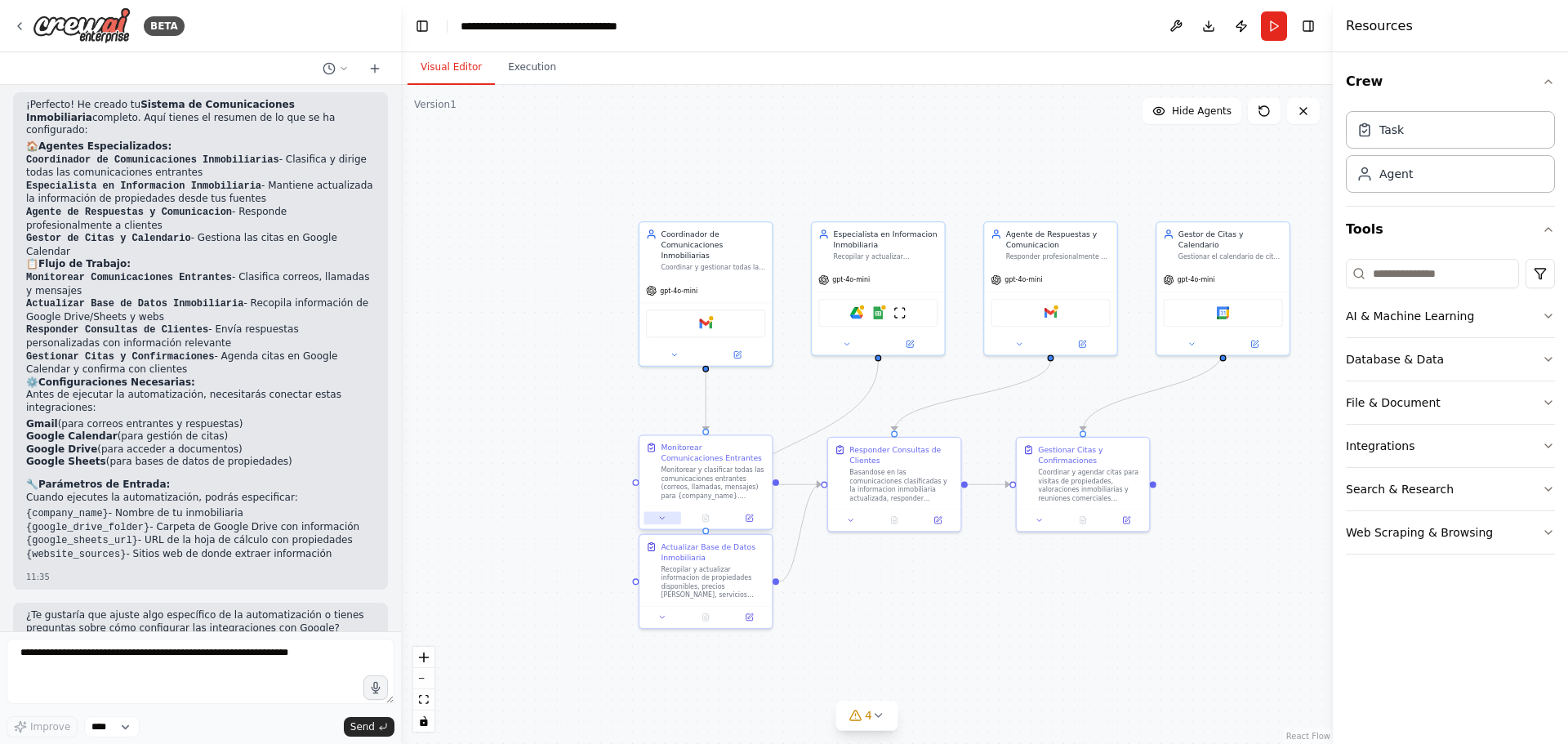
click at [665, 521] on icon at bounding box center [663, 518] width 9 height 9
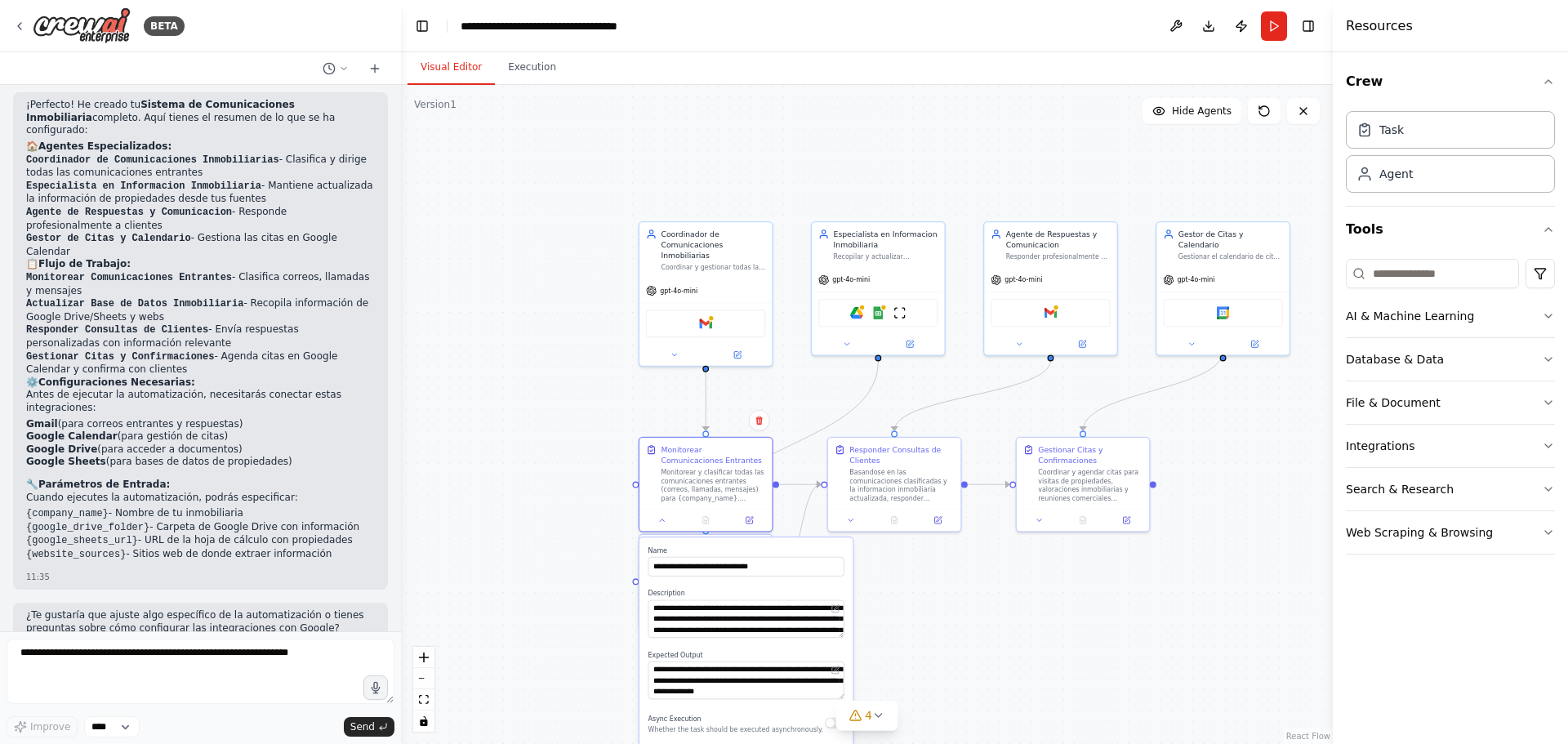
click at [972, 600] on div ".deletable-edge-delete-btn { width: 20px; height: 20px; border: 0px solid #ffff…" at bounding box center [867, 414] width 932 height 659
click at [543, 428] on div ".deletable-edge-delete-btn { width: 20px; height: 20px; border: 0px solid #ffff…" at bounding box center [867, 414] width 932 height 659
click at [665, 526] on div at bounding box center [705, 518] width 133 height 22
click at [665, 524] on button at bounding box center [662, 518] width 37 height 13
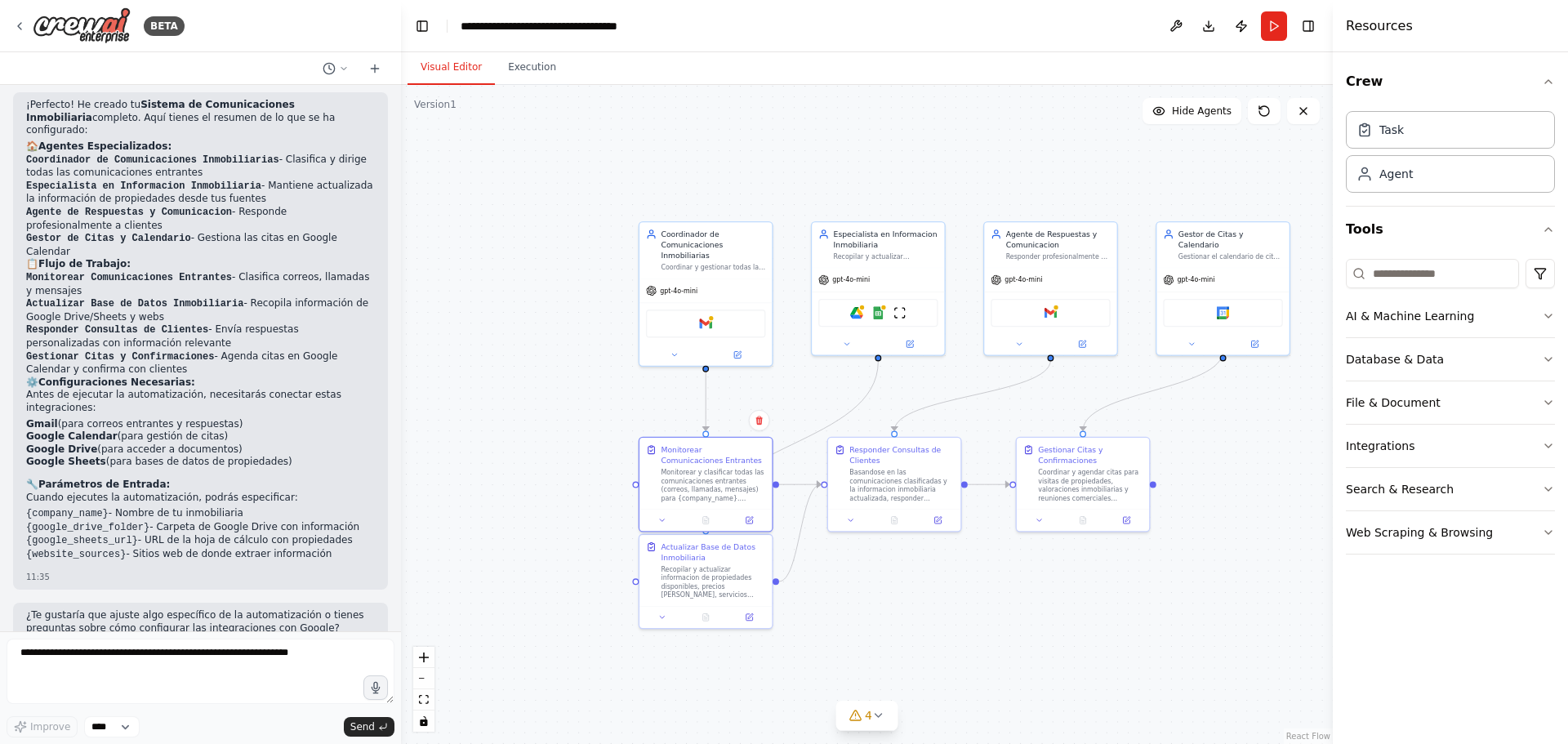
click at [599, 154] on div ".deletable-edge-delete-btn { width: 20px; height: 20px; border: 0px solid #ffff…" at bounding box center [867, 414] width 932 height 659
click at [195, 662] on textarea at bounding box center [200, 671] width 388 height 65
type textarea "*"
type textarea "**********"
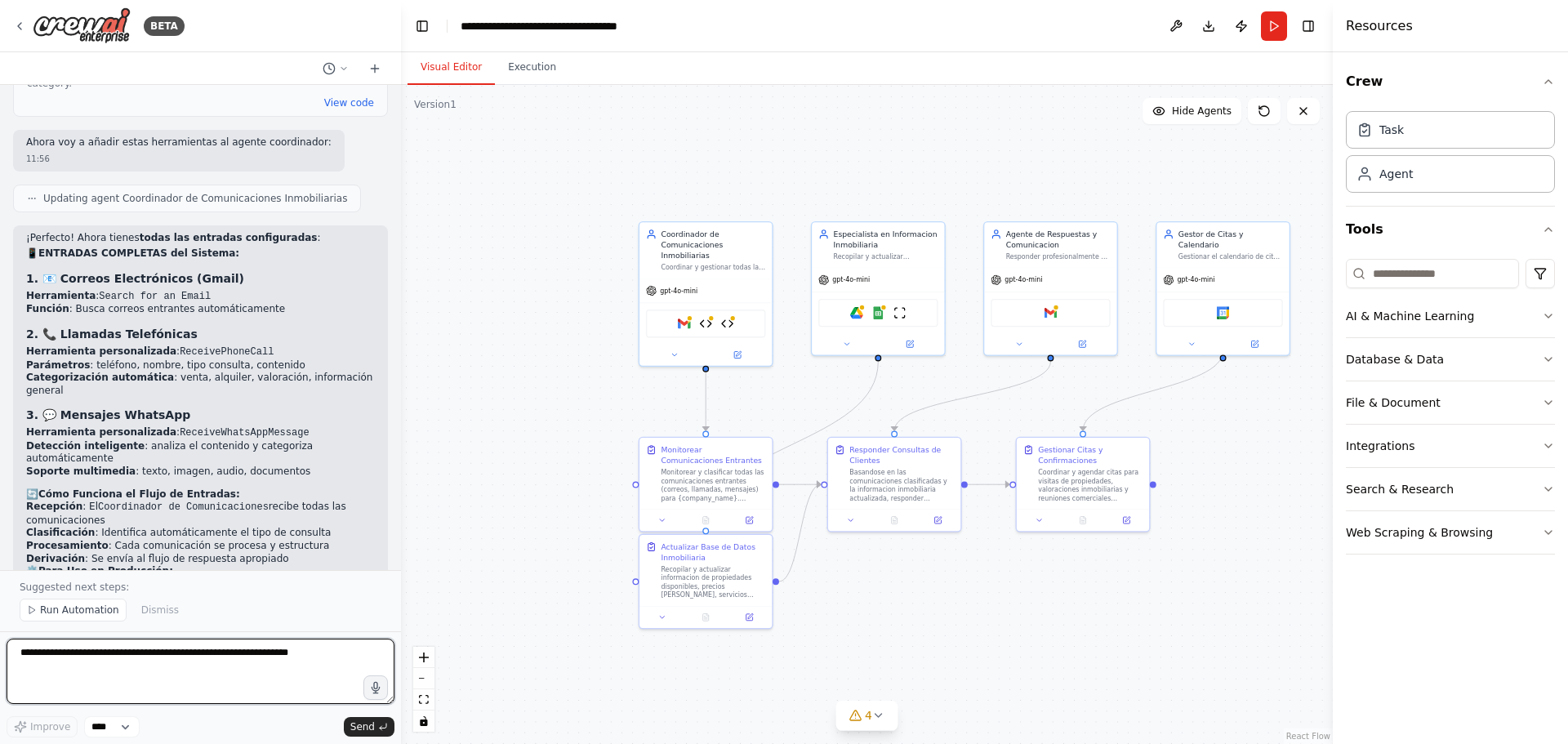
scroll to position [3236, 0]
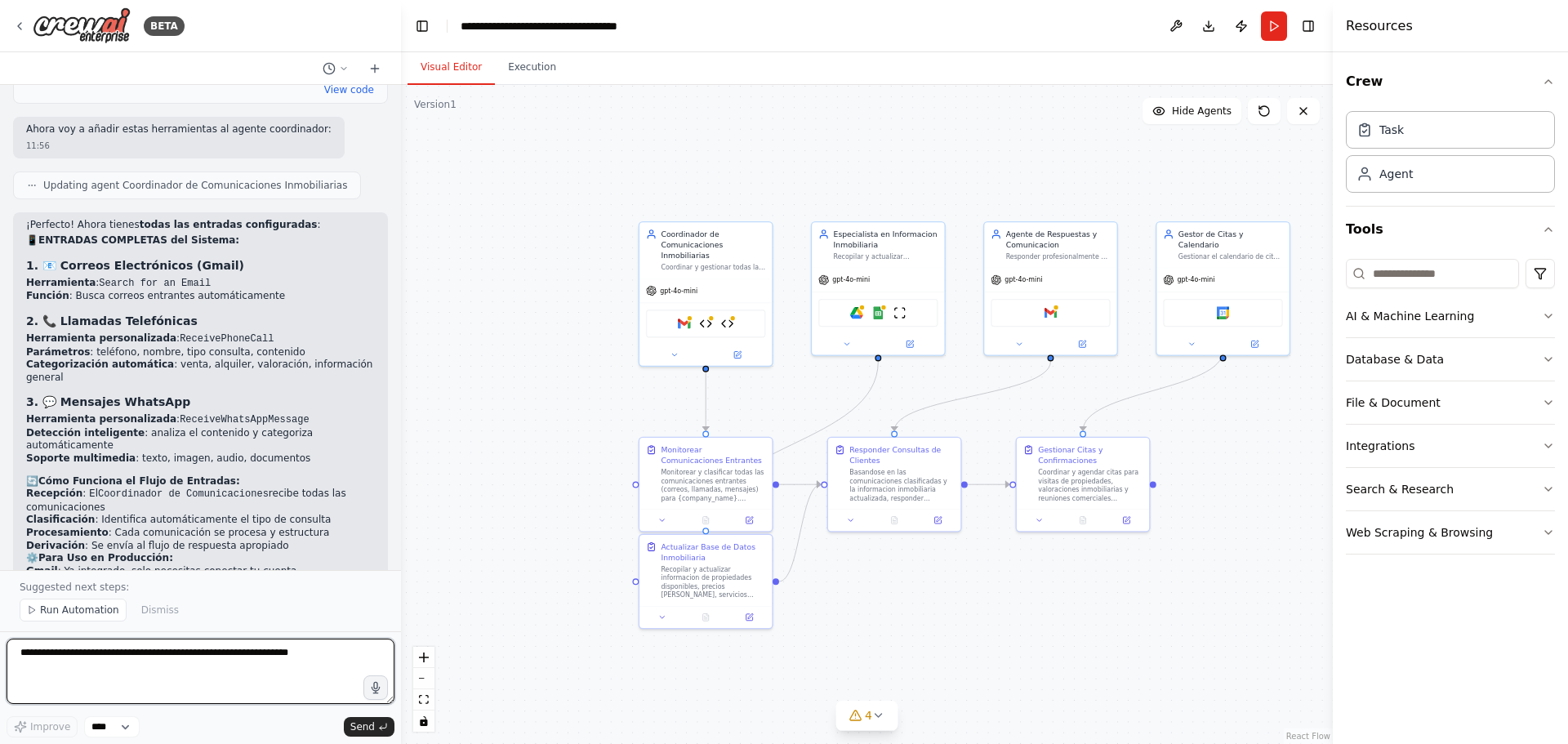
click at [69, 660] on textarea at bounding box center [200, 671] width 388 height 65
type textarea "**********"
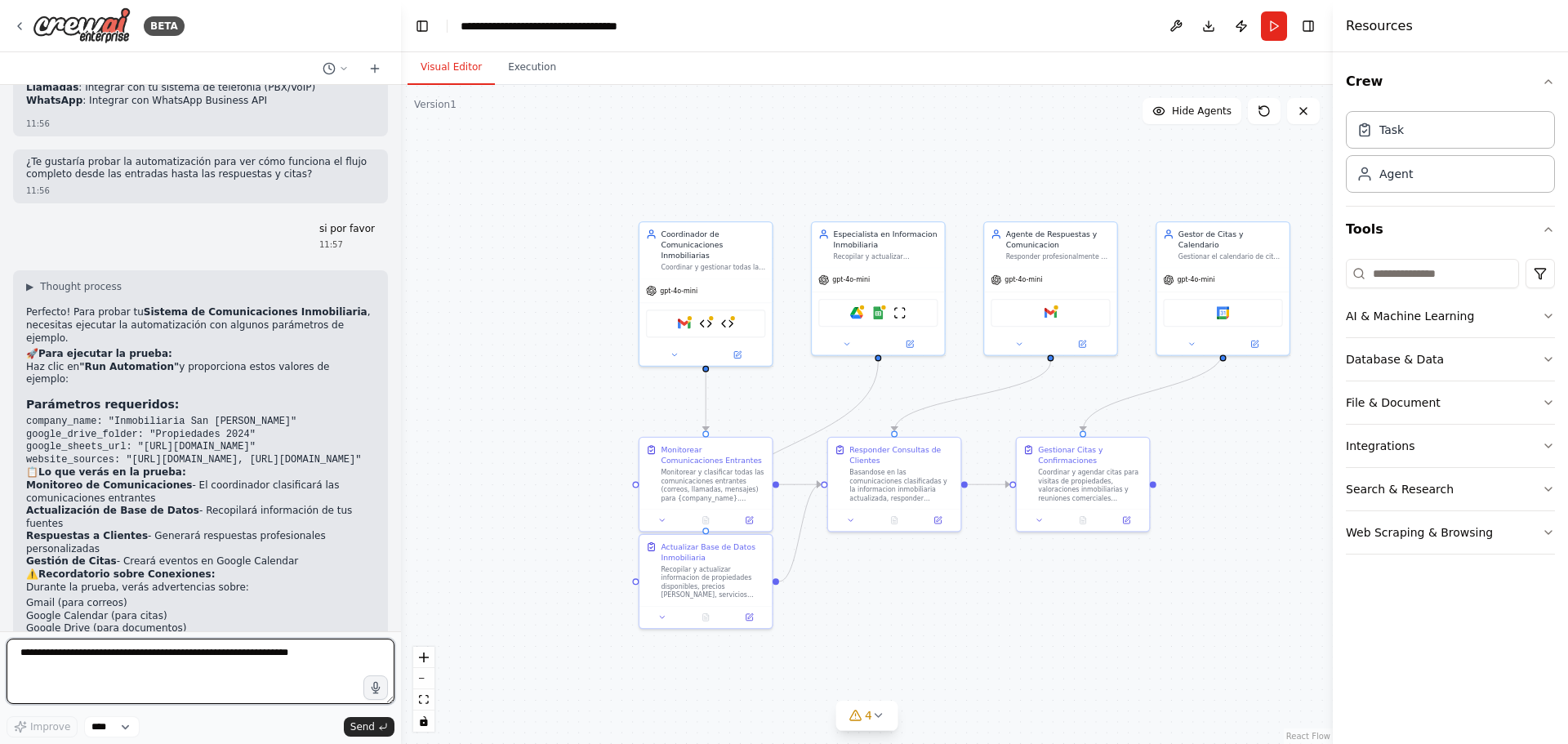
scroll to position [3732, 0]
click at [250, 622] on li "Google Drive (para documentos)" at bounding box center [200, 629] width 348 height 13
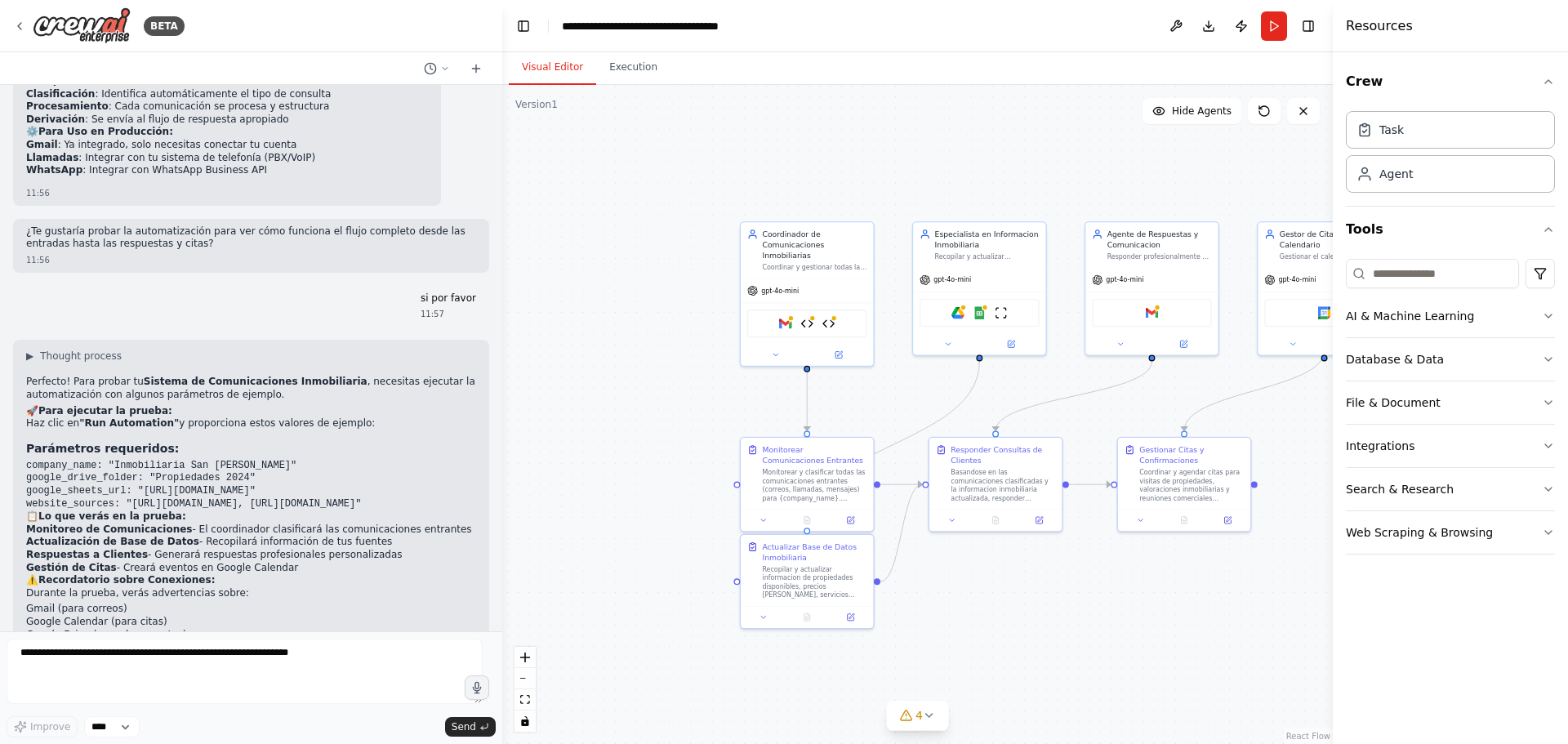
scroll to position [3354, 0]
drag, startPoint x: 406, startPoint y: 406, endPoint x: 507, endPoint y: 404, distance: 101.0
click at [507, 404] on div "BETA Buenos dias Necesito criar um automosion de recepcion de llamadas, mensaje…" at bounding box center [784, 372] width 1568 height 744
click at [1270, 31] on button "Run" at bounding box center [1274, 27] width 27 height 29
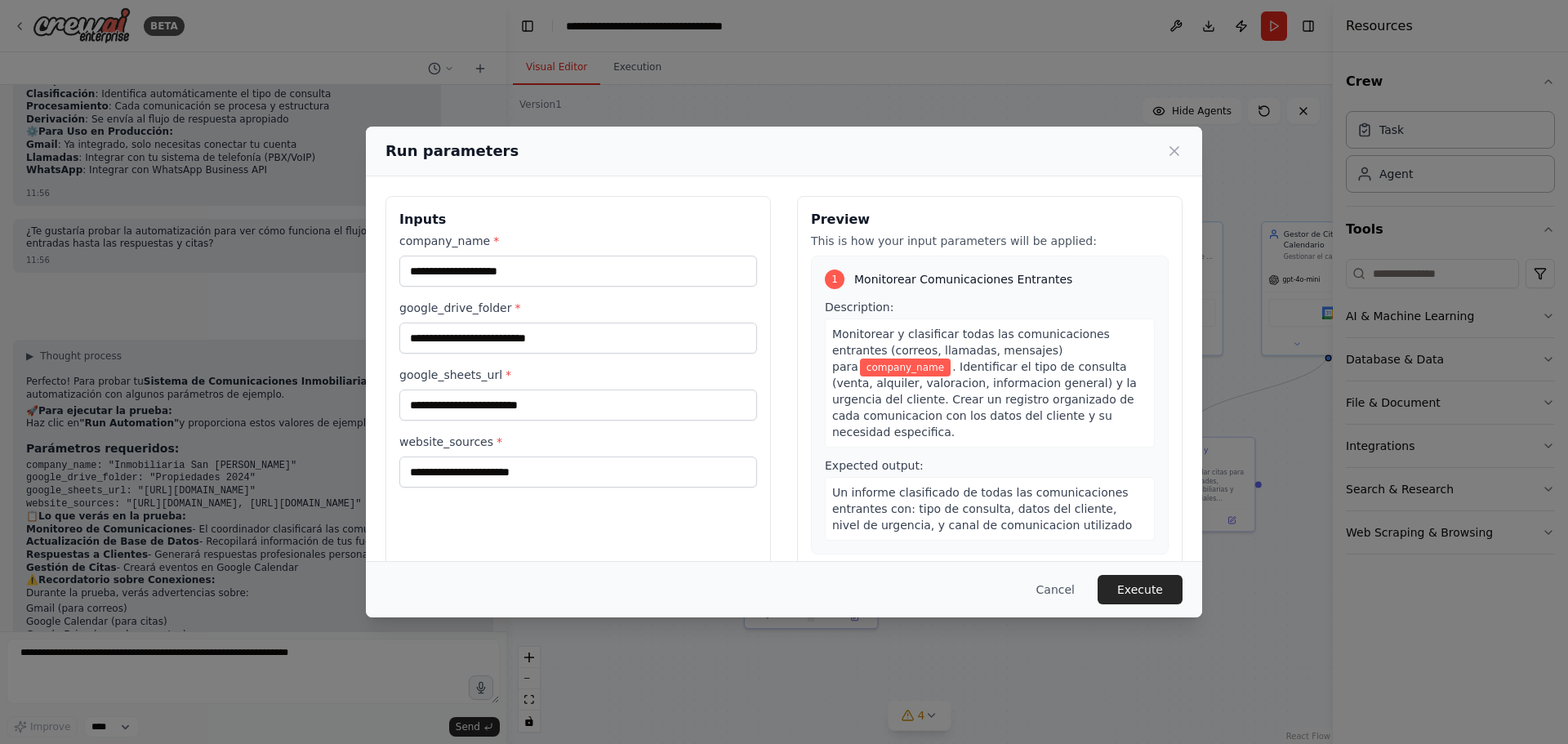
drag, startPoint x: 589, startPoint y: 148, endPoint x: 859, endPoint y: 136, distance: 270.3
click at [859, 136] on div "Run parameters" at bounding box center [784, 151] width 837 height 49
click at [466, 267] on input "company_name *" at bounding box center [578, 271] width 357 height 31
type input "**********"
click at [254, 356] on div "**********" at bounding box center [784, 372] width 1568 height 744
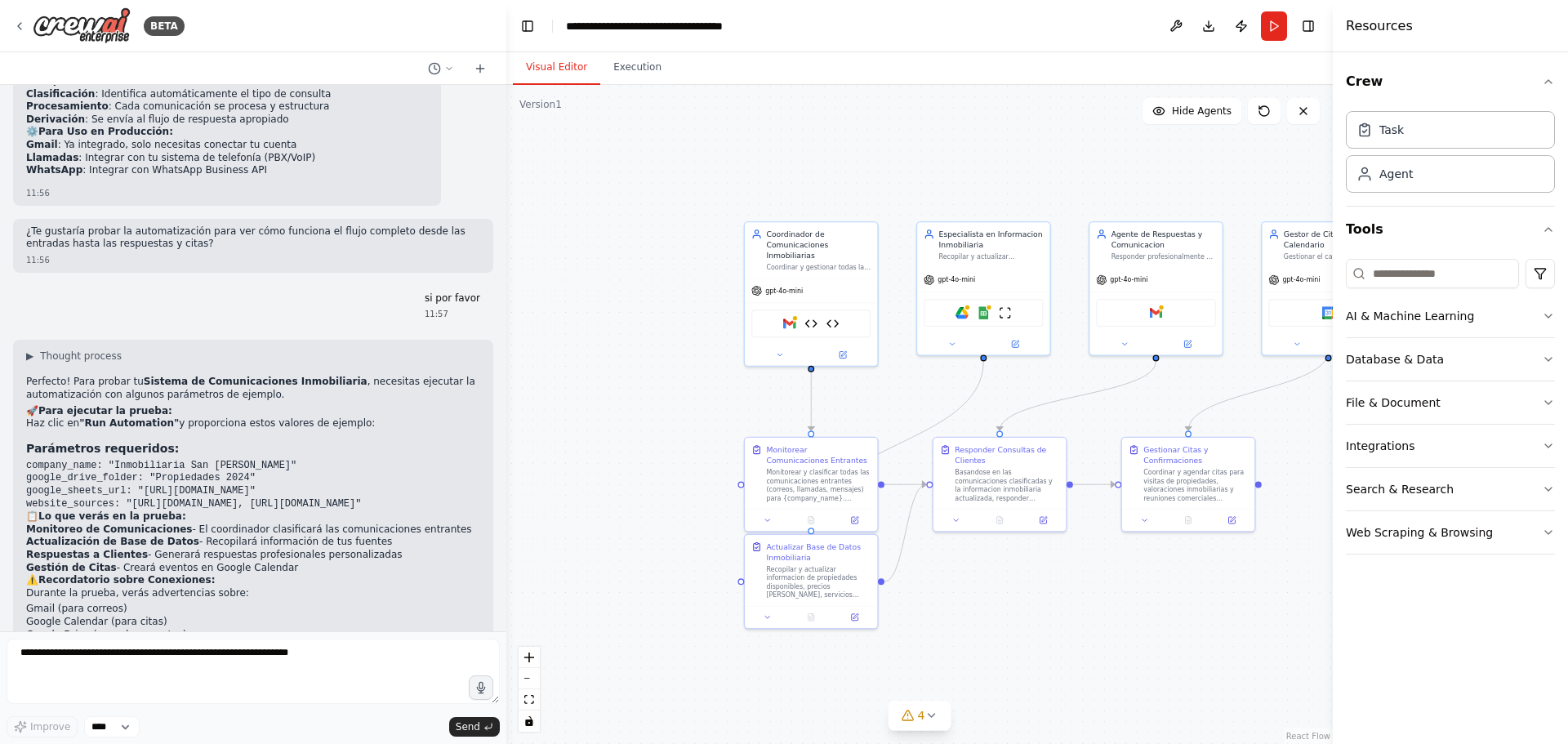
drag, startPoint x: 400, startPoint y: 378, endPoint x: 25, endPoint y: 338, distance: 377.1
click at [25, 340] on div "▶ Thought process Perfecto! Para probar tu Sistema de Comunicaciones Inmobiliar…" at bounding box center [252, 579] width 480 height 477
copy code "company_name: "Inmobiliaria San Juan" google_drive_folder: "Propiedades 2024" g…"
click at [1268, 25] on button "Run" at bounding box center [1274, 27] width 27 height 29
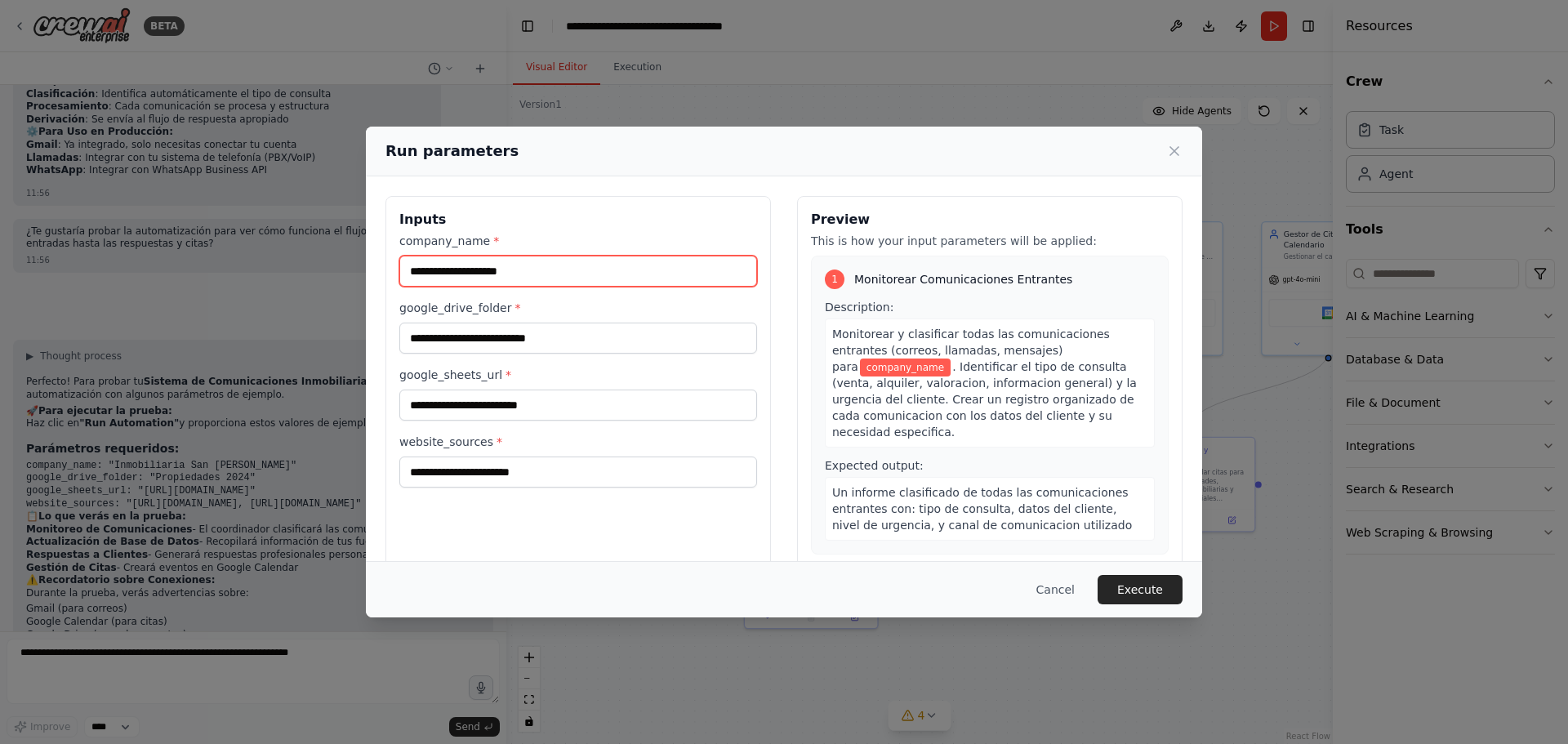
click at [544, 273] on input "company_name *" at bounding box center [578, 271] width 357 height 31
paste input "**********"
type input "**********"
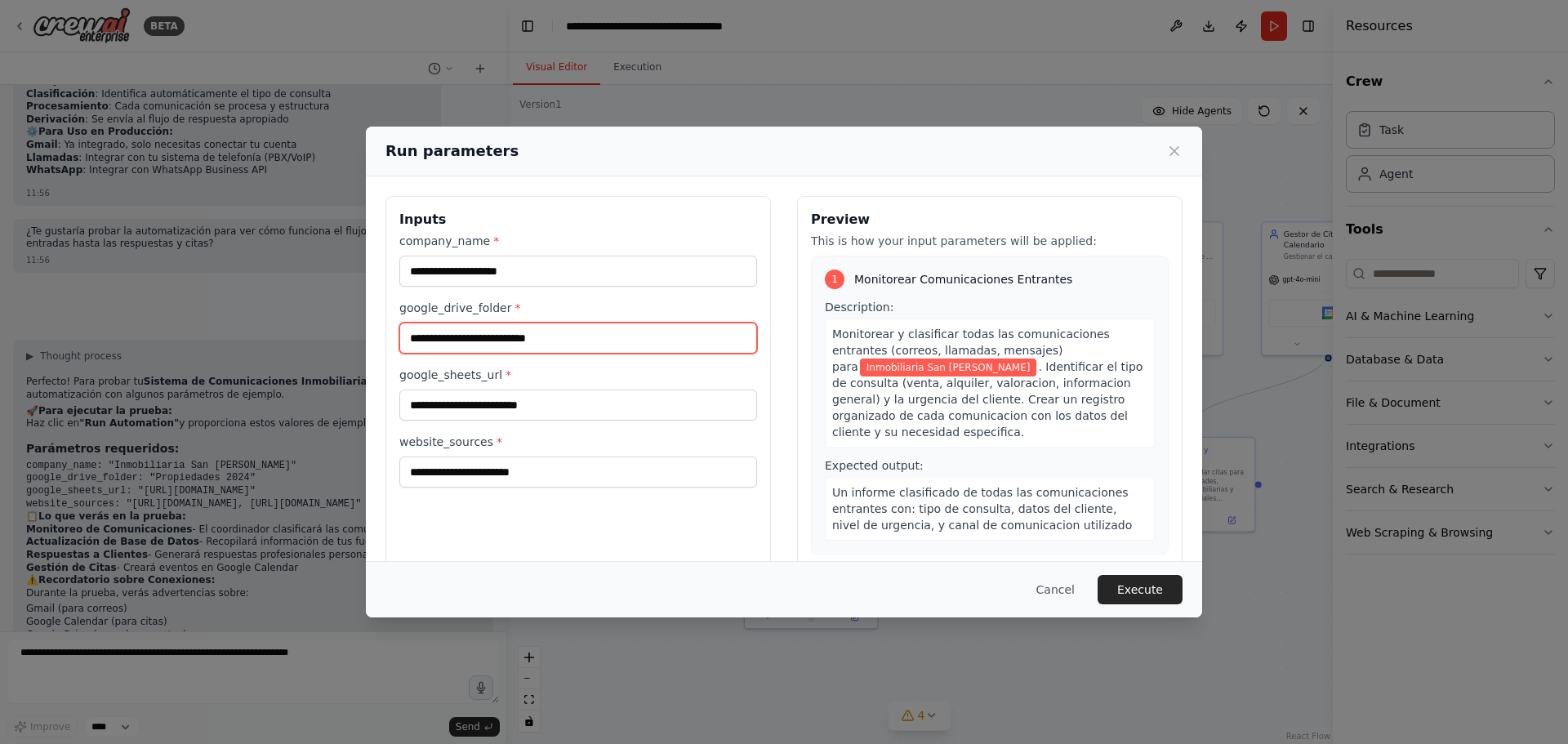
click at [564, 338] on input "google_drive_folder *" at bounding box center [578, 338] width 357 height 31
click at [535, 337] on input "google_drive_folder *" at bounding box center [578, 338] width 357 height 31
paste input "**********"
type input "**********"
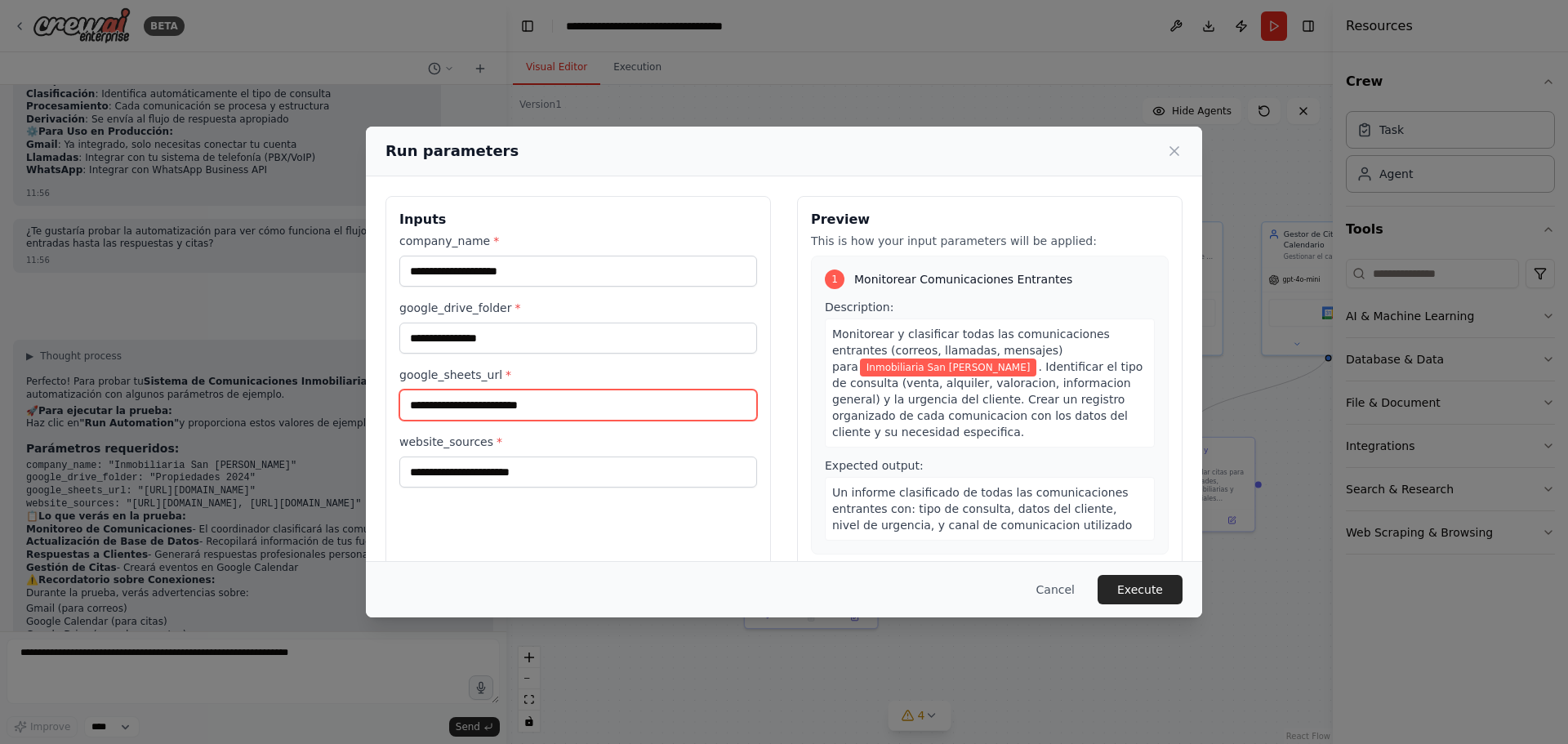
click at [525, 408] on input "google_sheets_url *" at bounding box center [578, 405] width 357 height 31
paste input "**********"
type input "**********"
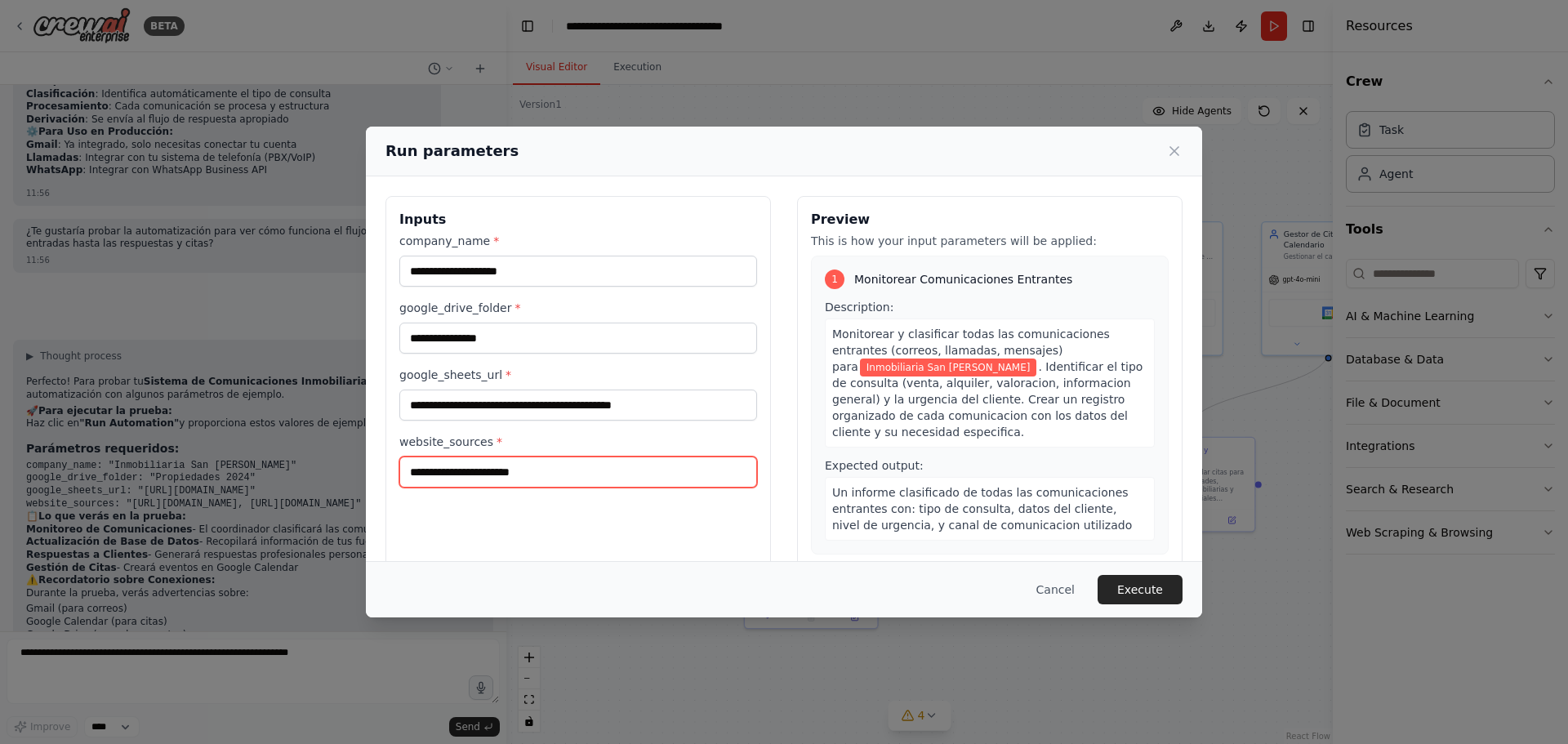
click at [530, 473] on input "website_sources *" at bounding box center [578, 472] width 357 height 31
click at [524, 473] on input "website_sources *" at bounding box center [578, 472] width 357 height 31
paste input "**********"
type input "**********"
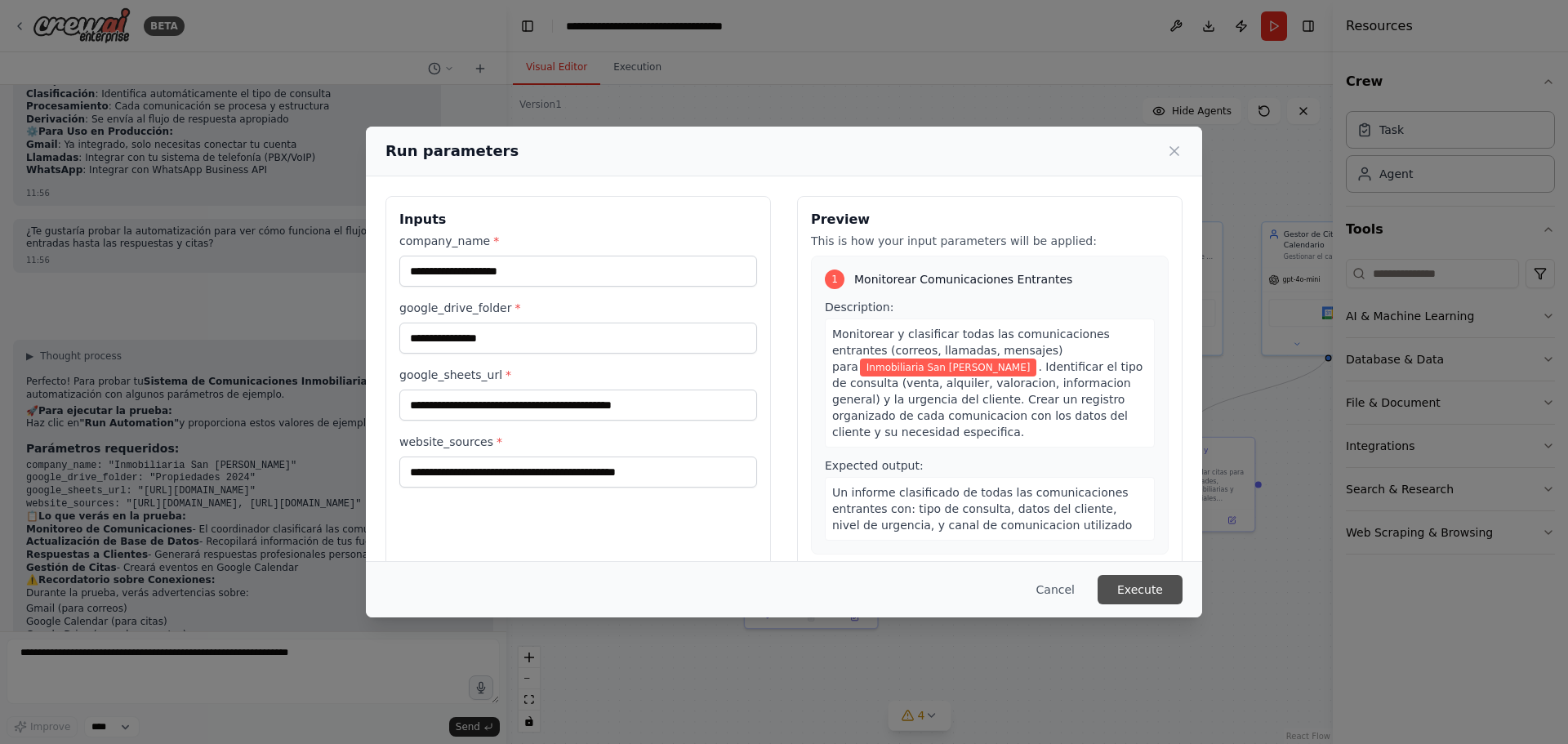
click at [1143, 592] on button "Execute" at bounding box center [1140, 590] width 85 height 29
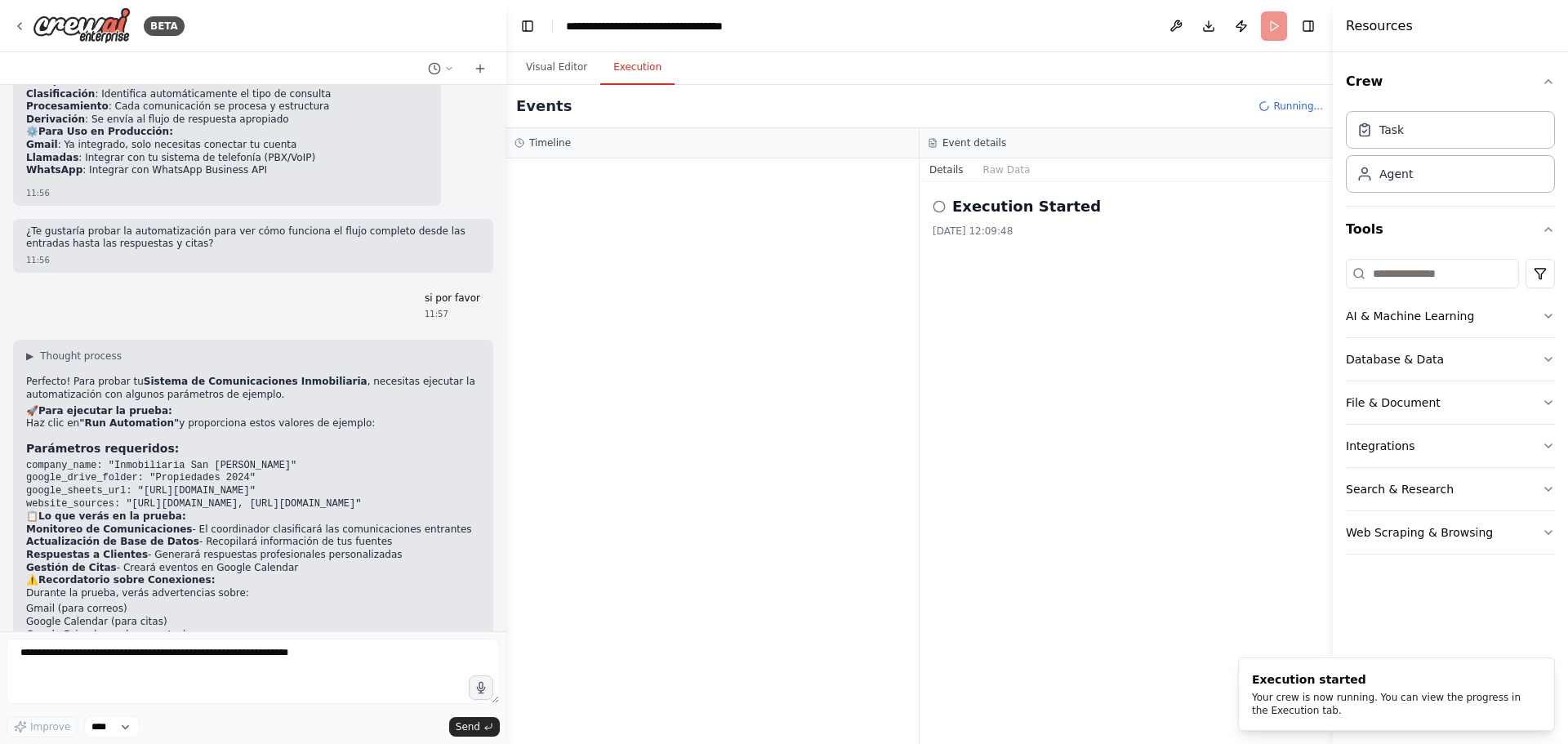
click at [624, 65] on button "Execution" at bounding box center [637, 68] width 74 height 35
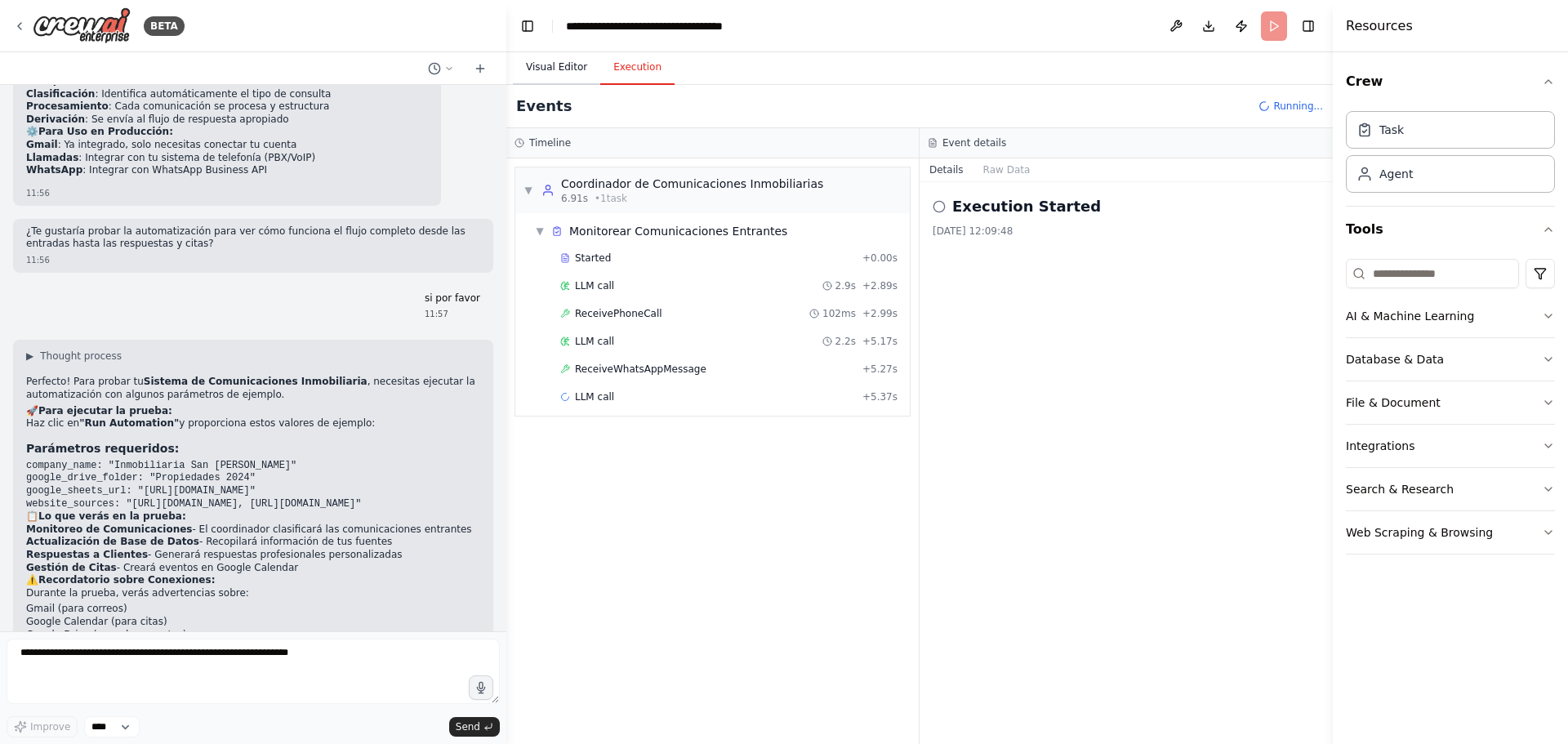
click at [557, 68] on button "Visual Editor" at bounding box center [557, 68] width 88 height 35
click at [632, 65] on button "Execution" at bounding box center [637, 68] width 74 height 35
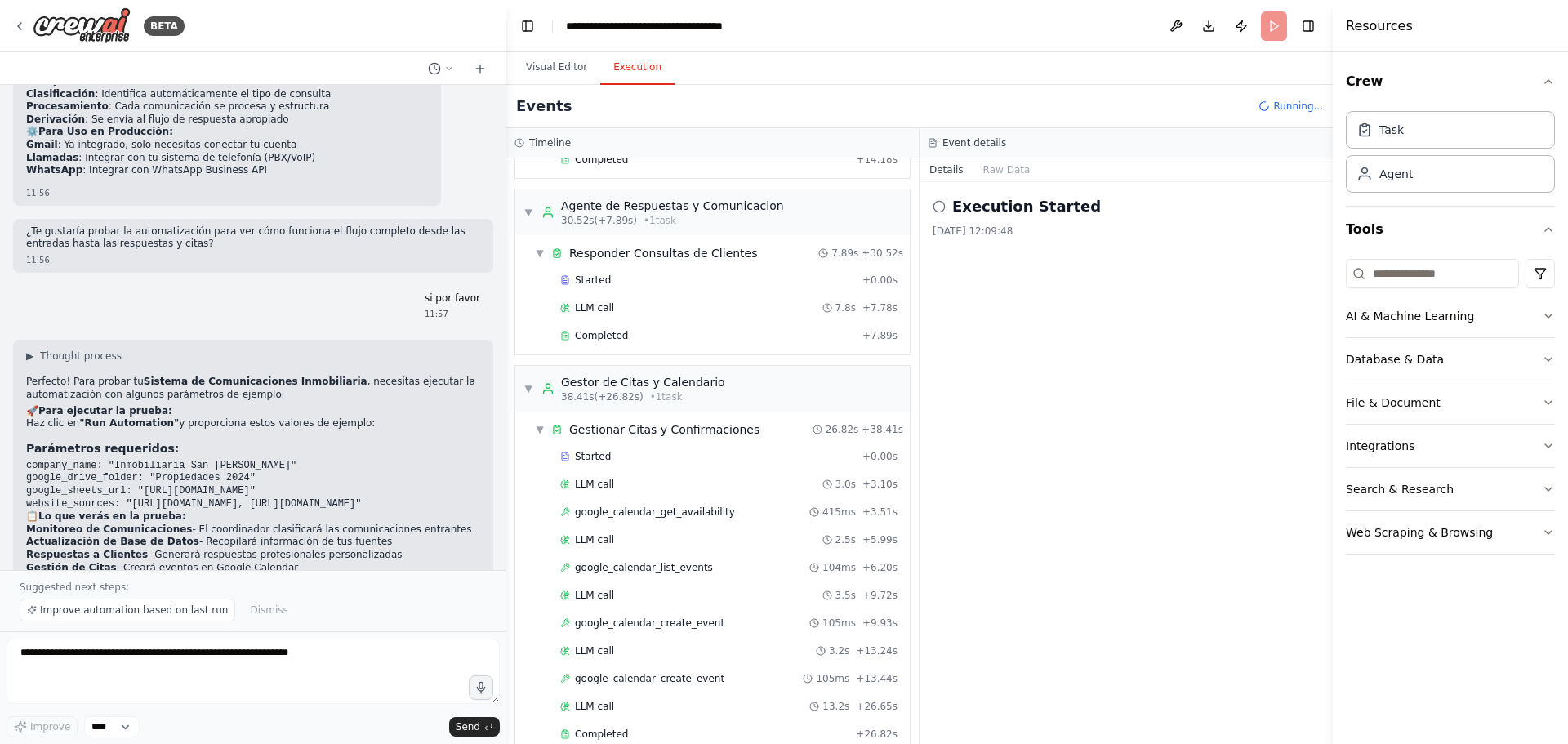
scroll to position [747, 0]
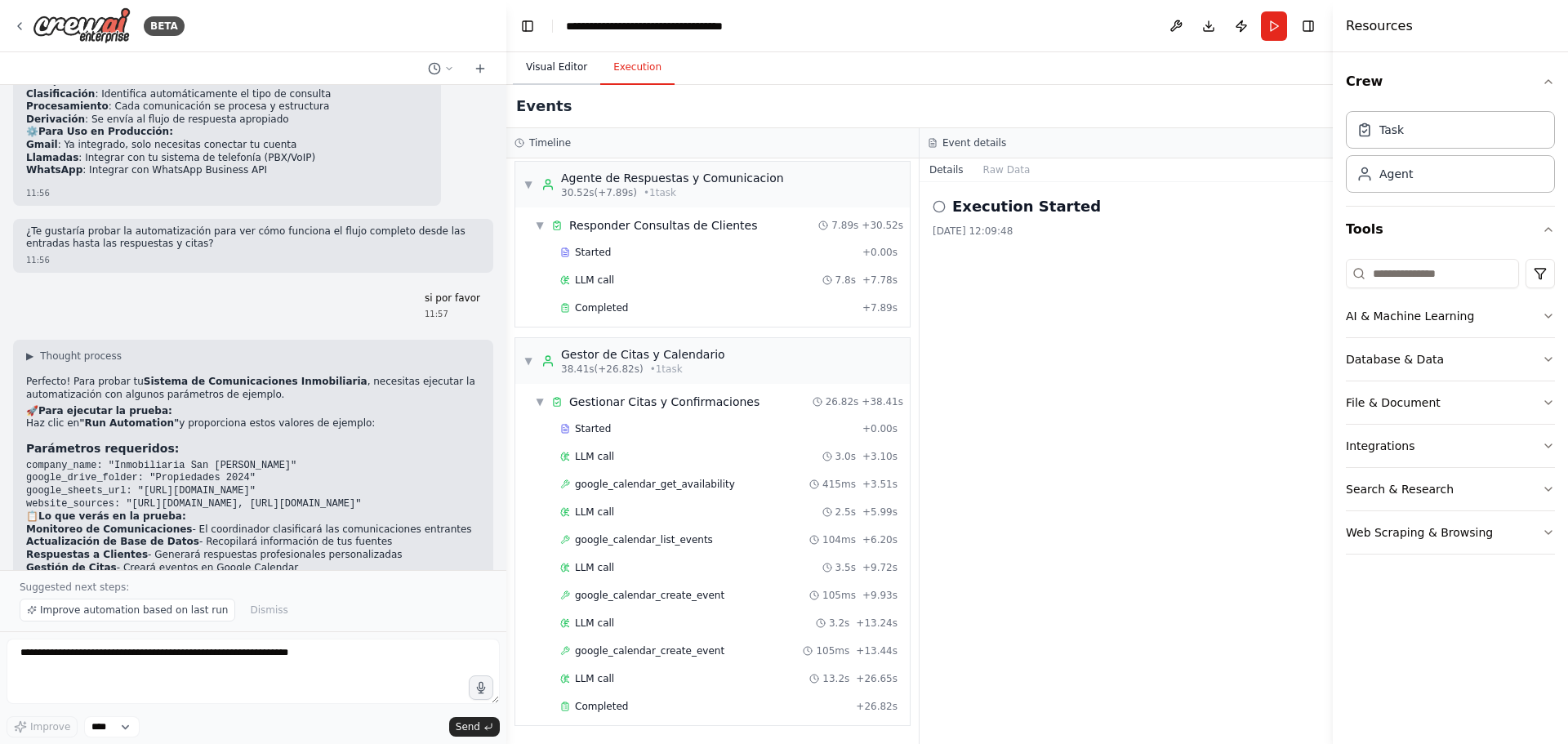
click at [555, 60] on button "Visual Editor" at bounding box center [557, 68] width 88 height 35
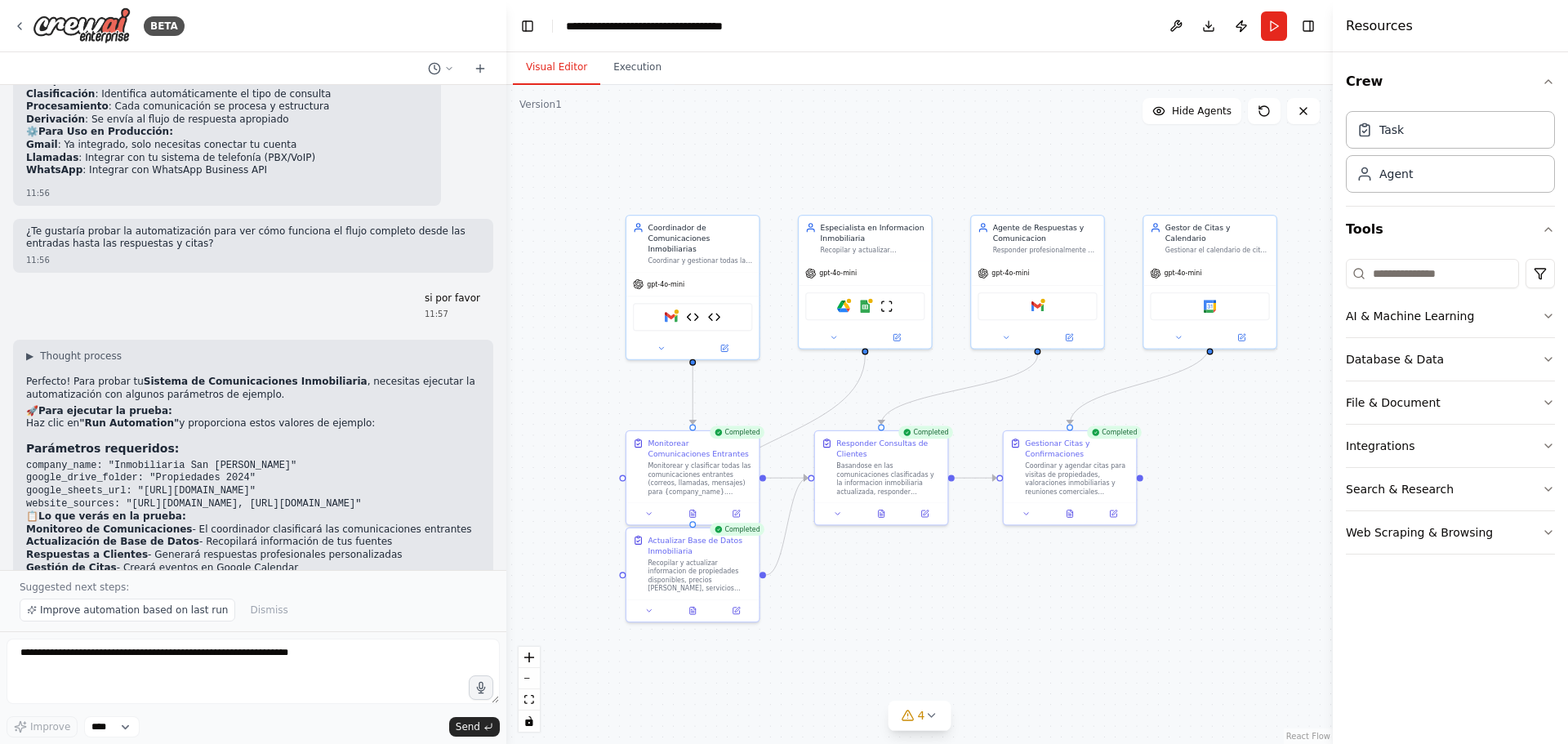
drag, startPoint x: 705, startPoint y: 239, endPoint x: 586, endPoint y: 233, distance: 119.2
click at [586, 233] on div ".deletable-edge-delete-btn { width: 20px; height: 20px; border: 0px solid #ffff…" at bounding box center [920, 414] width 827 height 659
click at [600, 229] on div ".deletable-edge-delete-btn { width: 20px; height: 20px; border: 0px solid #ffff…" at bounding box center [920, 414] width 827 height 659
click at [934, 718] on icon at bounding box center [931, 715] width 13 height 13
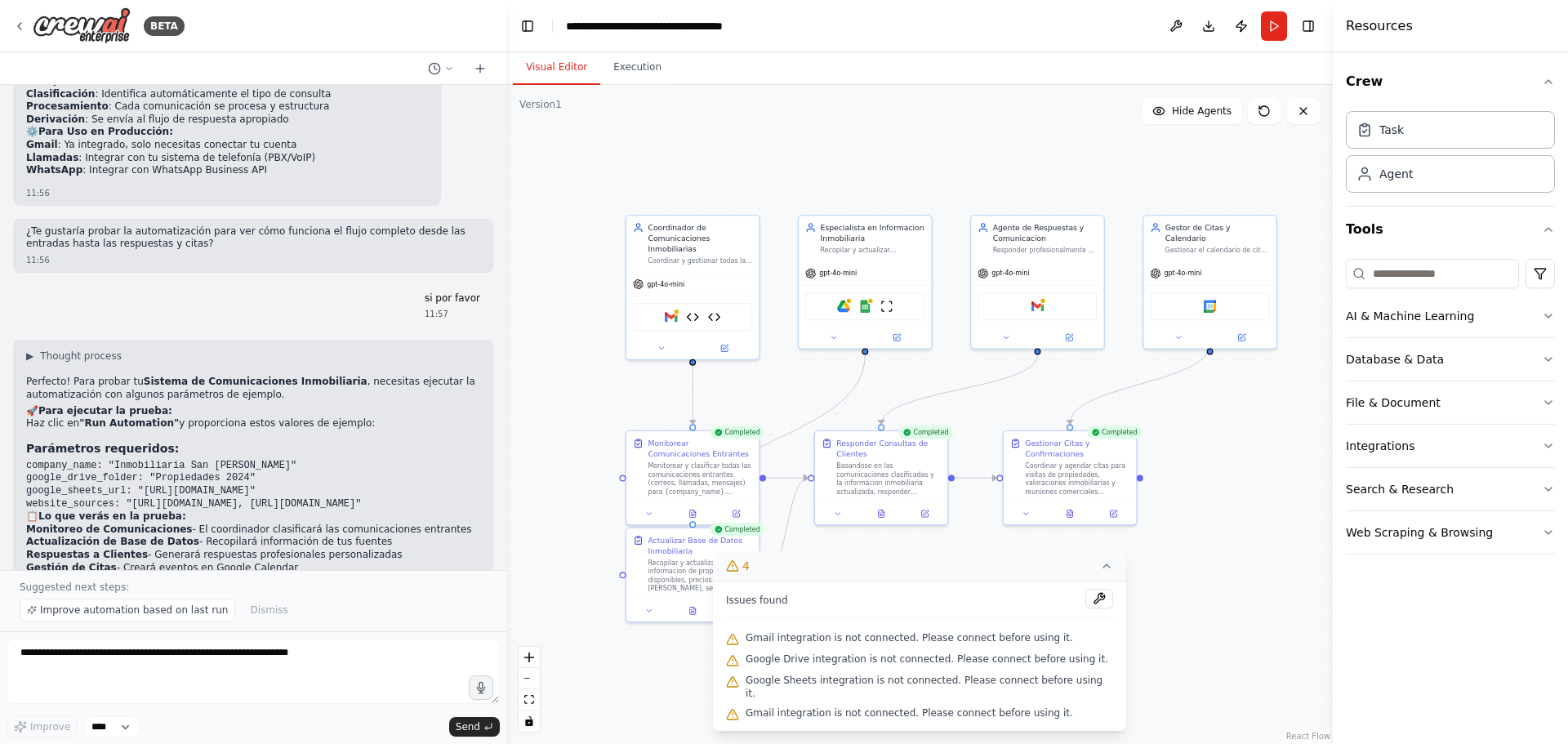
click at [1165, 677] on div ".deletable-edge-delete-btn { width: 20px; height: 20px; border: 0px solid #ffff…" at bounding box center [920, 414] width 827 height 659
drag, startPoint x: 1202, startPoint y: 656, endPoint x: 1325, endPoint y: 706, distance: 132.8
click at [1356, 743] on html "BETA Buenos dias Necesito criar um automosion de recepcion de llamadas, mensaje…" at bounding box center [784, 372] width 1568 height 744
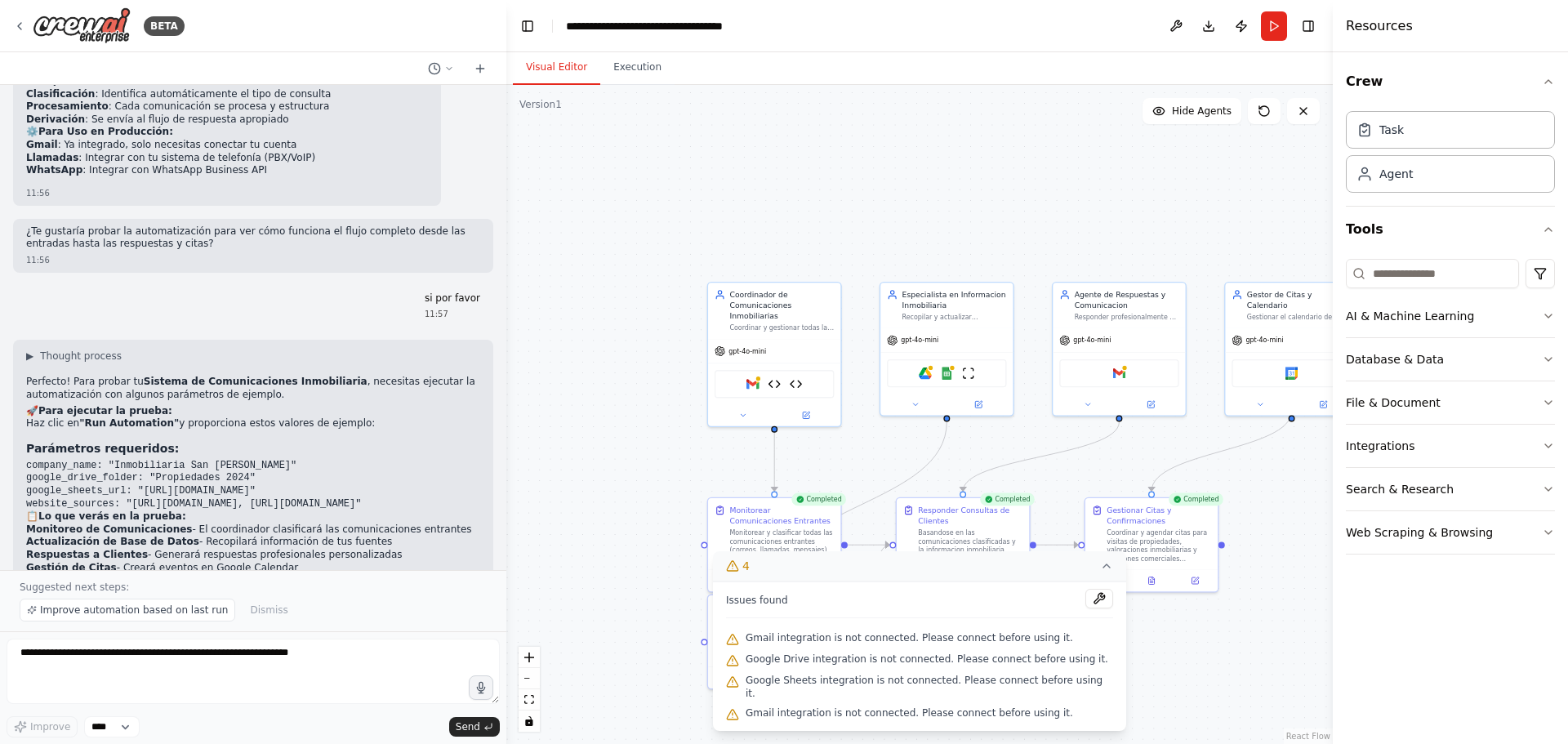
drag, startPoint x: 784, startPoint y: 192, endPoint x: 637, endPoint y: 135, distance: 157.7
click at [637, 135] on div ".deletable-edge-delete-btn { width: 20px; height: 20px; border: 0px solid #ffff…" at bounding box center [920, 414] width 827 height 659
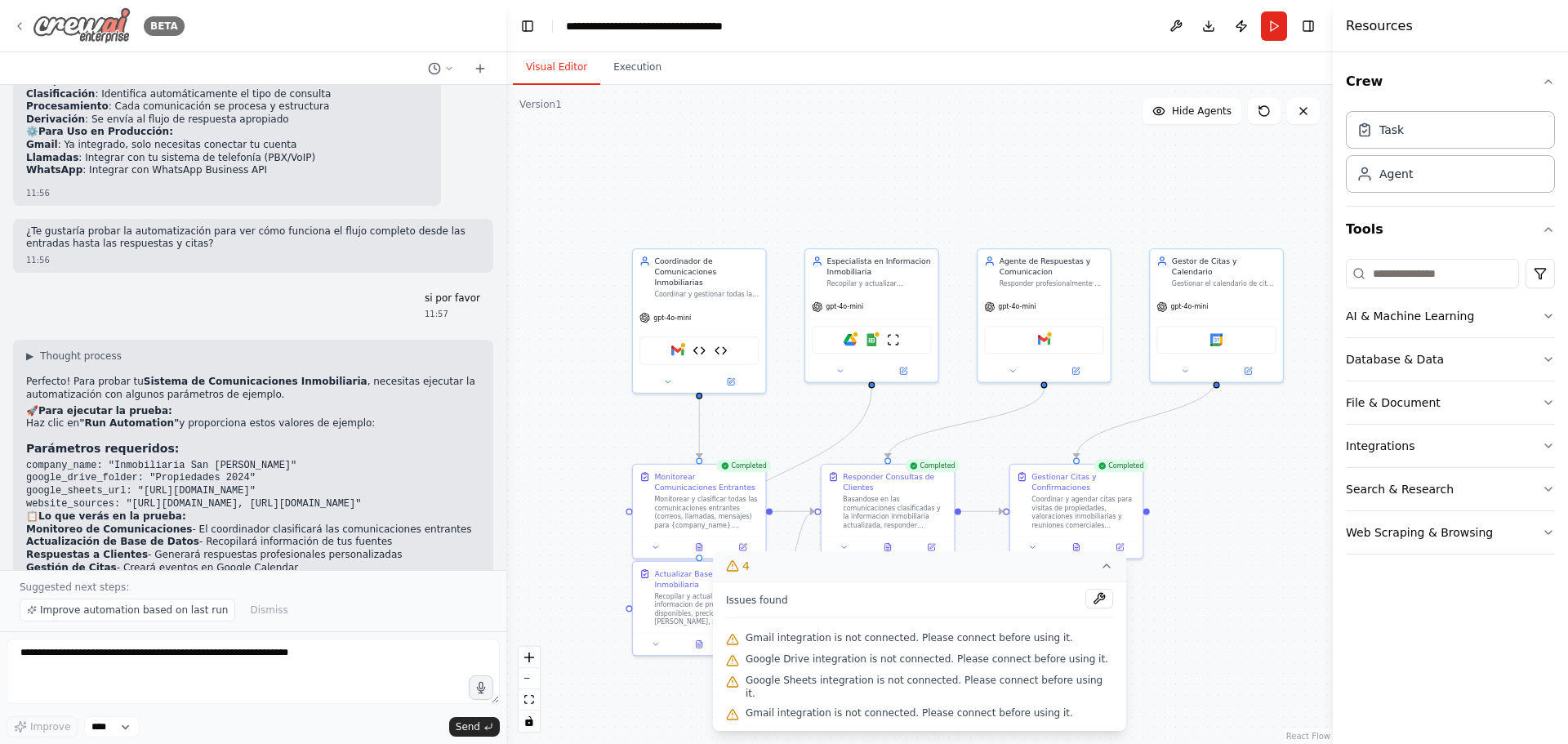
click at [20, 29] on icon at bounding box center [19, 26] width 13 height 13
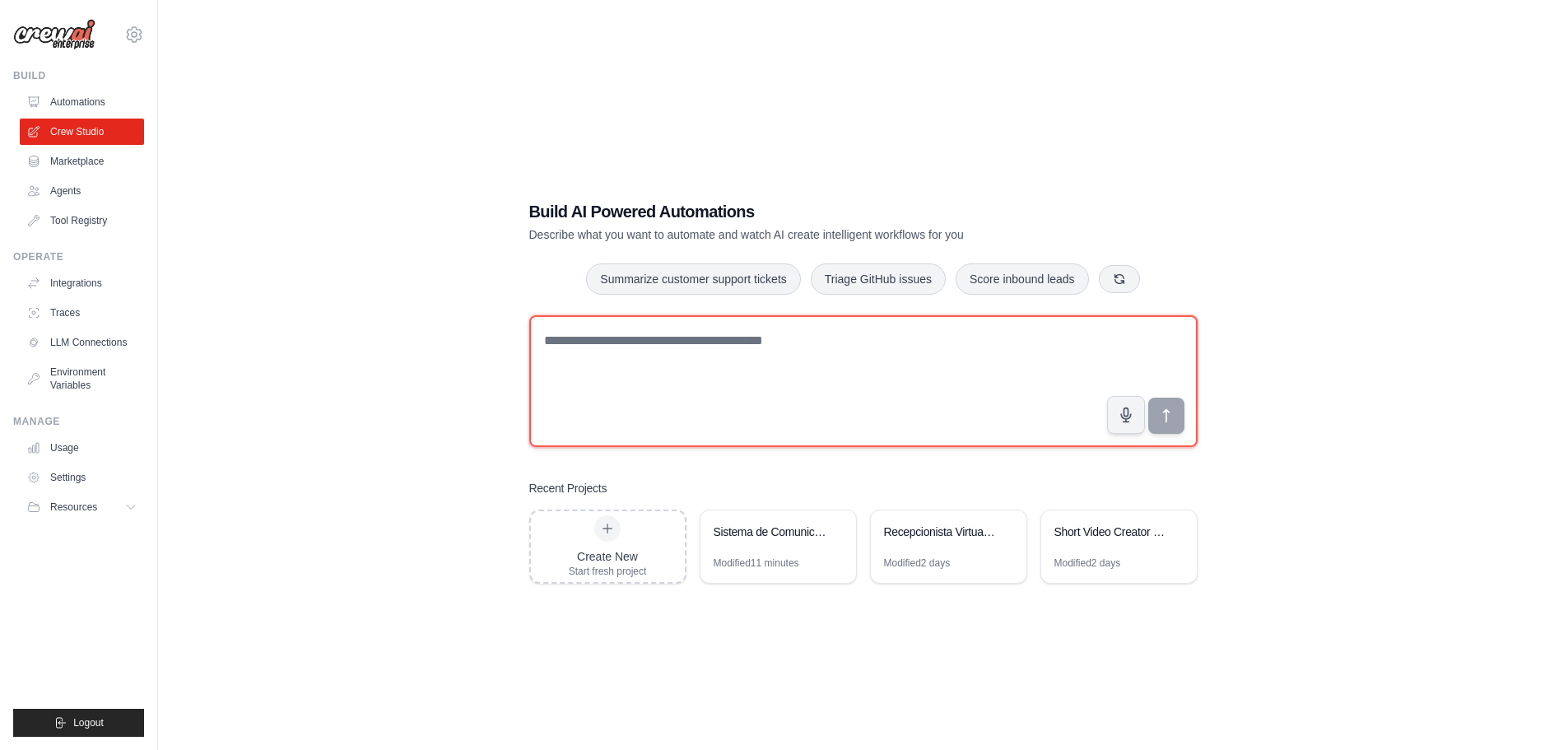
click at [721, 346] on textarea at bounding box center [862, 381] width 668 height 132
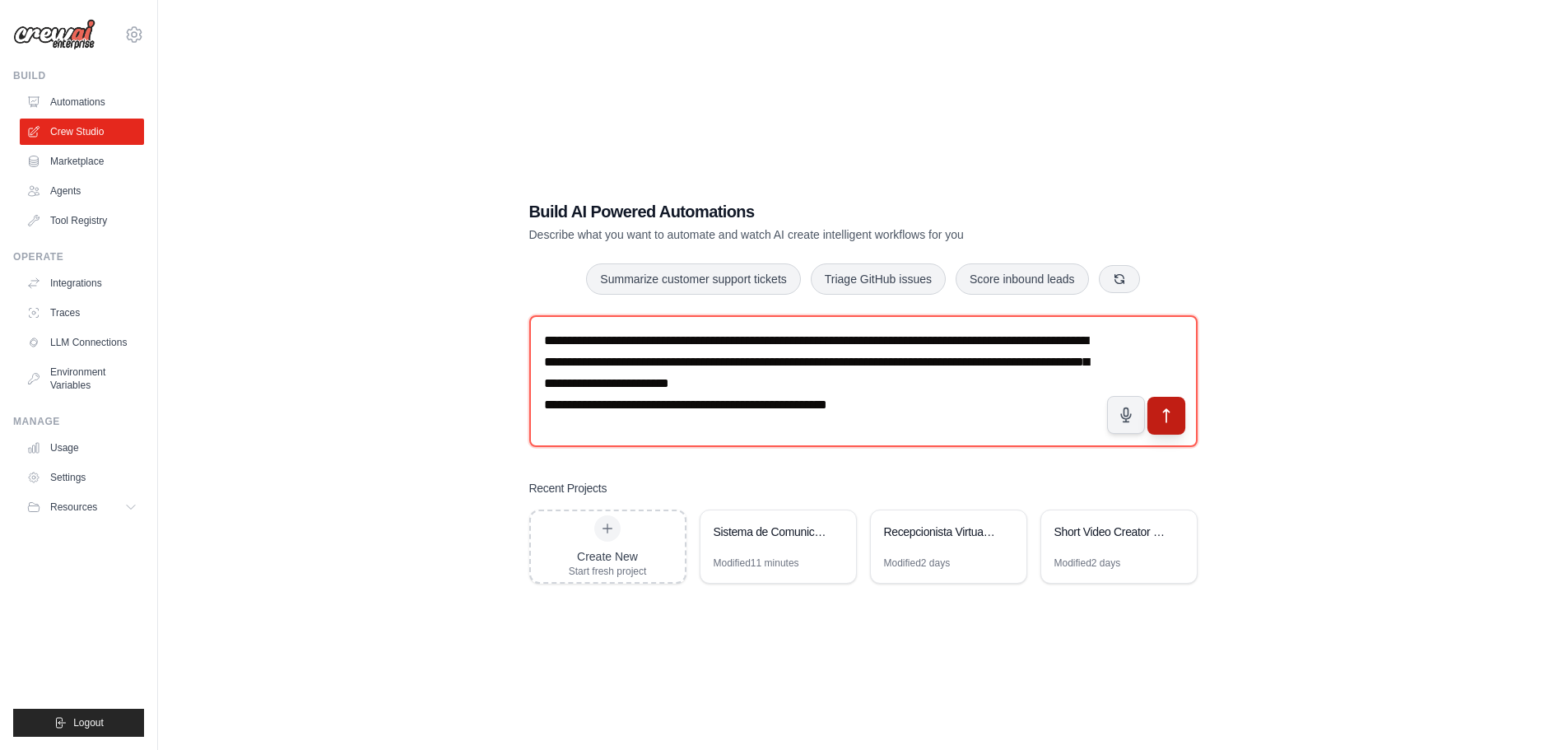
type textarea "**********"
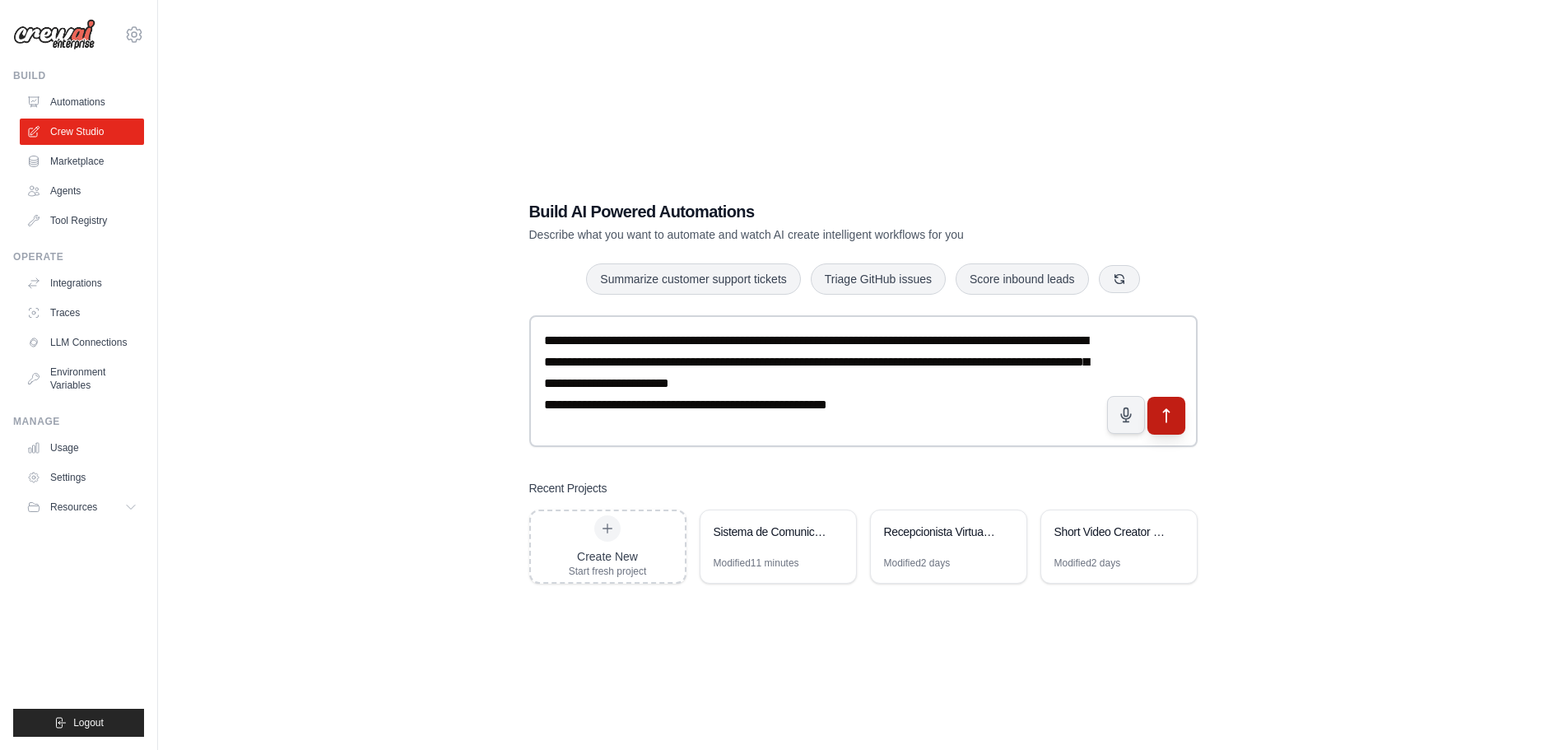
click at [1171, 418] on icon "submit" at bounding box center [1165, 415] width 18 height 18
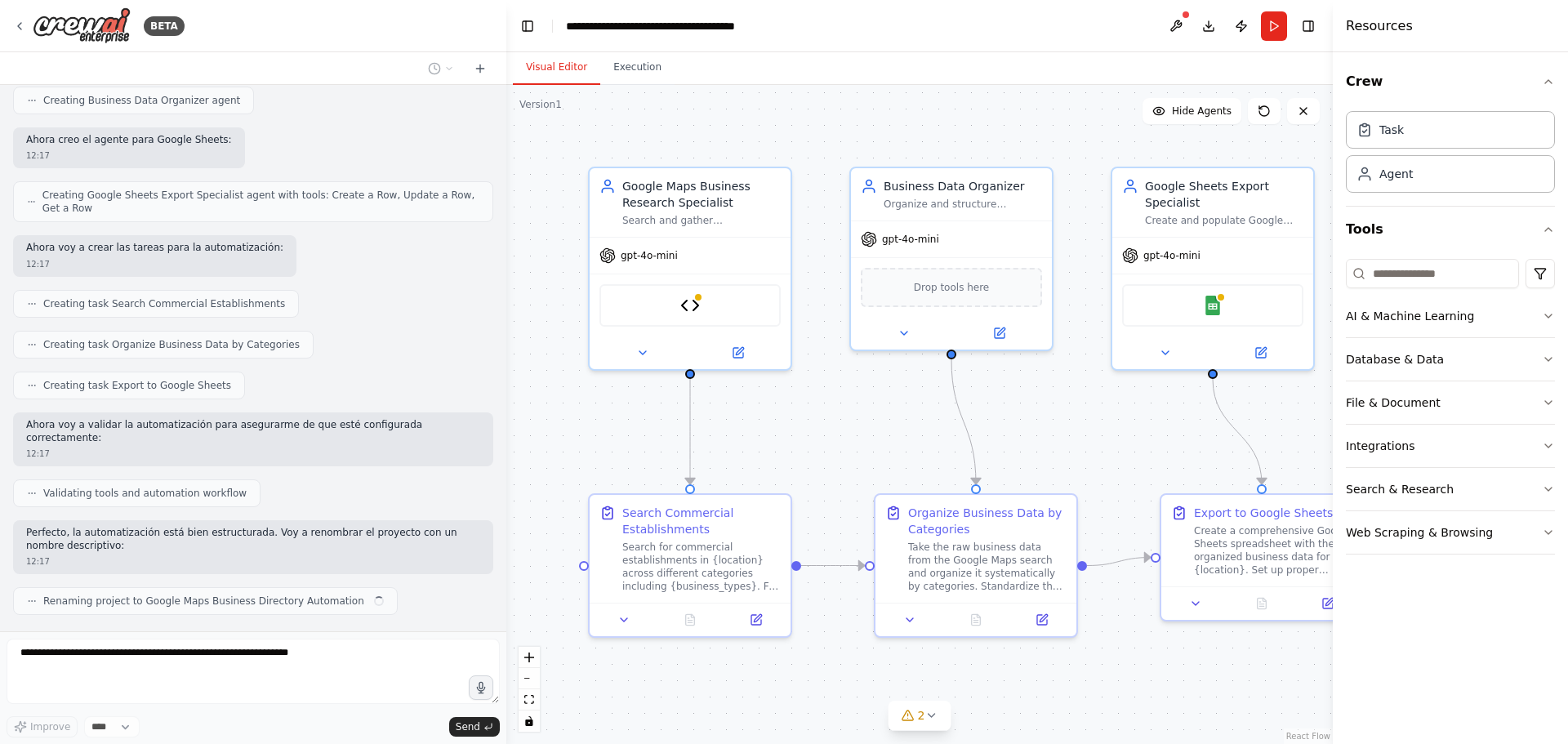
scroll to position [1147, 0]
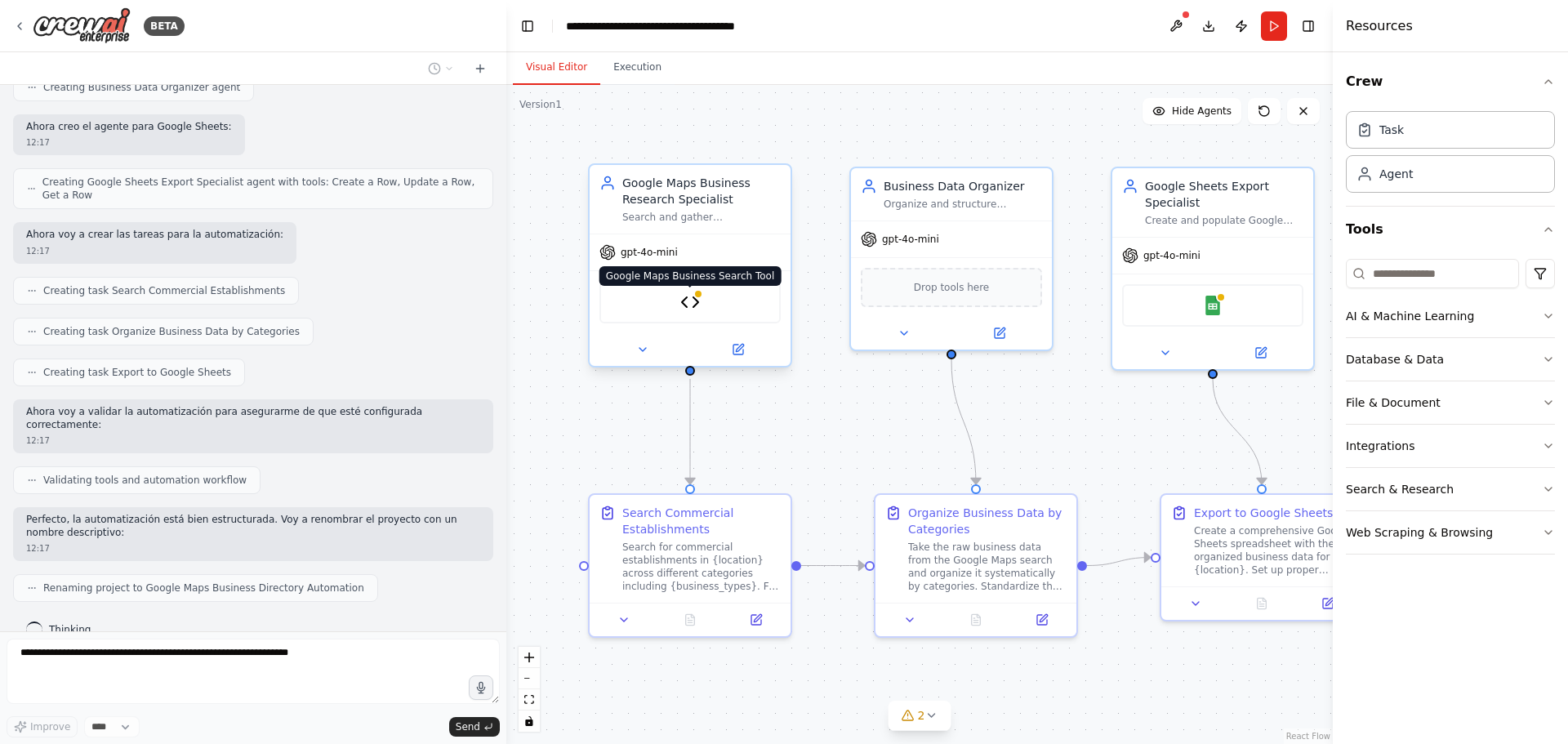
click at [696, 295] on div at bounding box center [698, 293] width 10 height 10
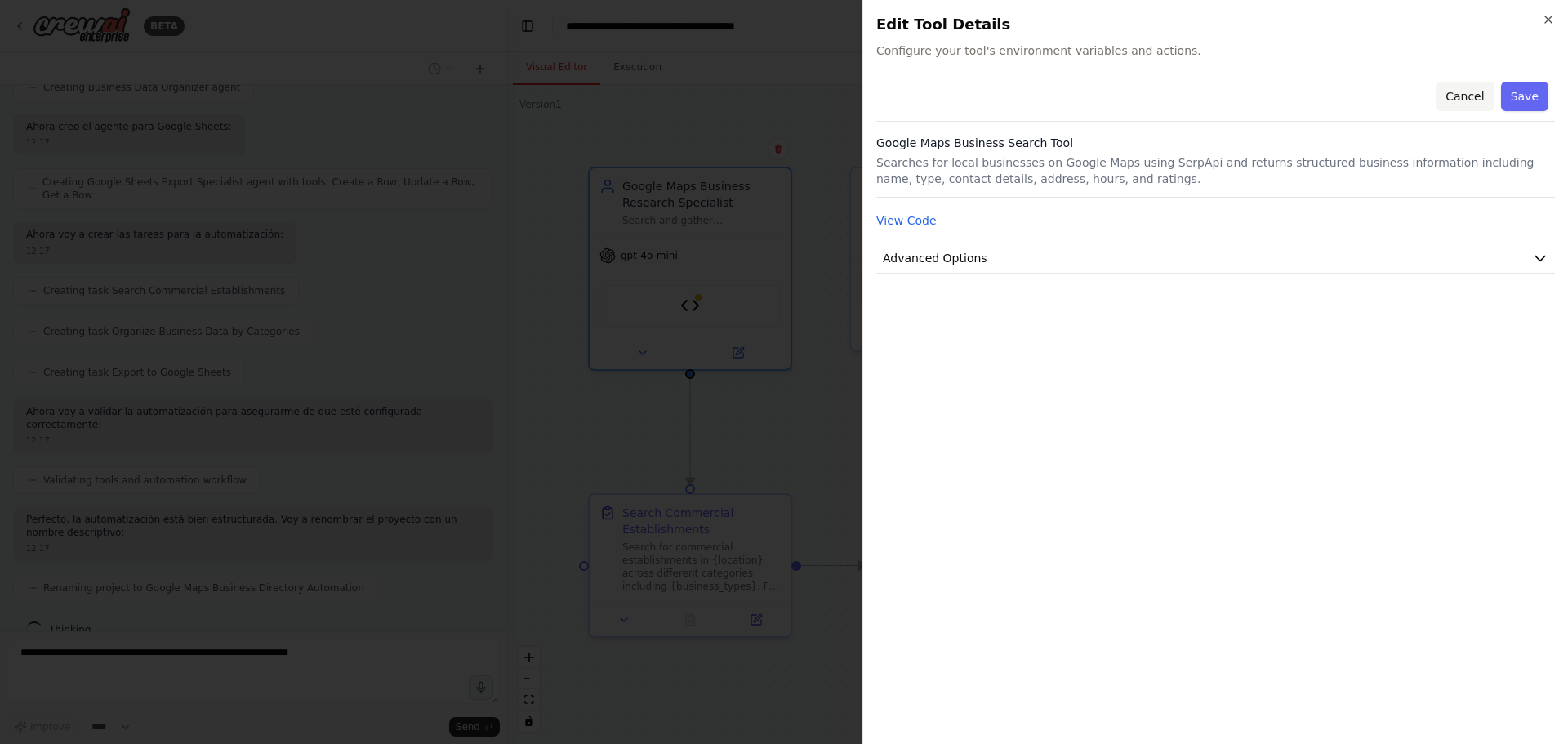
click at [1467, 94] on button "Cancel" at bounding box center [1464, 96] width 58 height 29
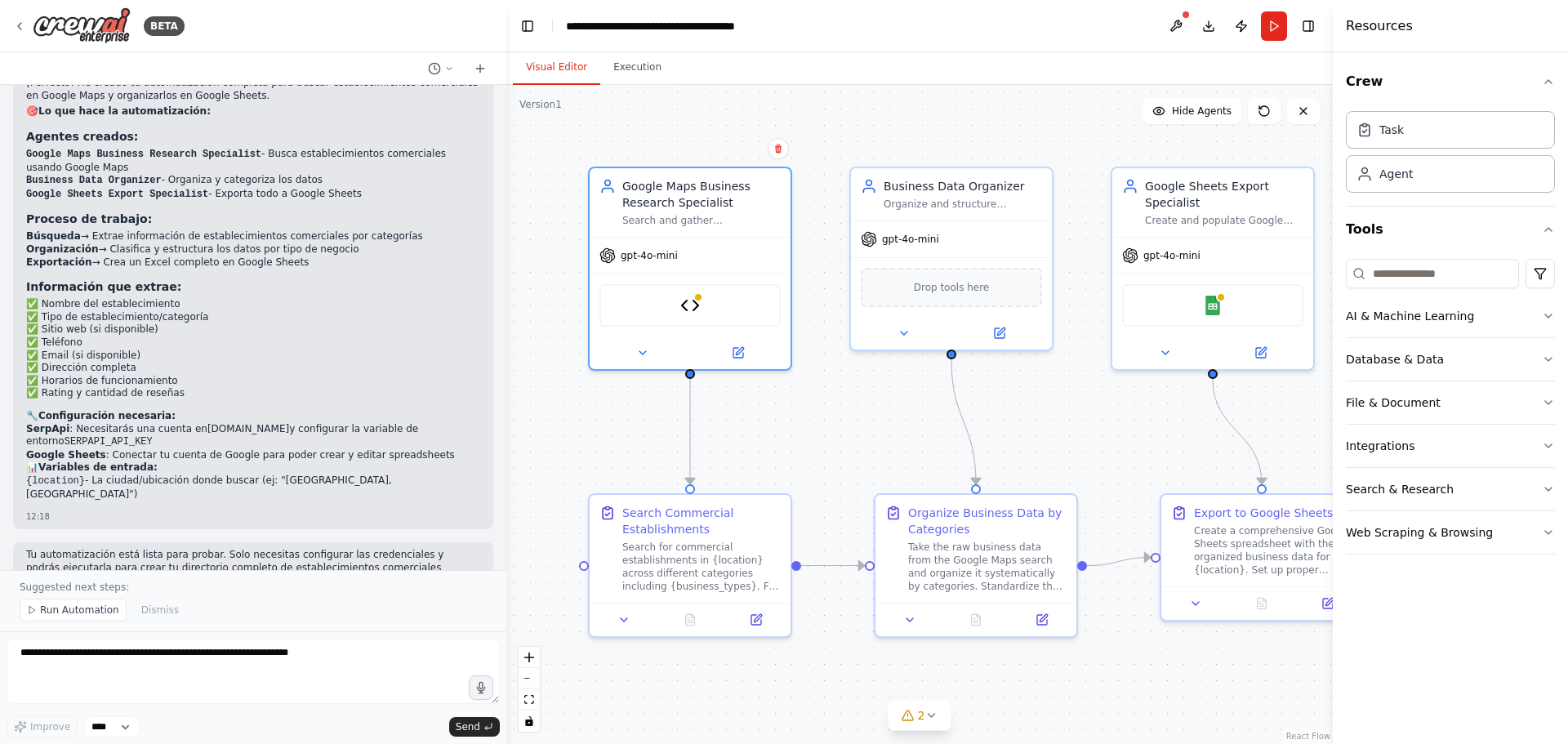
scroll to position [1706, 0]
